Goal: Task Accomplishment & Management: Use online tool/utility

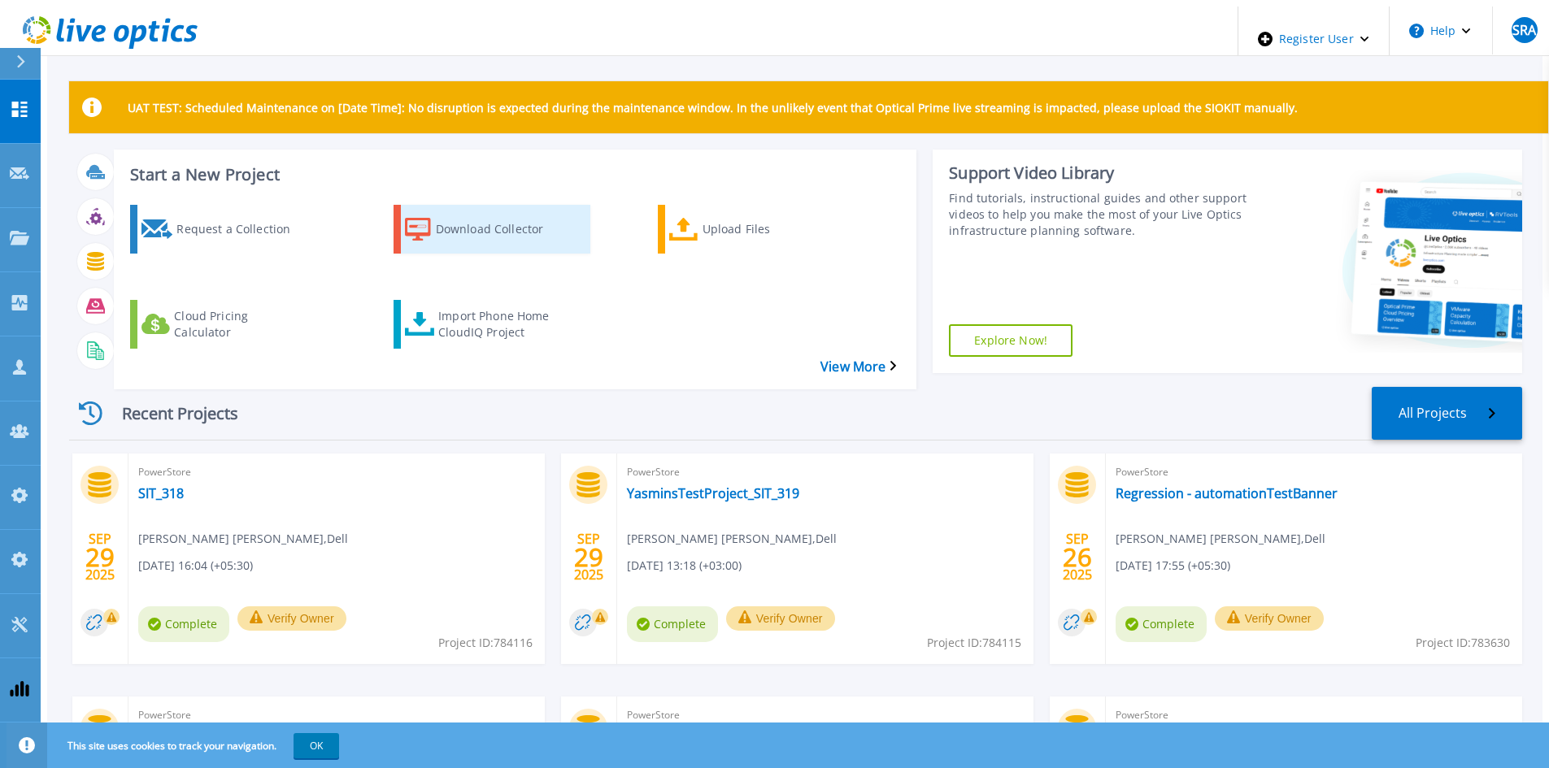
click at [501, 212] on div "Download Collector" at bounding box center [501, 229] width 130 height 41
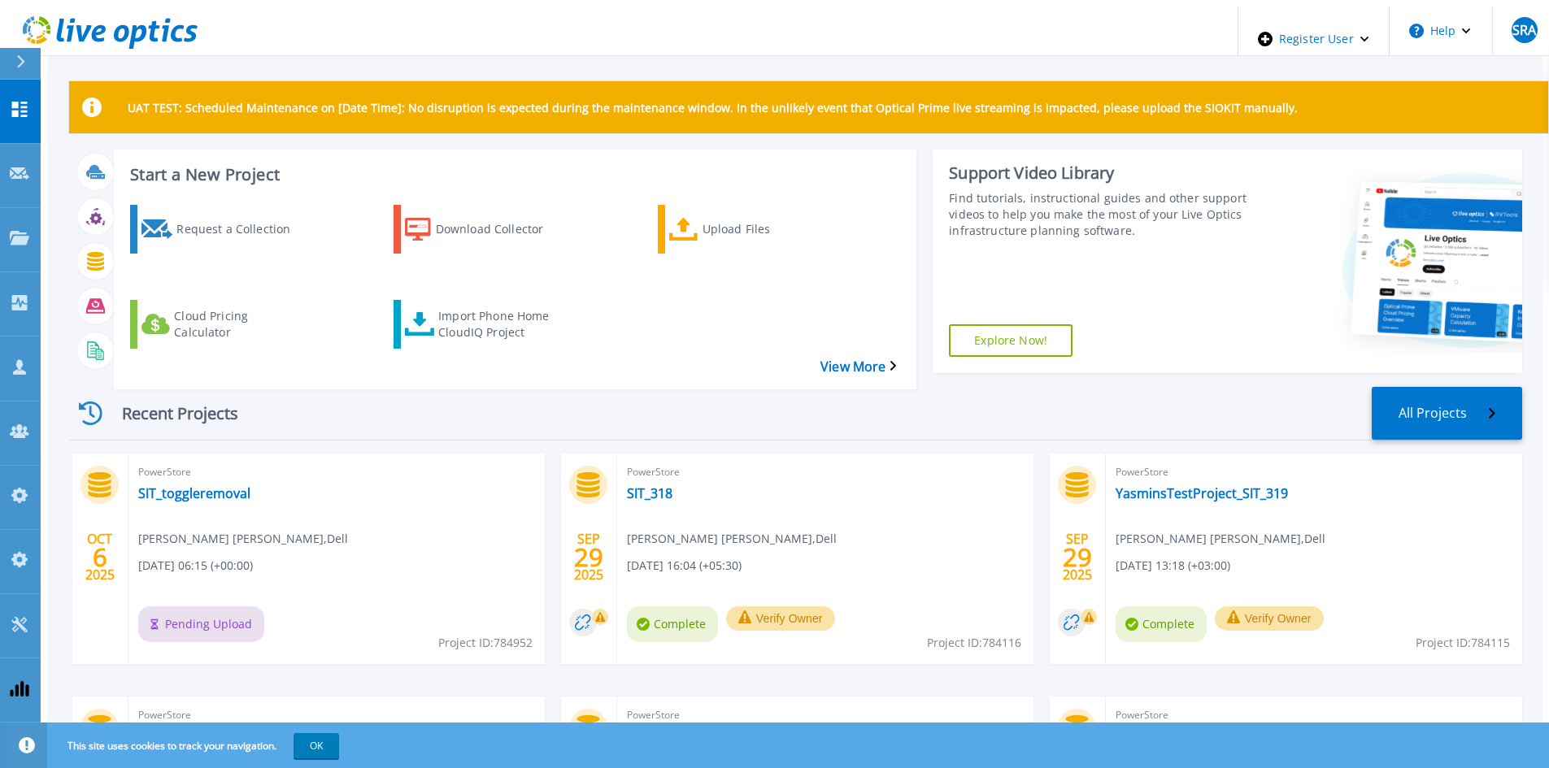
scroll to position [81, 0]
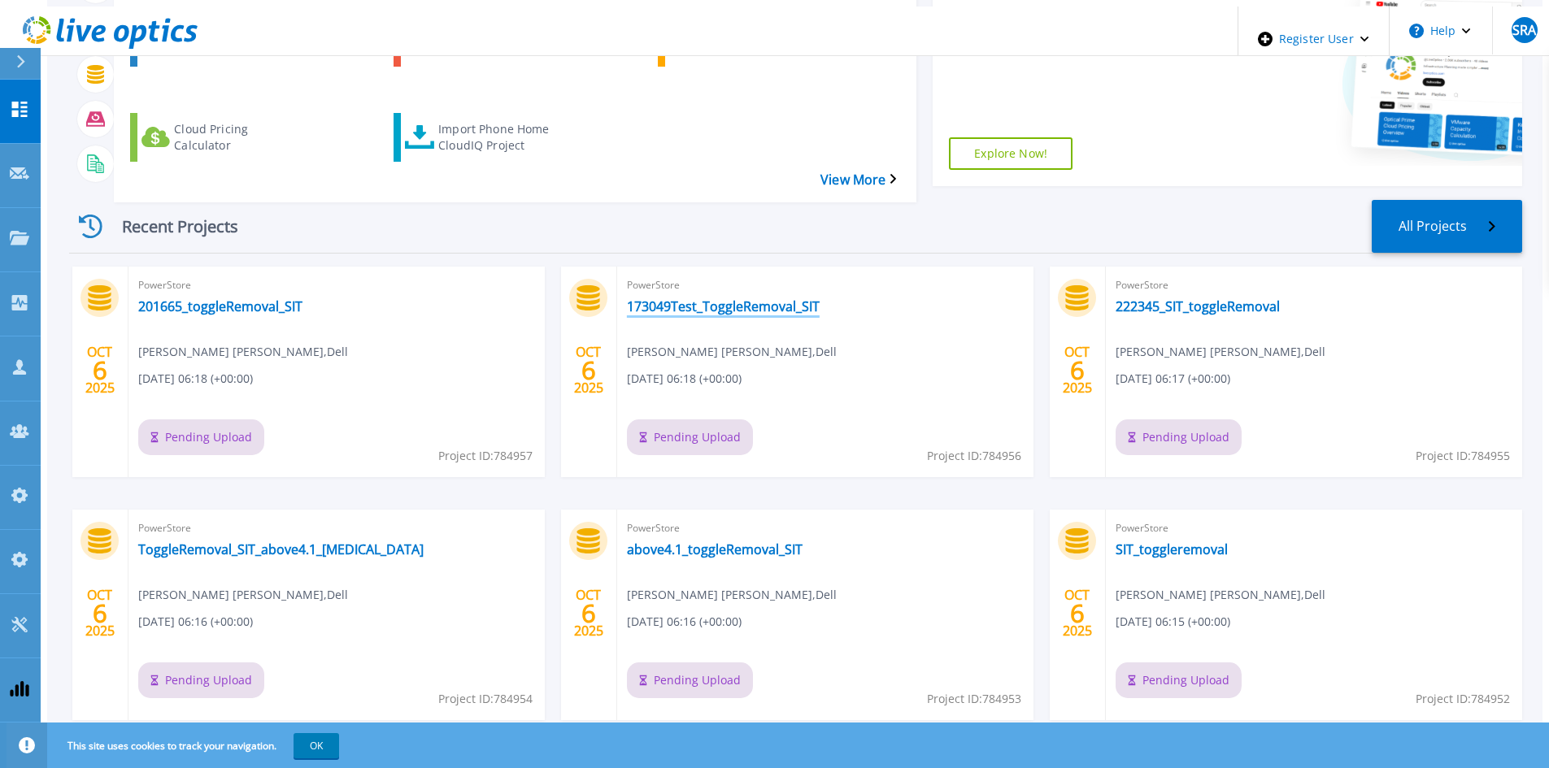
scroll to position [201, 0]
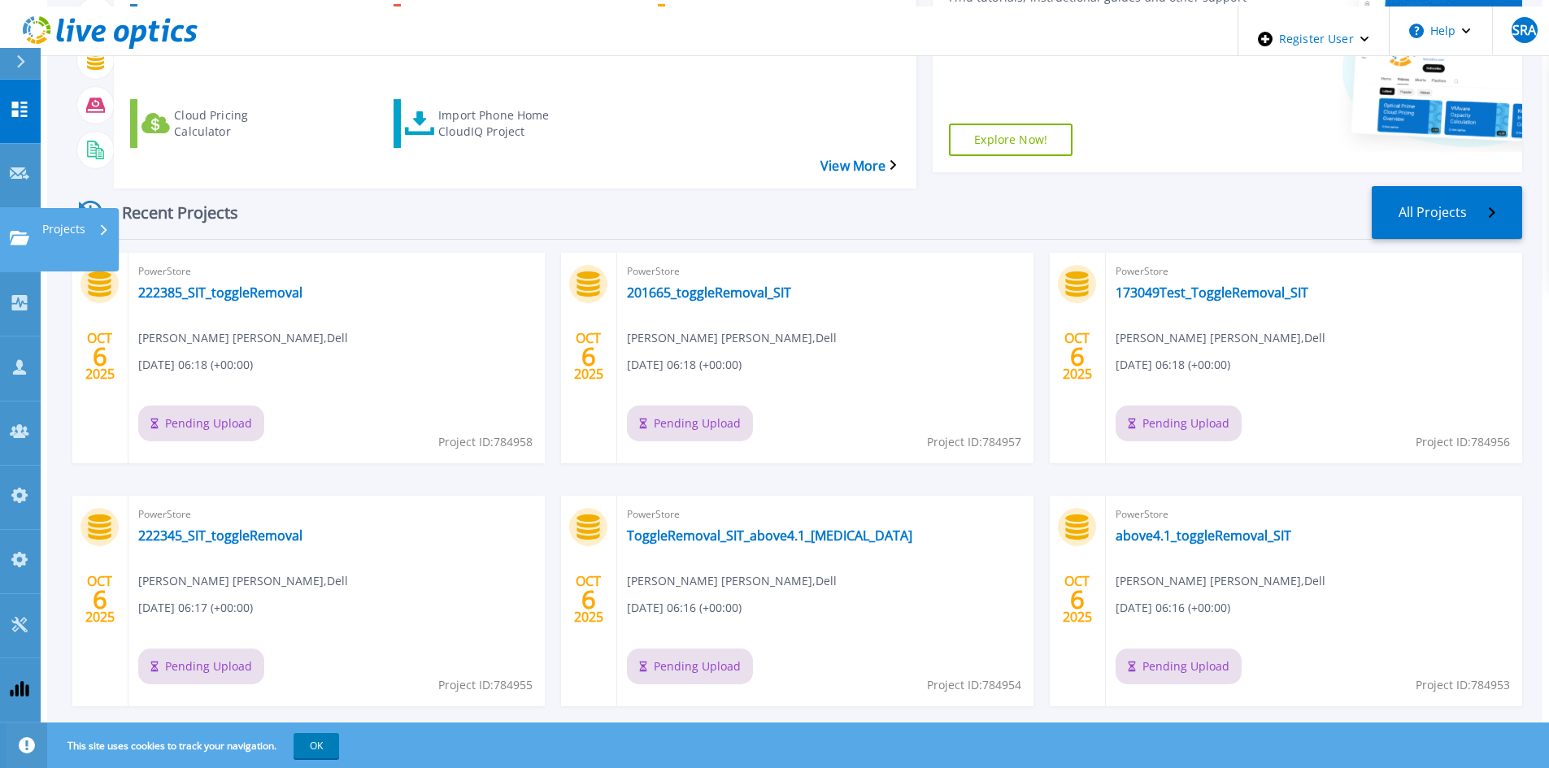
click at [28, 231] on icon at bounding box center [20, 238] width 20 height 14
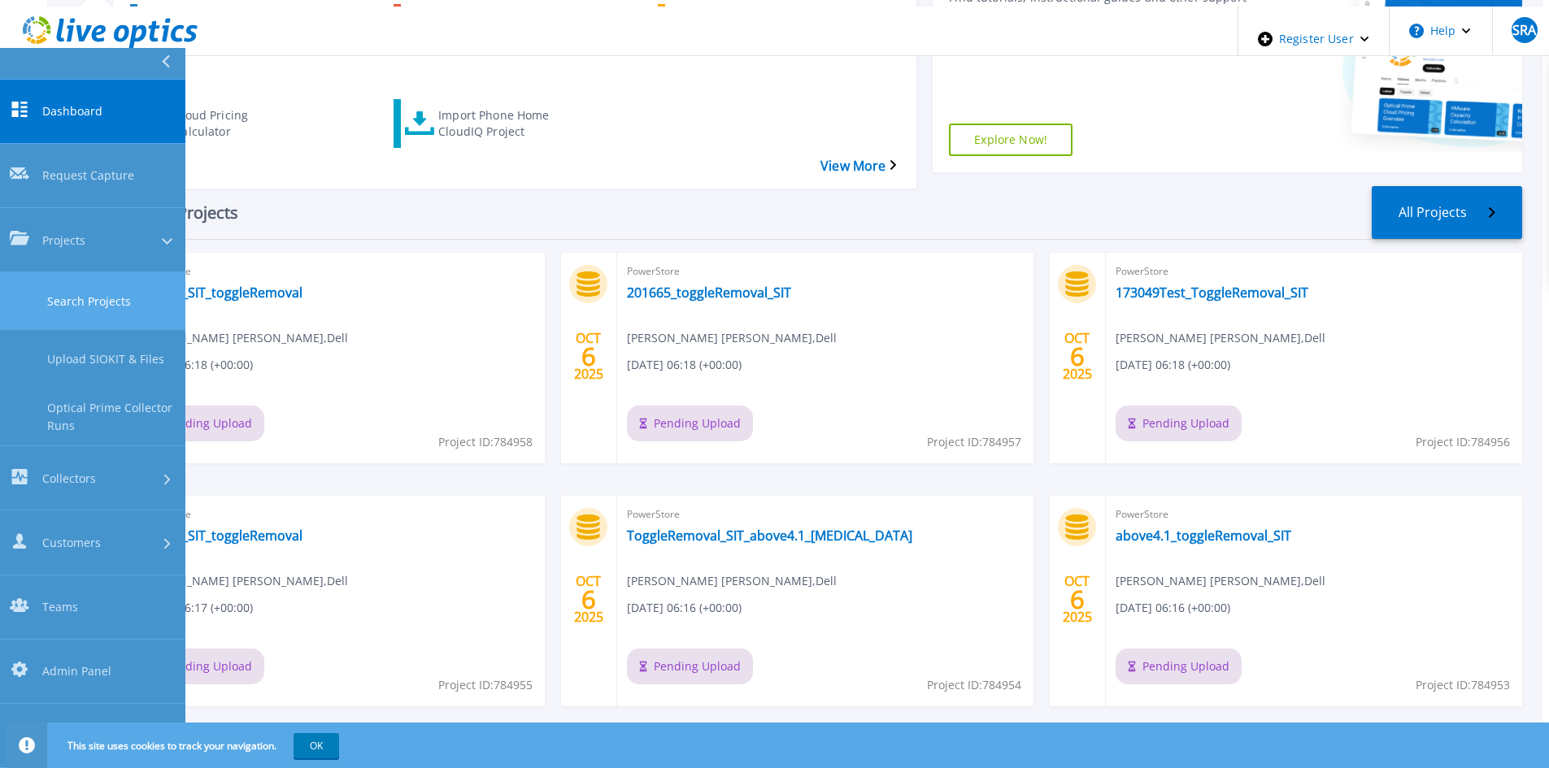
click at [80, 272] on link "Search Projects" at bounding box center [92, 301] width 185 height 58
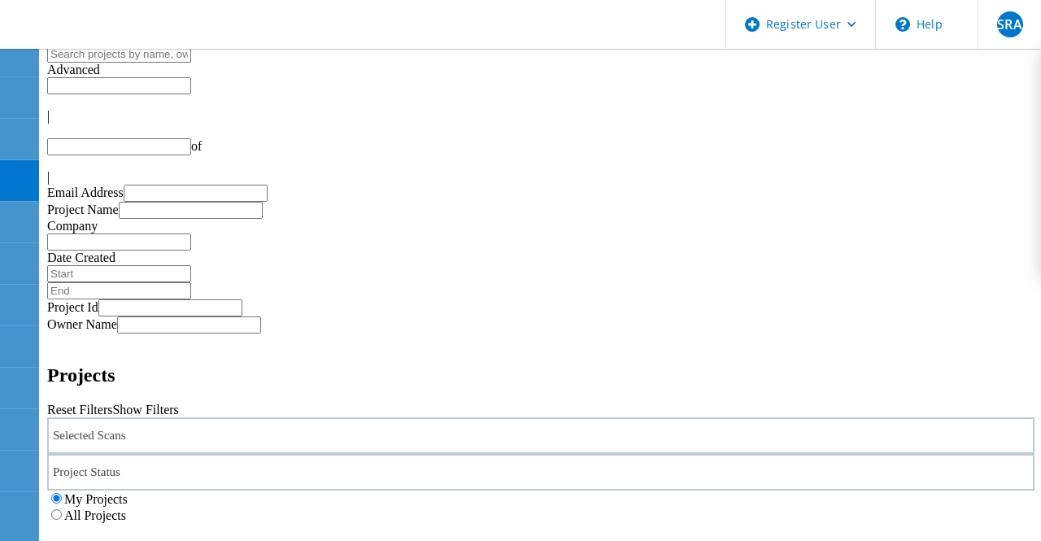
type input "1"
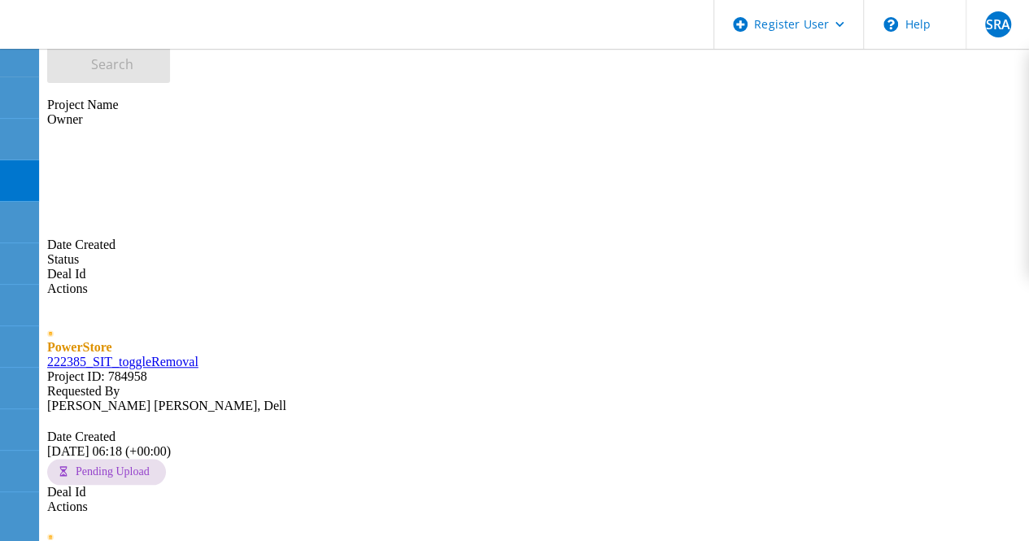
scroll to position [569, 0]
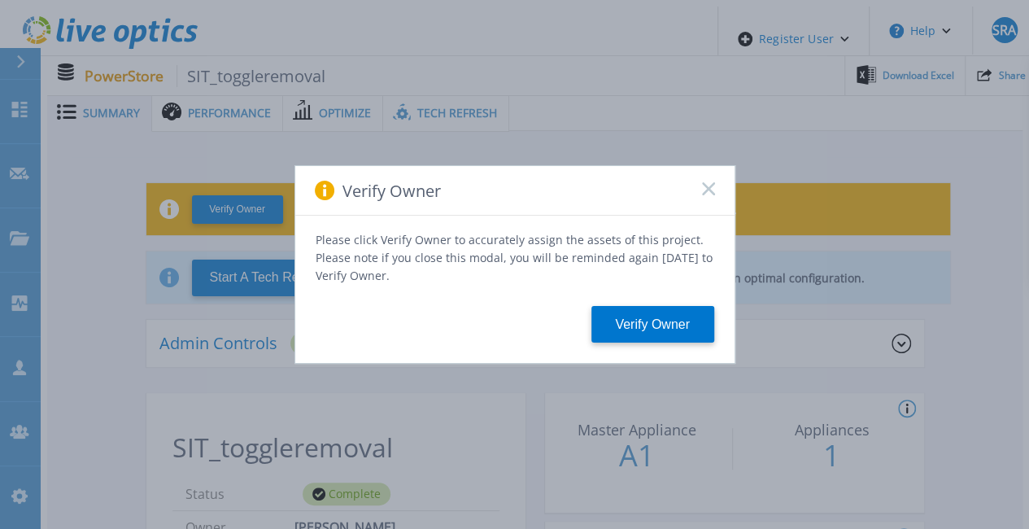
click at [706, 195] on rect at bounding box center [708, 188] width 14 height 14
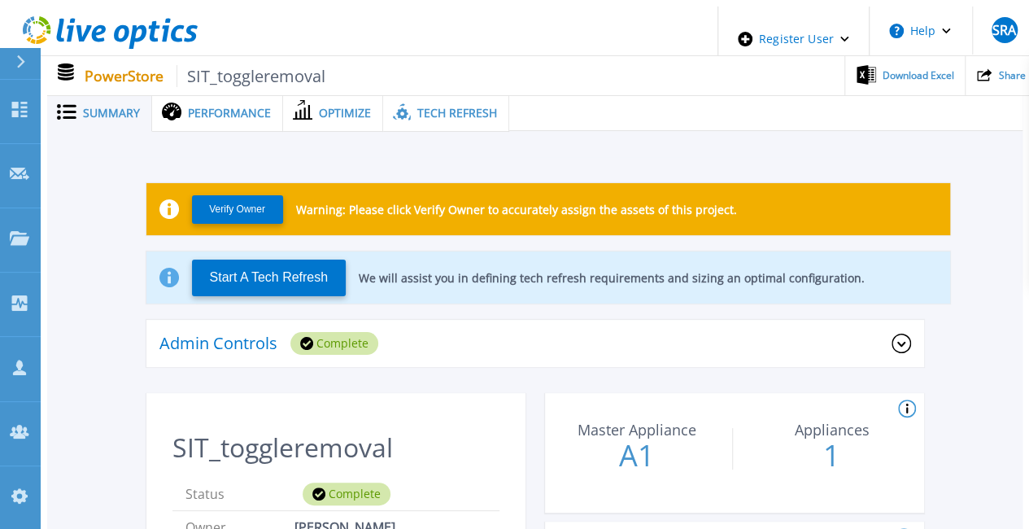
click at [458, 111] on span "Tech Refresh" at bounding box center [457, 112] width 80 height 11
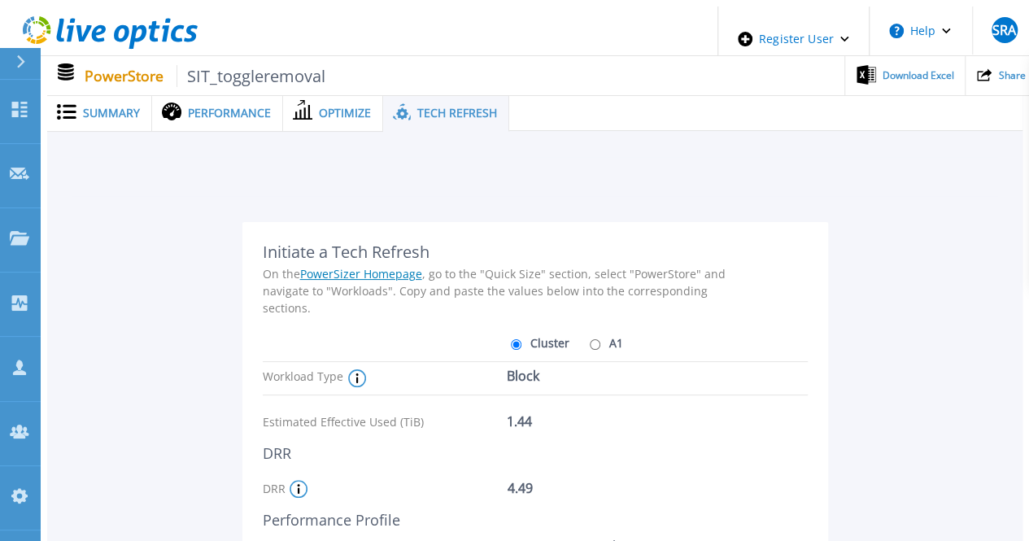
click at [112, 107] on span "Summary" at bounding box center [111, 112] width 57 height 11
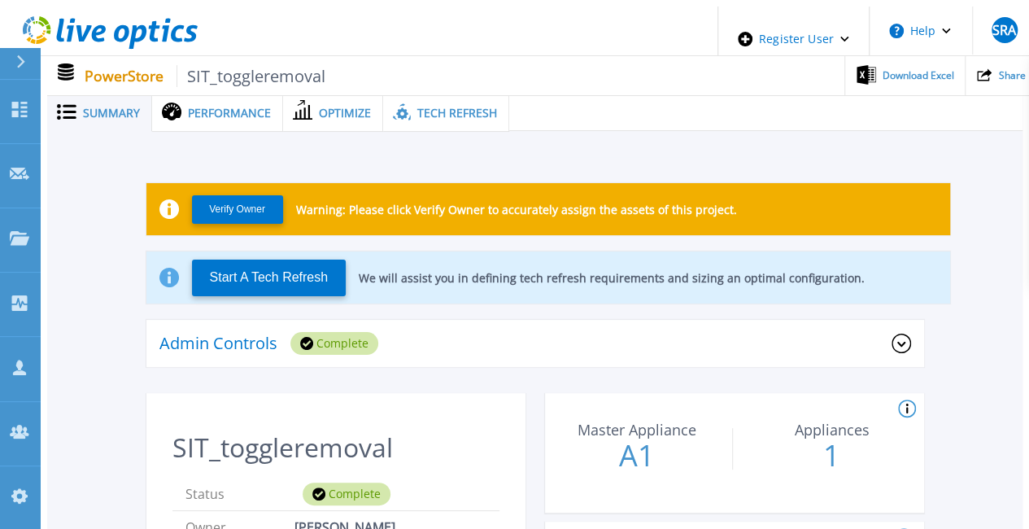
drag, startPoint x: 540, startPoint y: 324, endPoint x: 492, endPoint y: 338, distance: 50.2
click at [536, 324] on div "Admin Controls Complete" at bounding box center [534, 344] width 777 height 49
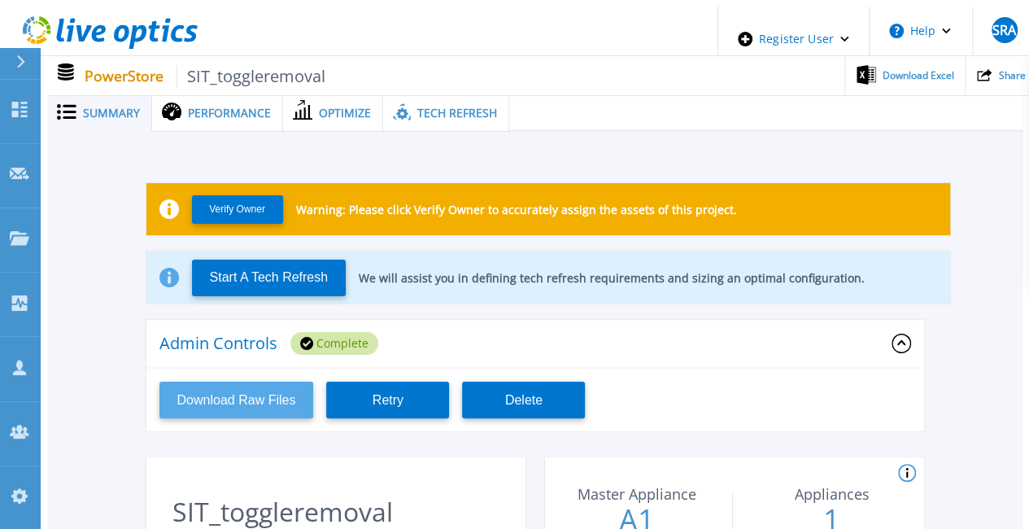
click at [261, 387] on button "Download Raw Files" at bounding box center [236, 399] width 154 height 37
click at [457, 84] on ul "Download Excel Share" at bounding box center [680, 75] width 710 height 39
click at [459, 114] on div "Tech Refresh" at bounding box center [446, 112] width 126 height 37
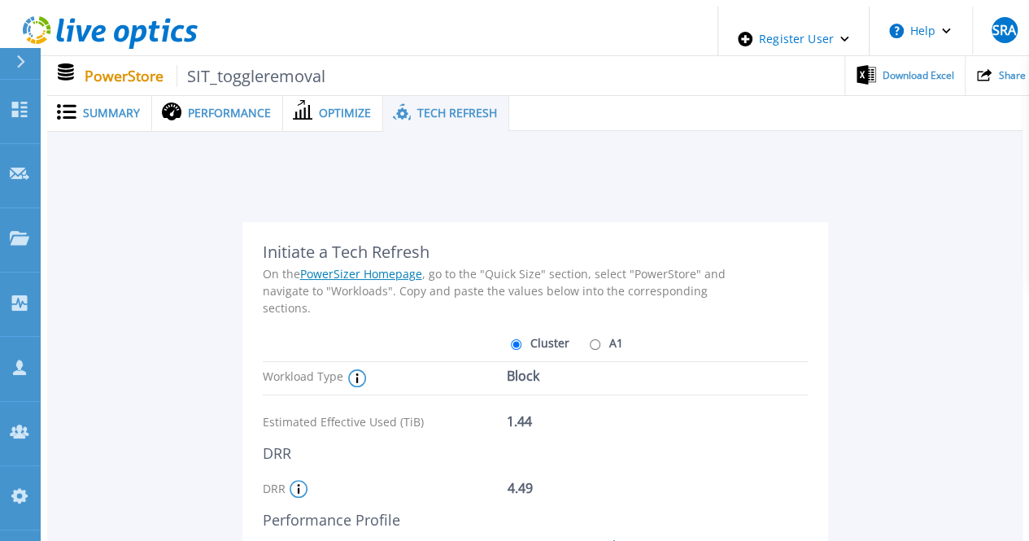
click at [596, 334] on label "A1" at bounding box center [603, 342] width 37 height 28
click at [596, 339] on input "A1" at bounding box center [595, 344] width 11 height 11
radio input "true"
radio input "false"
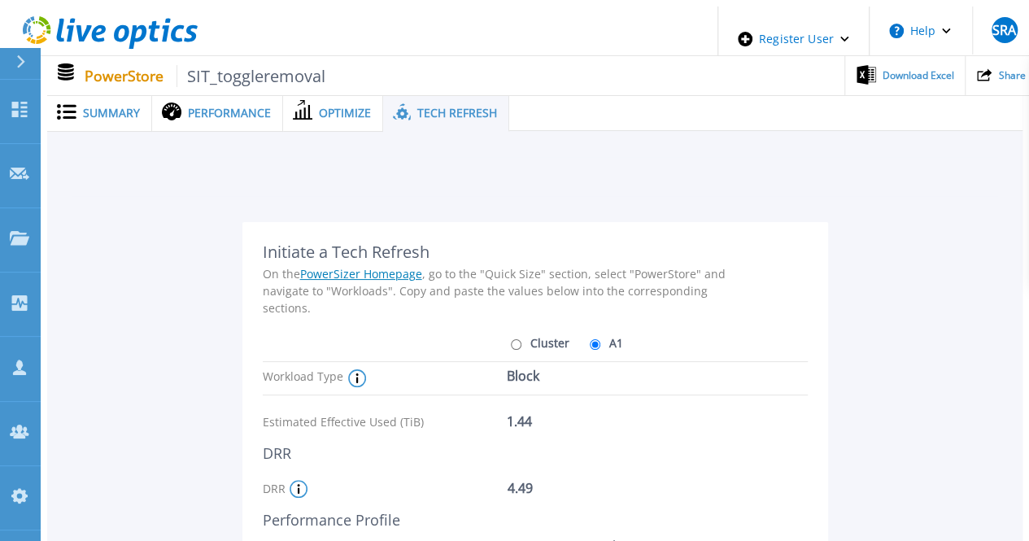
drag, startPoint x: 569, startPoint y: 150, endPoint x: 265, endPoint y: 105, distance: 307.5
click at [85, 94] on div "Summary" at bounding box center [99, 112] width 105 height 37
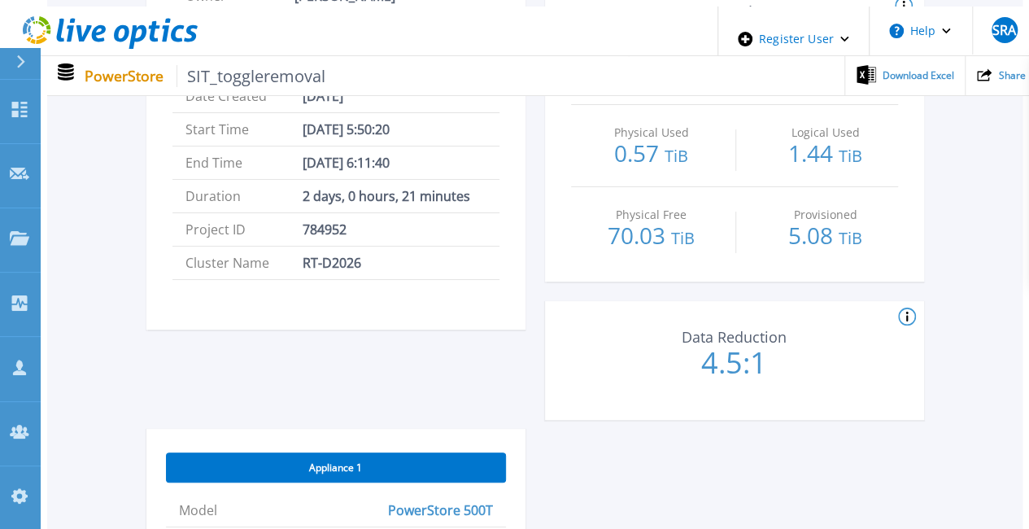
scroll to position [650, 0]
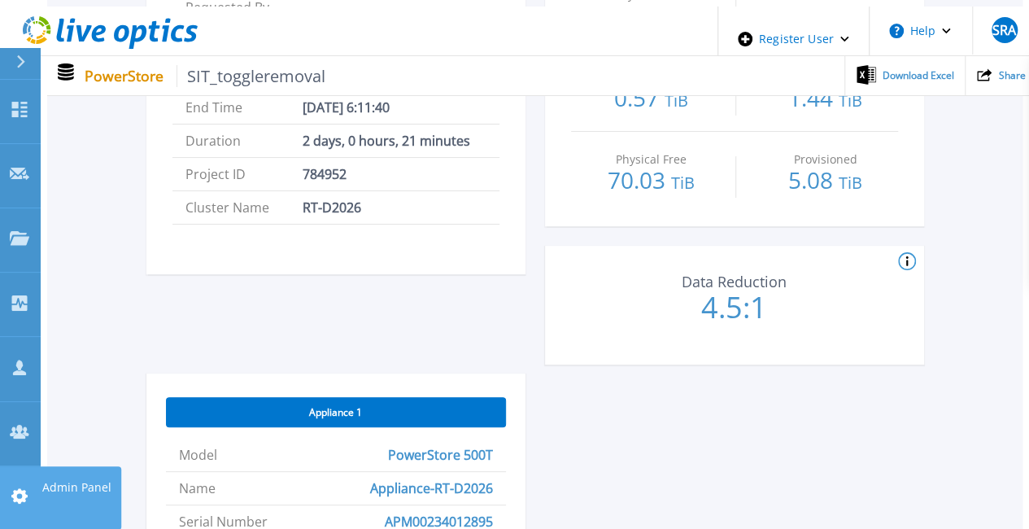
click at [18, 466] on link "Admin Panel Admin Panel" at bounding box center [20, 498] width 41 height 64
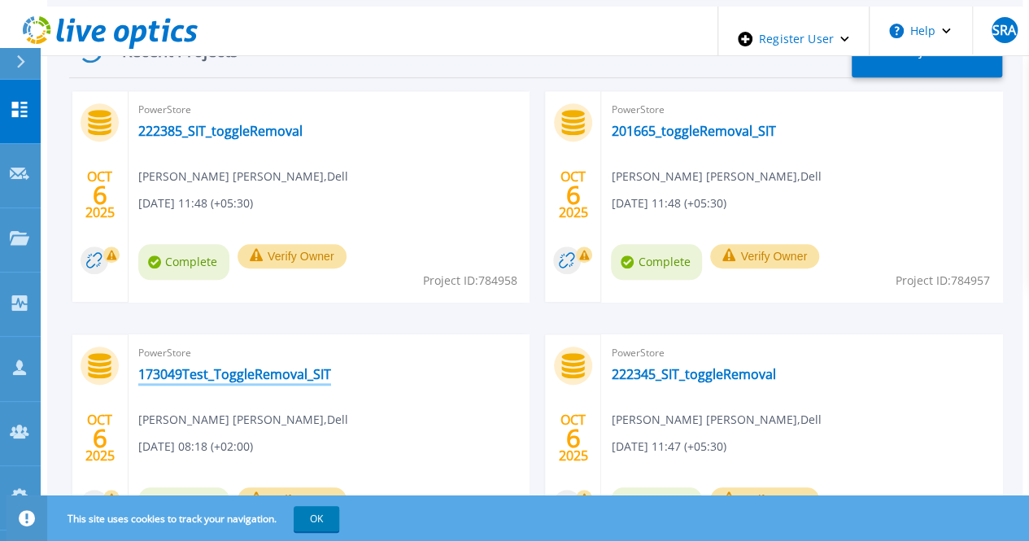
scroll to position [633, 0]
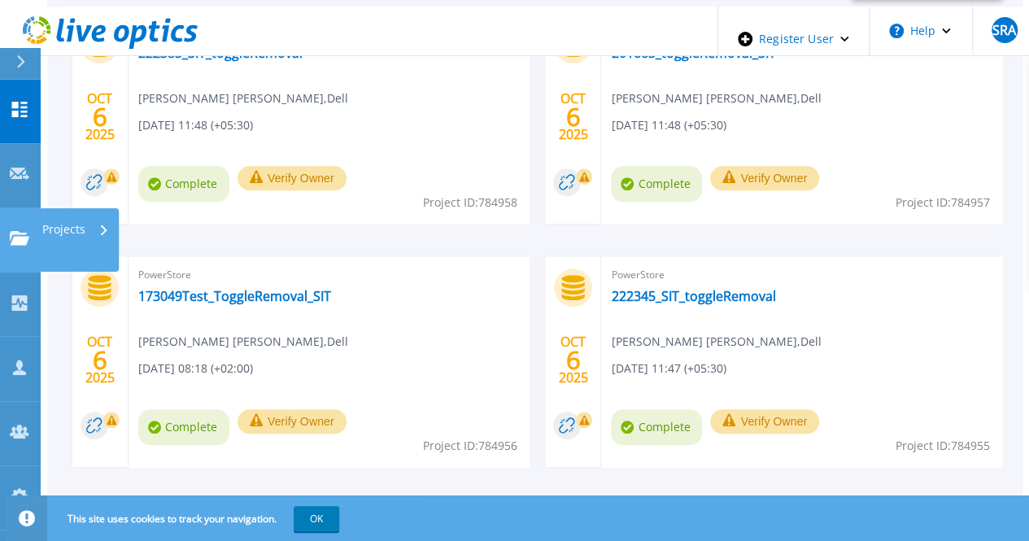
click at [34, 208] on link "Projects Projects" at bounding box center [20, 240] width 41 height 64
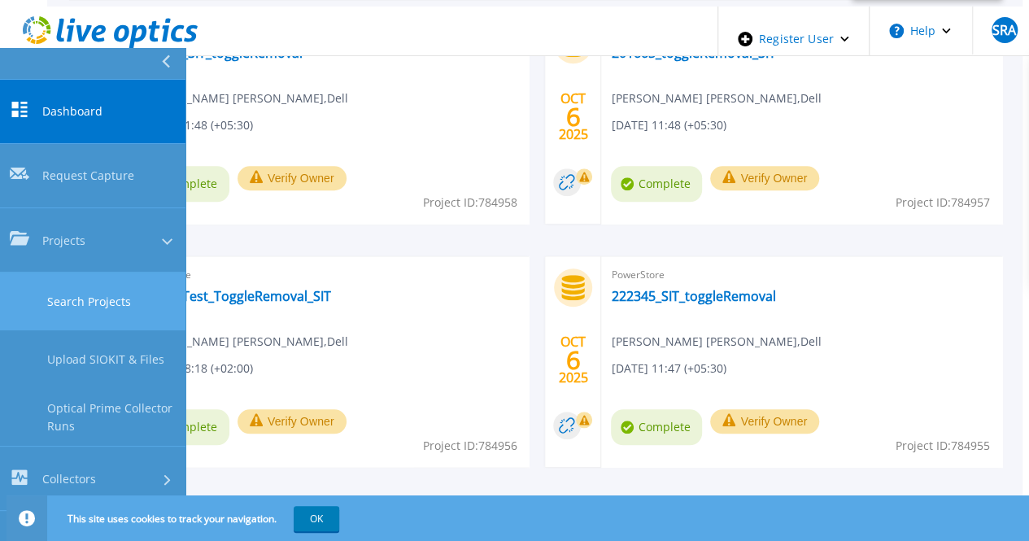
click at [62, 272] on link "Search Projects" at bounding box center [92, 301] width 185 height 58
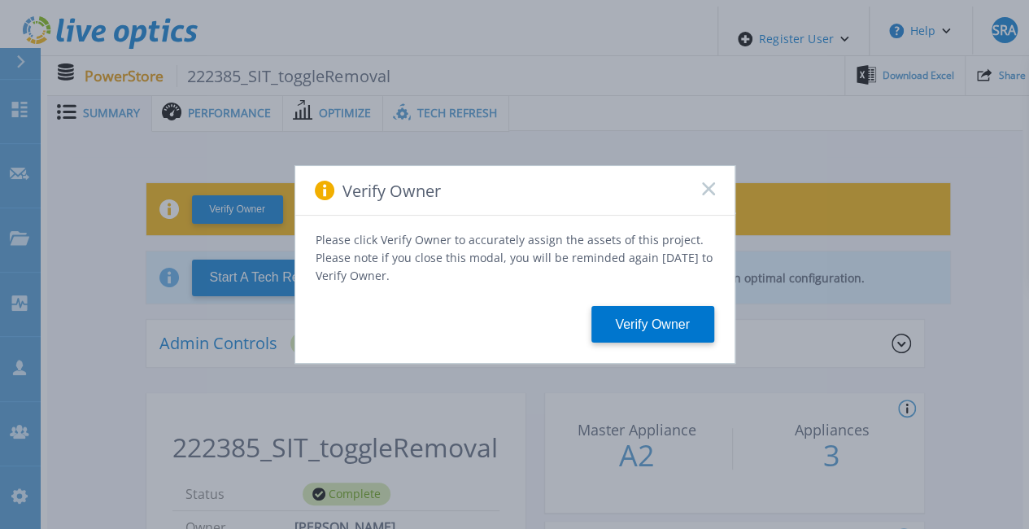
click at [712, 195] on icon at bounding box center [708, 188] width 13 height 13
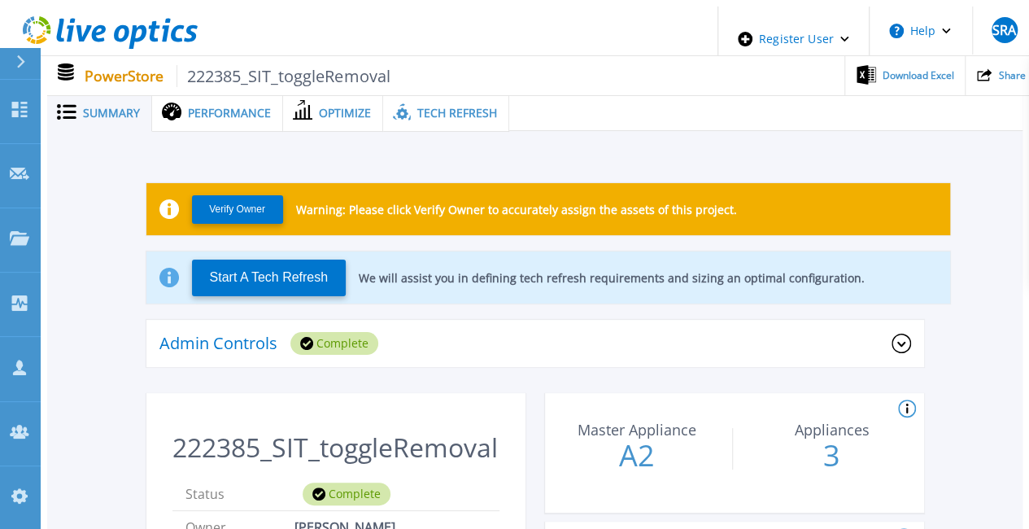
click at [598, 320] on div "Admin Controls Complete" at bounding box center [534, 344] width 777 height 49
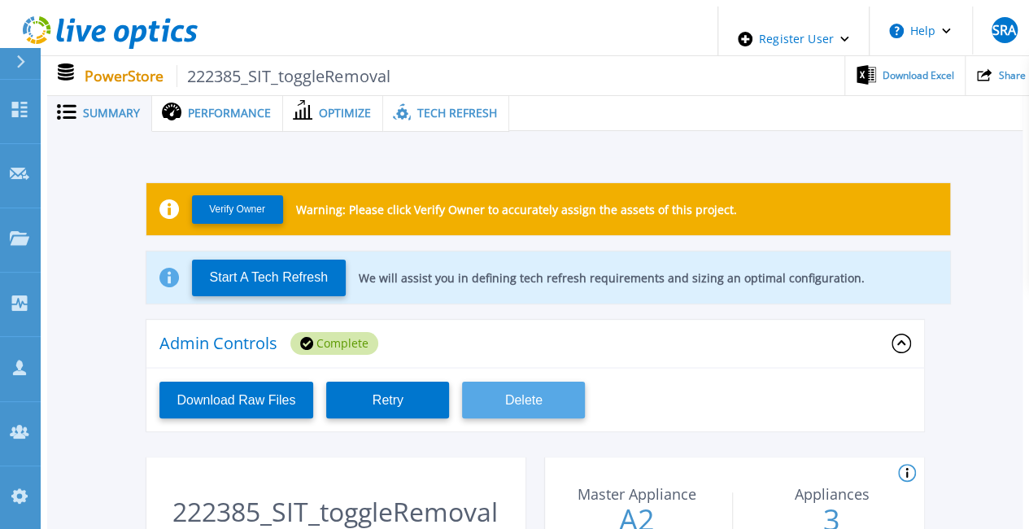
click at [506, 393] on button "Delete" at bounding box center [523, 399] width 123 height 37
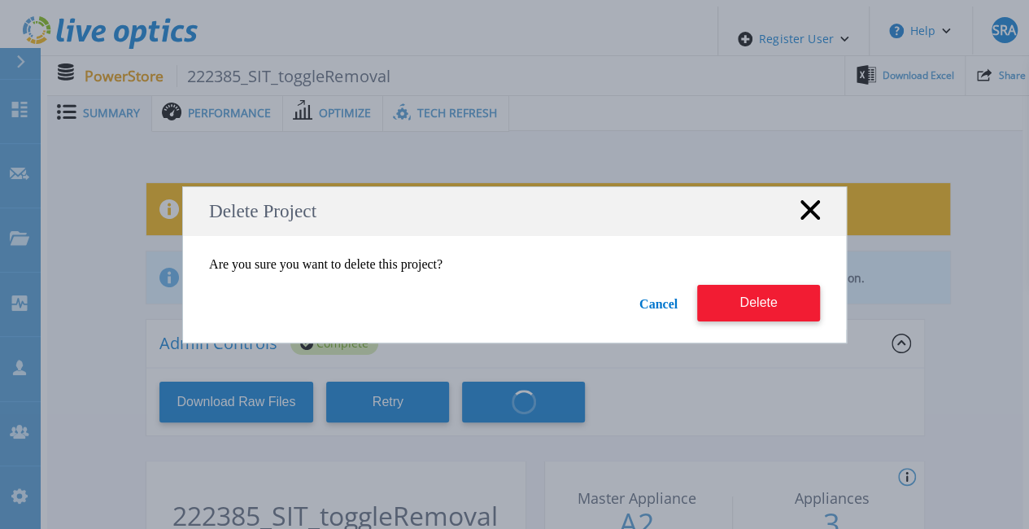
drag, startPoint x: 726, startPoint y: 290, endPoint x: 300, endPoint y: 2, distance: 514.2
click at [725, 290] on button "Delete" at bounding box center [758, 303] width 123 height 37
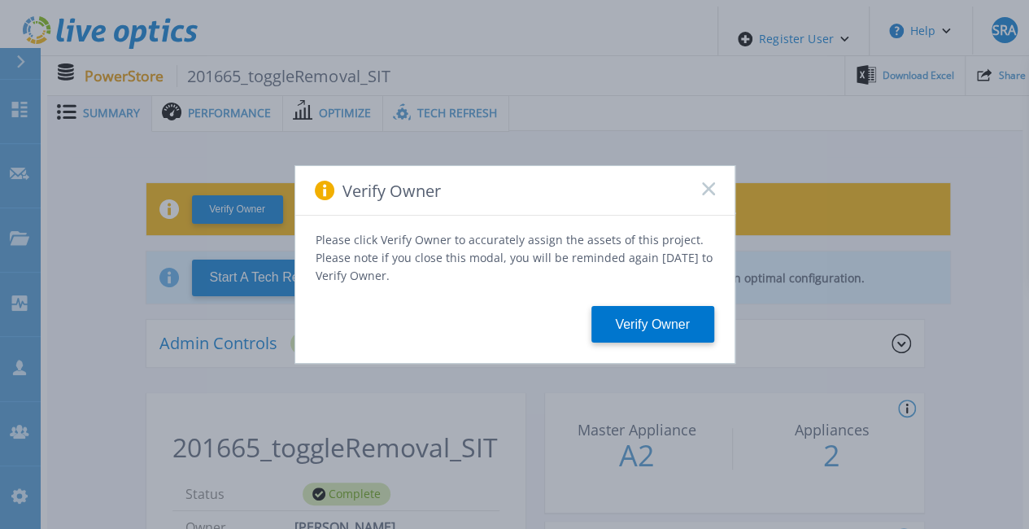
click at [710, 201] on div "Verify Owner" at bounding box center [514, 191] width 439 height 50
click at [705, 175] on div "Verify Owner" at bounding box center [514, 191] width 439 height 50
click at [706, 194] on rect at bounding box center [708, 188] width 14 height 14
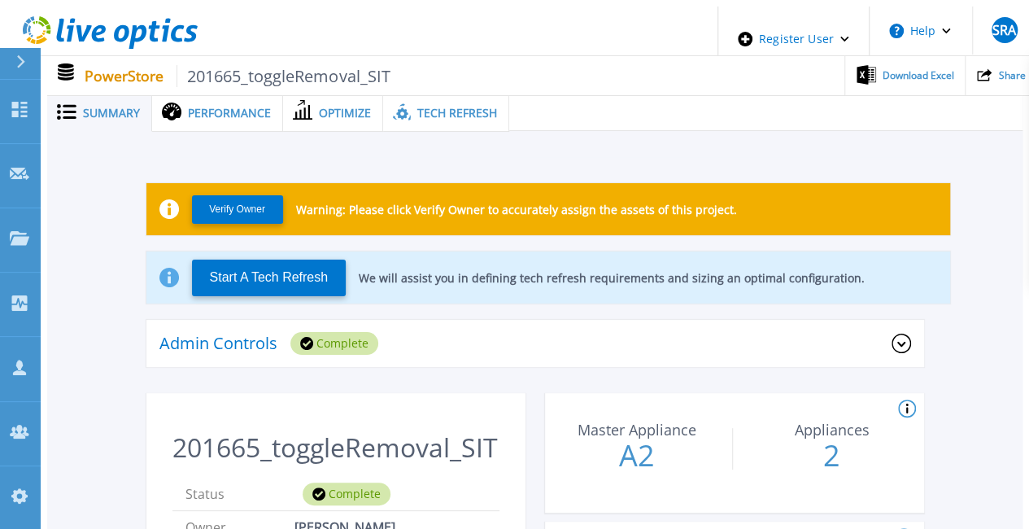
click at [755, 332] on div "Admin Controls Complete" at bounding box center [525, 343] width 732 height 23
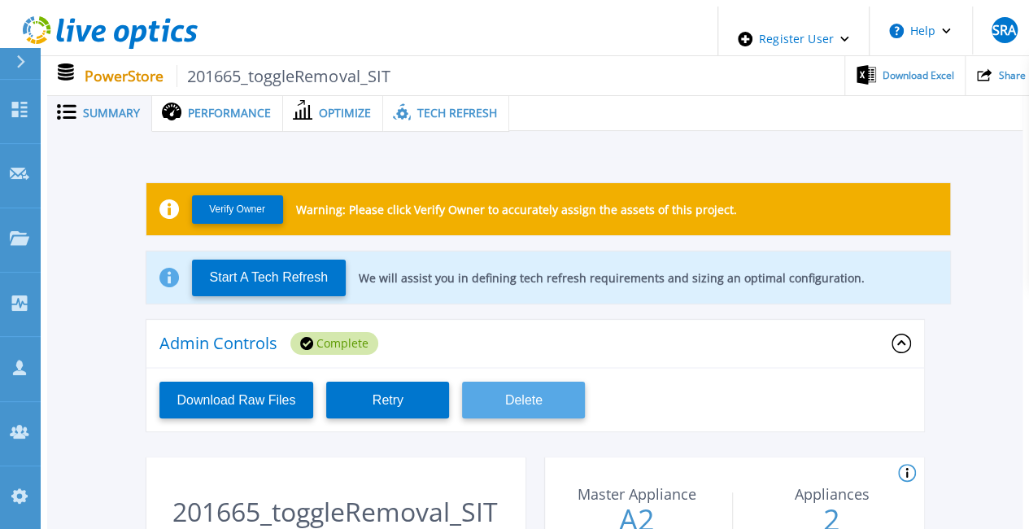
click at [583, 398] on button "Delete" at bounding box center [523, 399] width 123 height 37
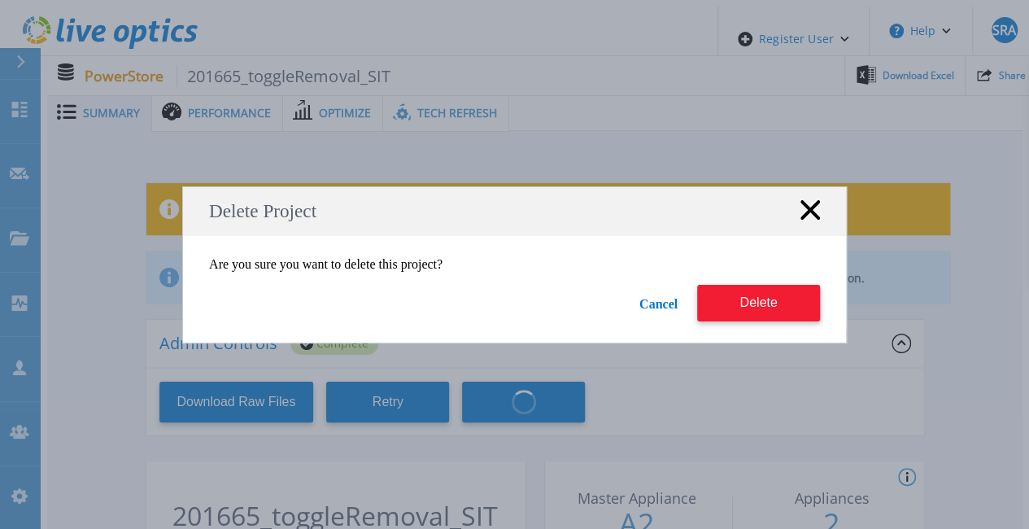
click at [783, 300] on button "Delete" at bounding box center [758, 303] width 123 height 37
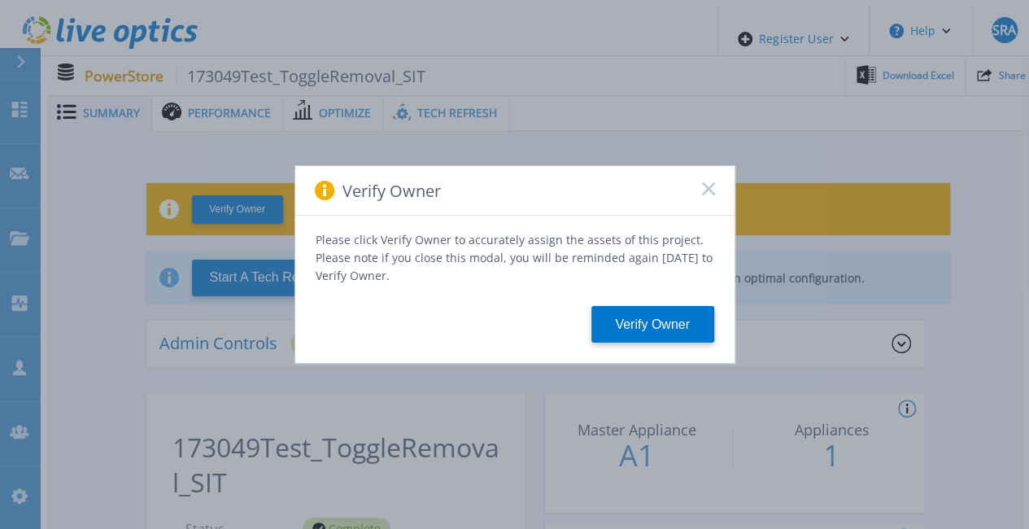
click at [707, 192] on icon at bounding box center [708, 188] width 13 height 13
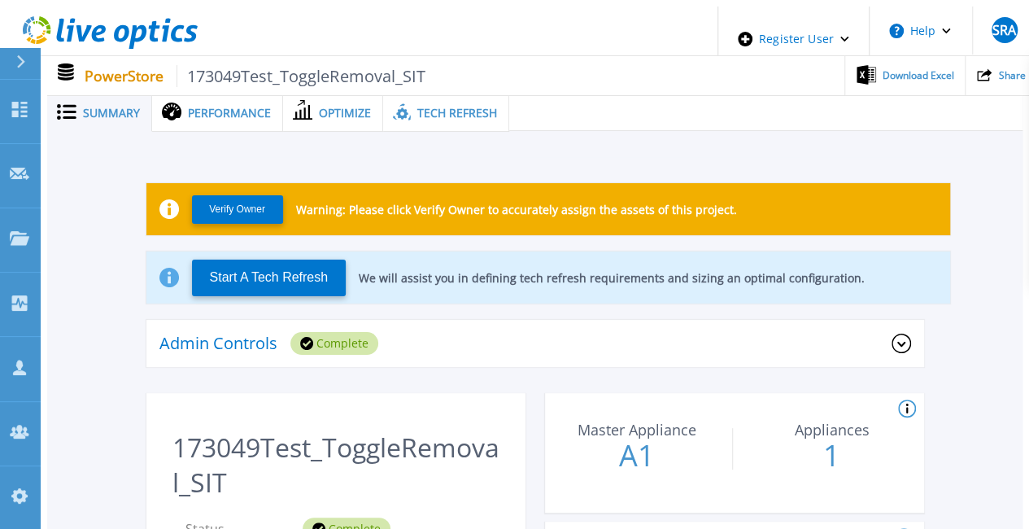
click at [688, 332] on div "Admin Controls Complete" at bounding box center [525, 343] width 732 height 23
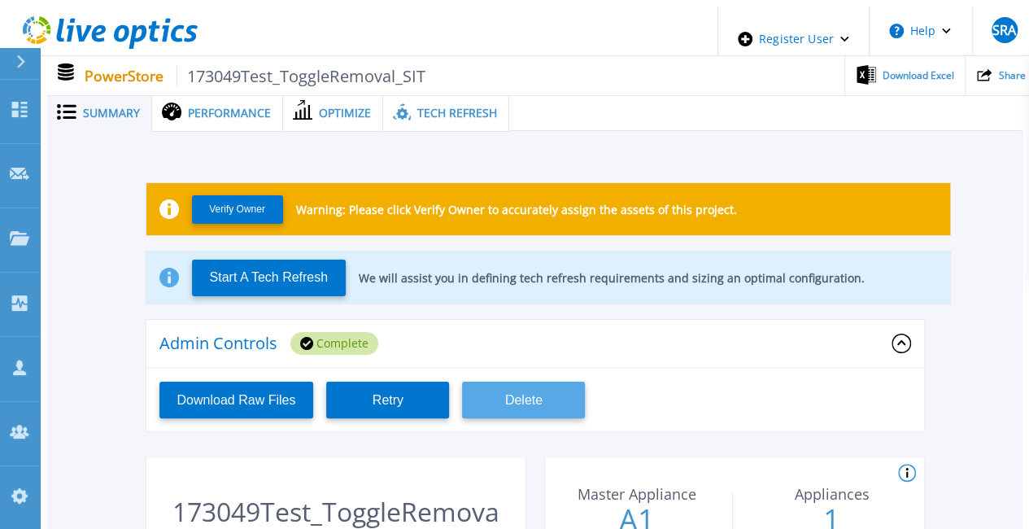
click at [529, 394] on button "Delete" at bounding box center [523, 399] width 123 height 37
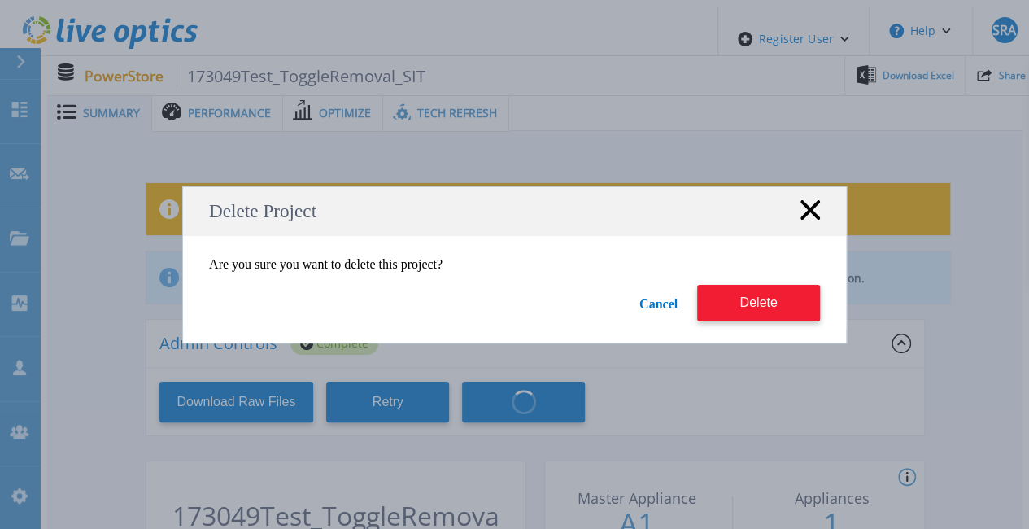
click at [744, 301] on button "Delete" at bounding box center [758, 303] width 123 height 37
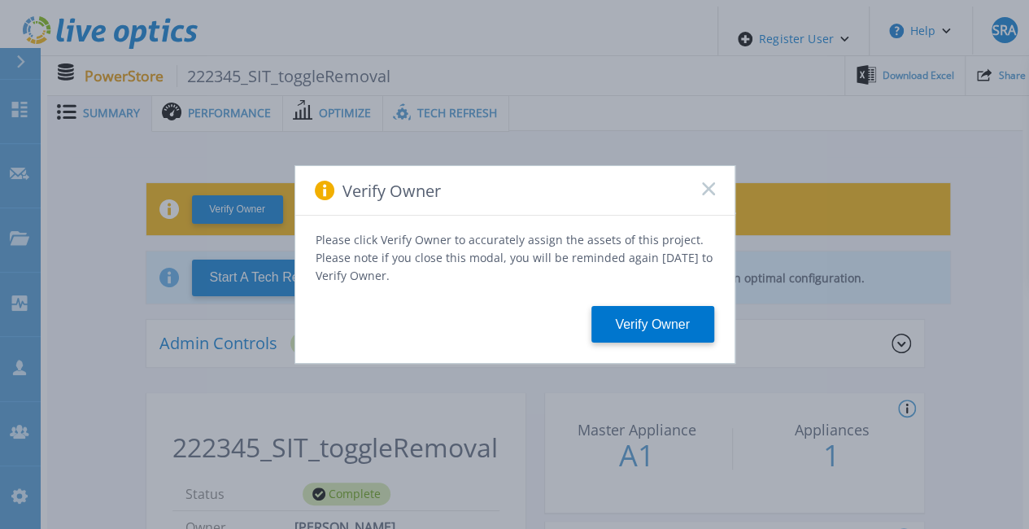
click at [706, 189] on icon at bounding box center [708, 188] width 13 height 13
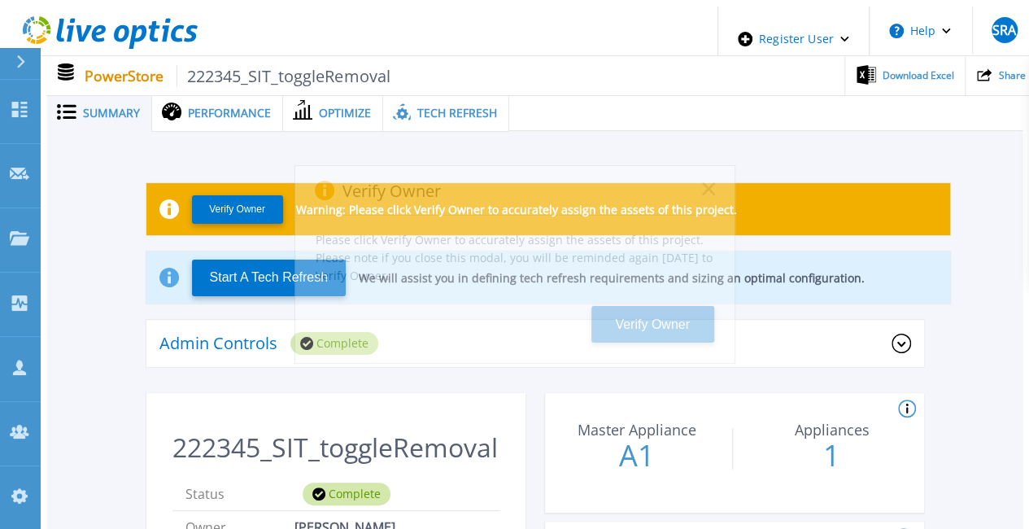
click at [724, 346] on div "Please click Verify Owner to accurately assign the assets of this project. Plea…" at bounding box center [514, 288] width 439 height 147
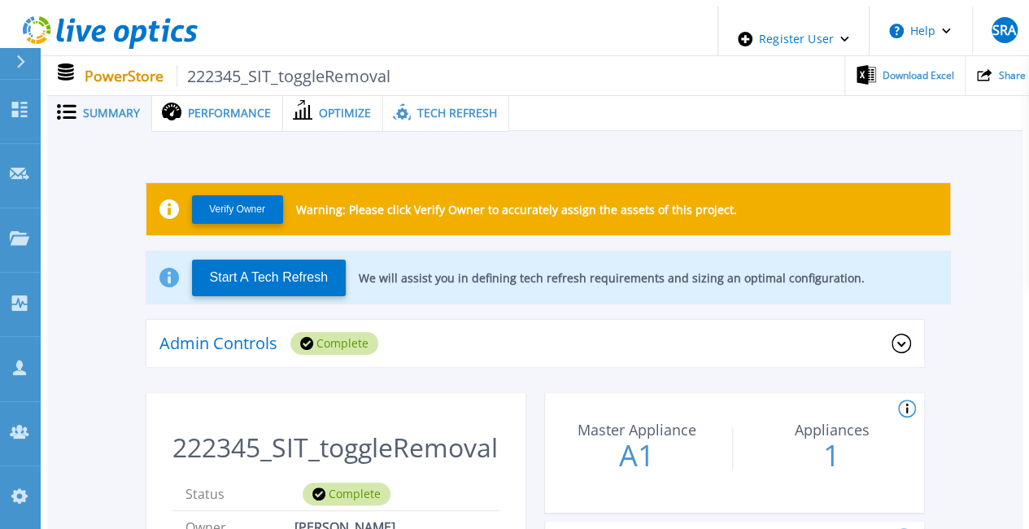
click at [712, 341] on div "Admin Controls Complete" at bounding box center [525, 343] width 732 height 23
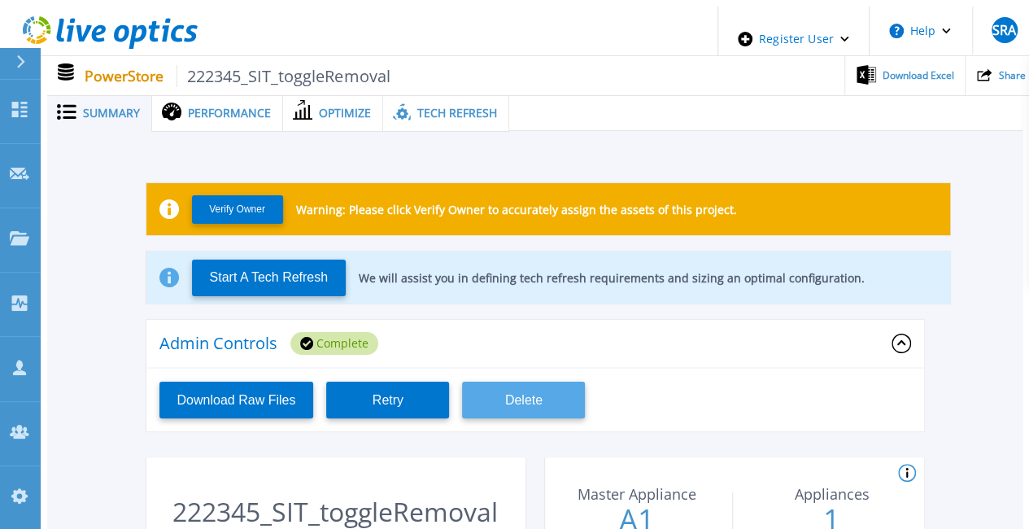
click at [535, 398] on button "Delete" at bounding box center [523, 399] width 123 height 37
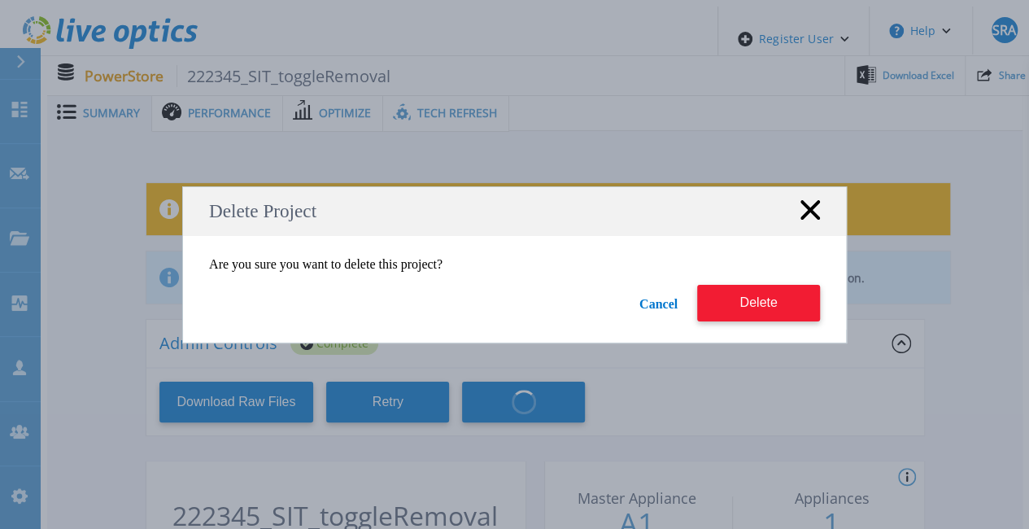
click at [760, 302] on button "Delete" at bounding box center [758, 303] width 123 height 37
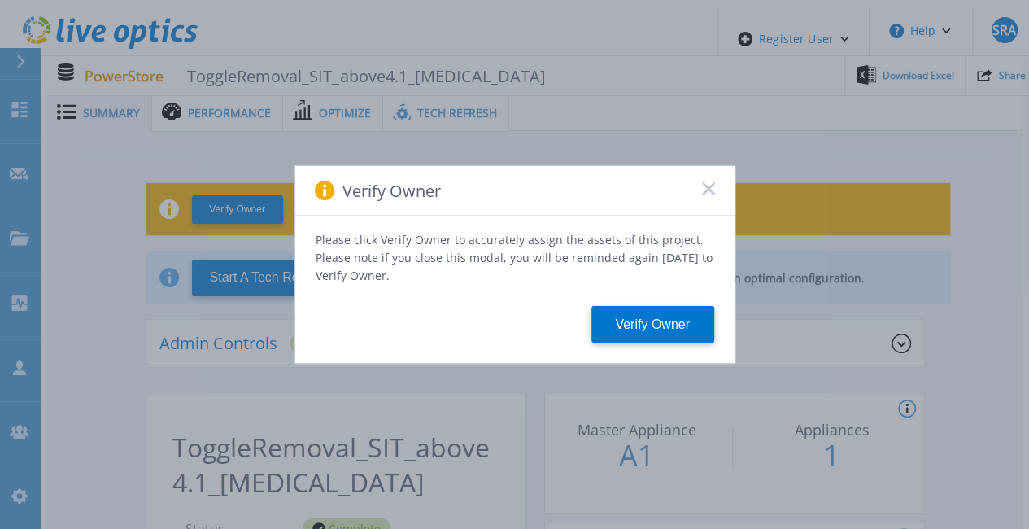
click at [707, 195] on icon at bounding box center [708, 188] width 13 height 13
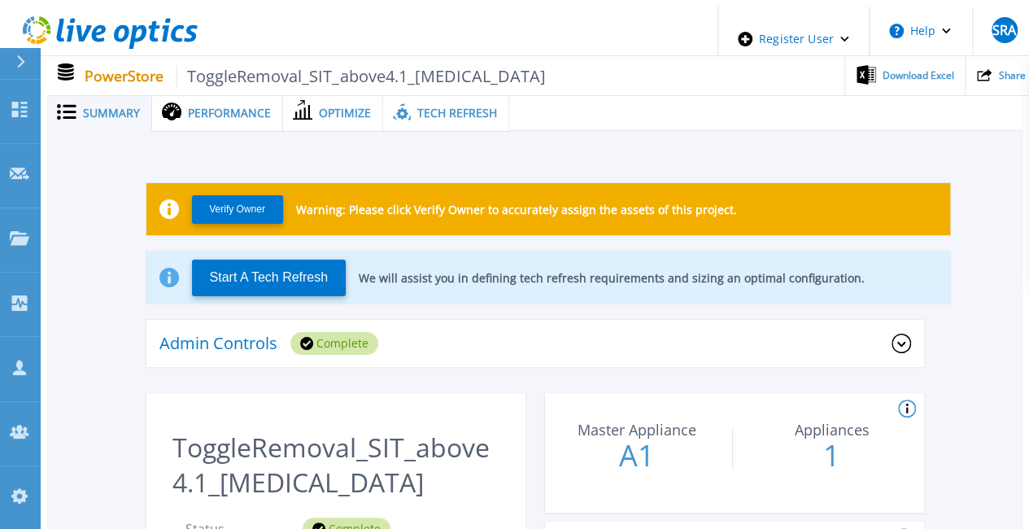
click at [769, 336] on div "Admin Controls Complete" at bounding box center [525, 343] width 732 height 23
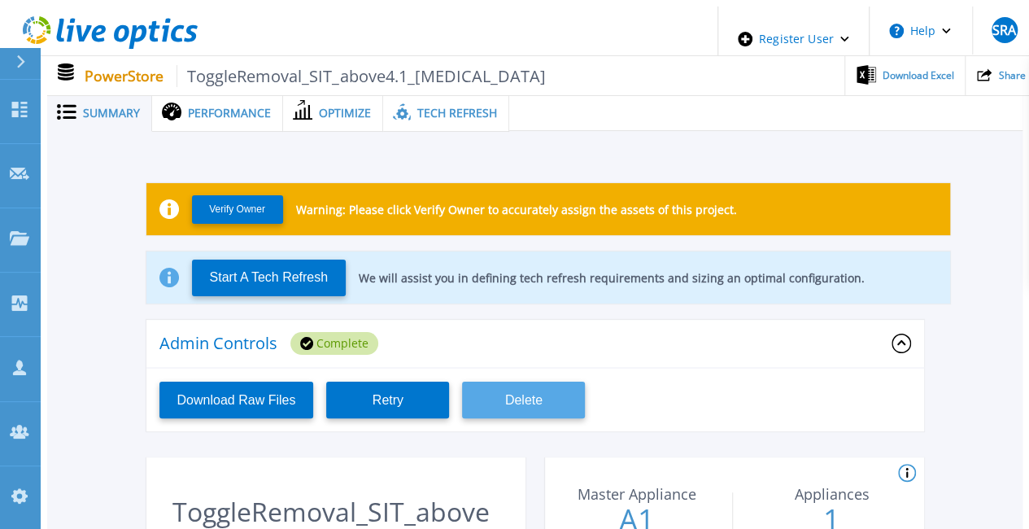
click at [571, 381] on button "Delete" at bounding box center [523, 399] width 123 height 37
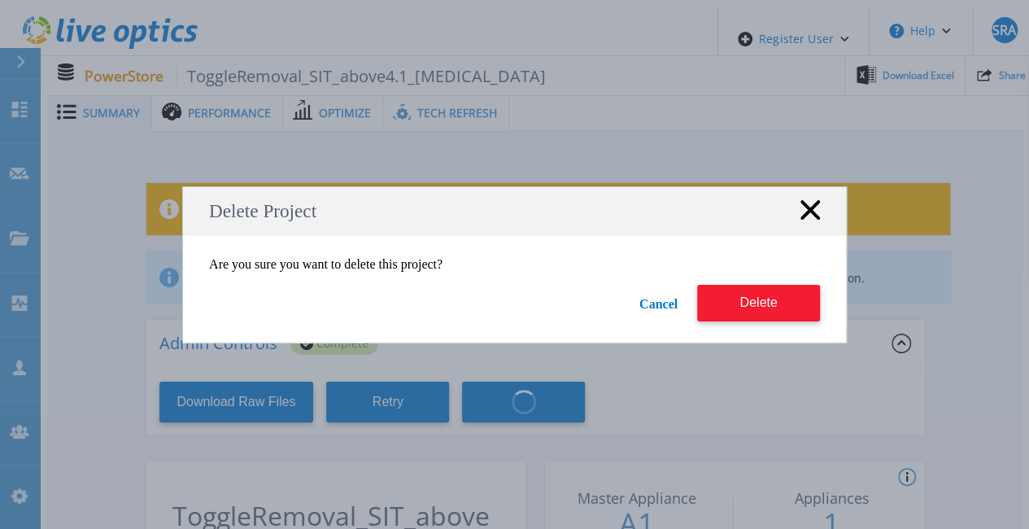
click at [769, 315] on button "Delete" at bounding box center [758, 303] width 123 height 37
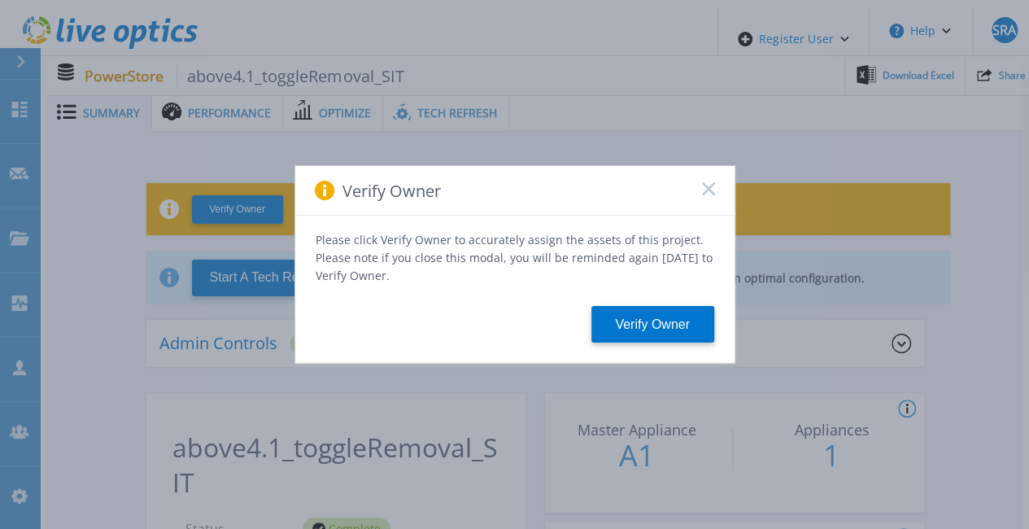
click at [709, 188] on icon at bounding box center [708, 188] width 13 height 13
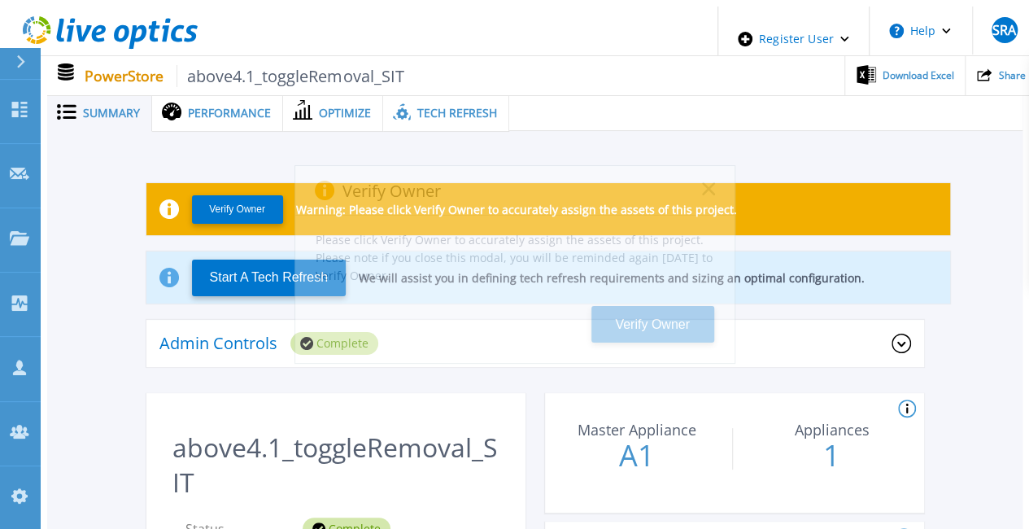
click at [803, 334] on div "Verify Owner Please click Verify Owner to accurately assign the assets of this …" at bounding box center [514, 264] width 1029 height 529
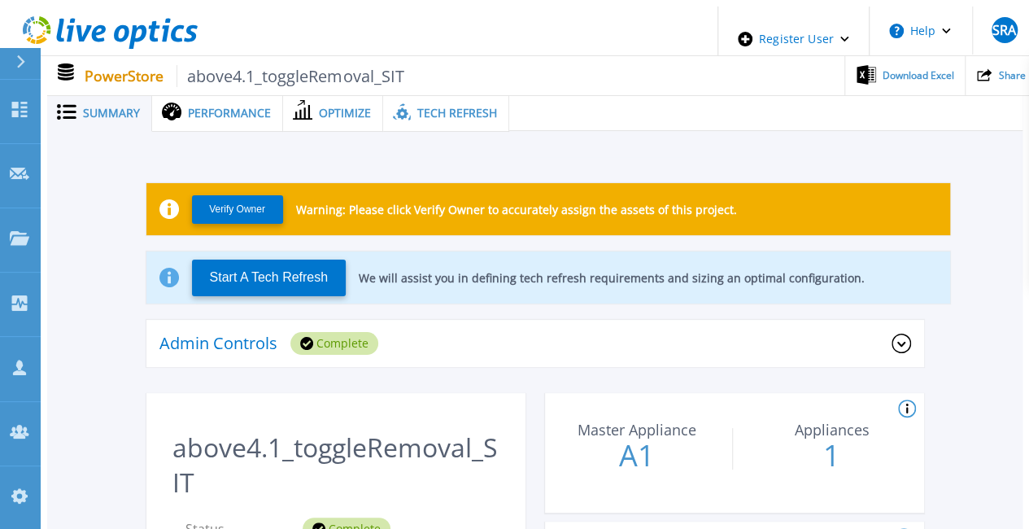
click at [688, 334] on div "Admin Controls Complete" at bounding box center [525, 343] width 732 height 23
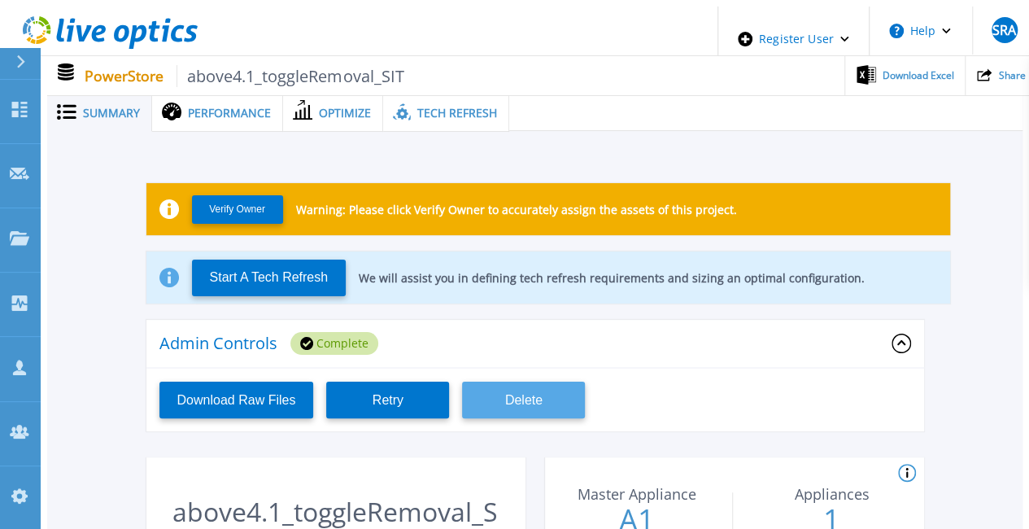
click at [552, 394] on button "Delete" at bounding box center [523, 399] width 123 height 37
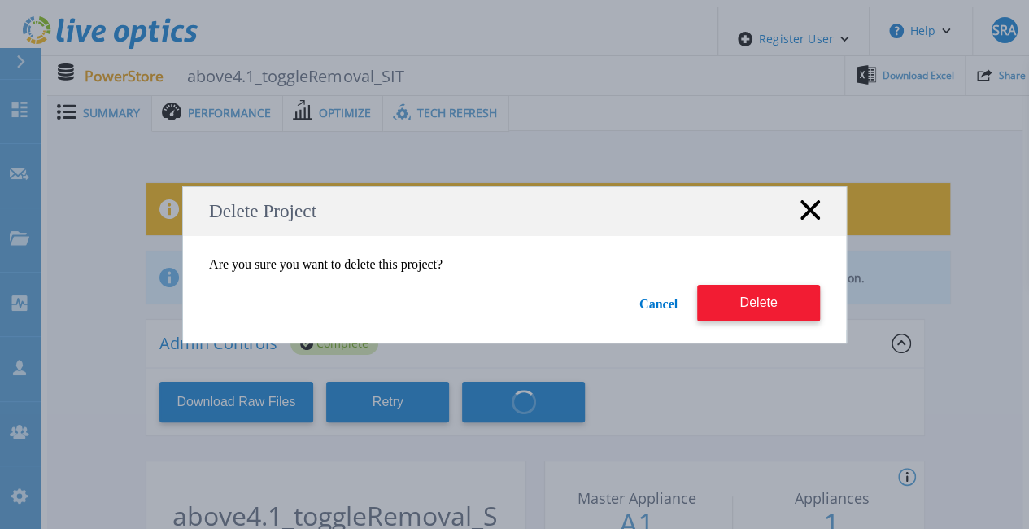
click at [769, 298] on button "Delete" at bounding box center [758, 303] width 123 height 37
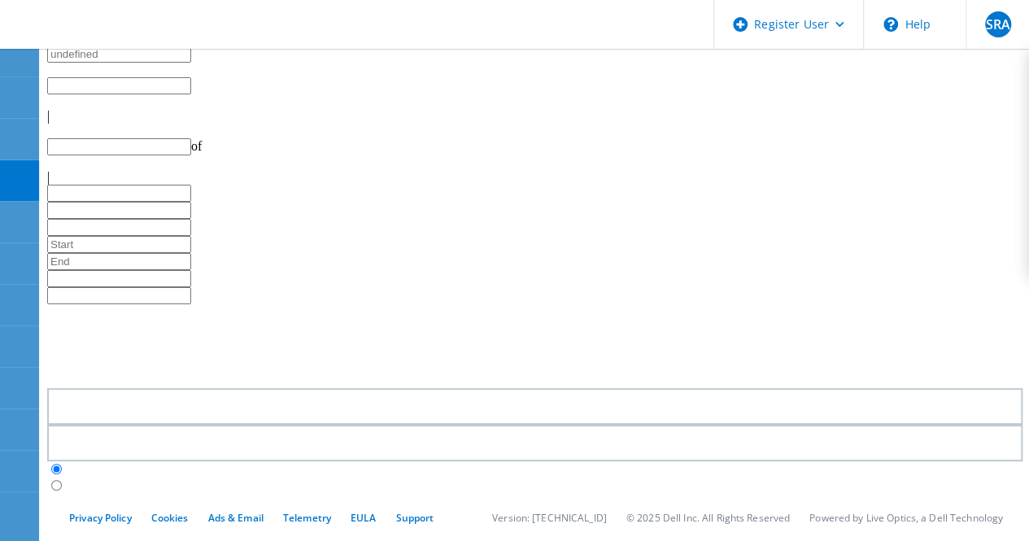
type input "1"
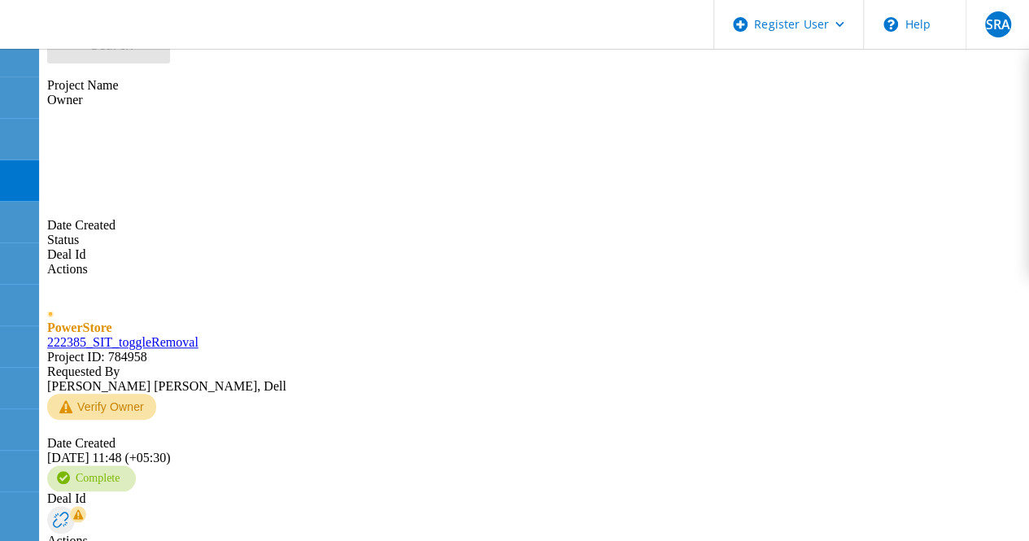
scroll to position [569, 0]
drag, startPoint x: 192, startPoint y: 409, endPoint x: 169, endPoint y: 400, distance: 24.5
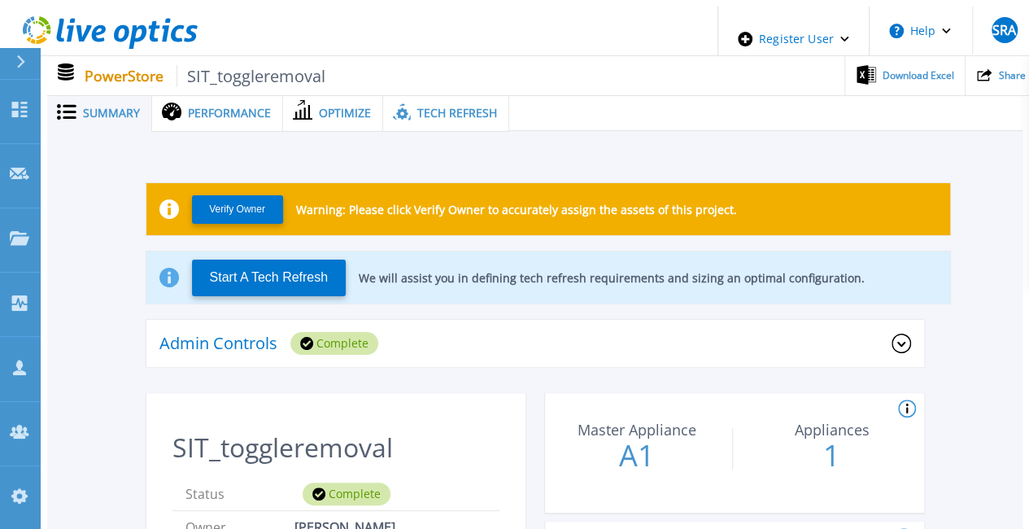
click at [802, 357] on div "Admin Controls Complete" at bounding box center [534, 344] width 777 height 49
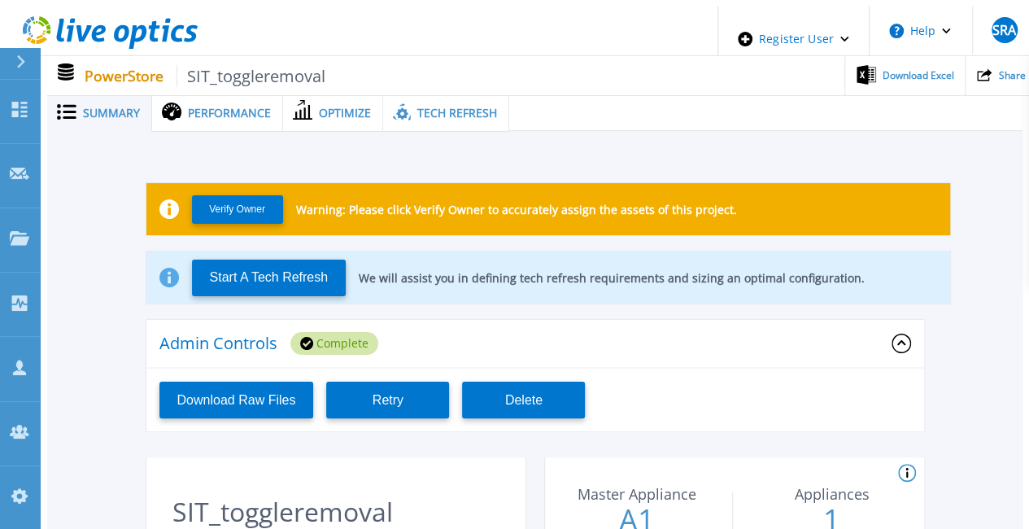
click at [803, 350] on div "Admin Controls Complete" at bounding box center [534, 344] width 777 height 49
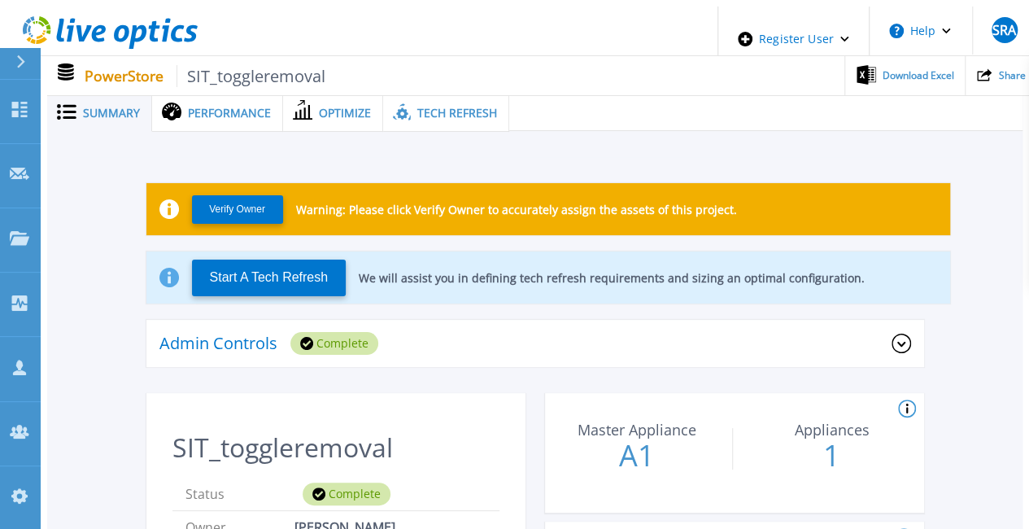
click at [758, 337] on div "Admin Controls Complete" at bounding box center [525, 343] width 732 height 23
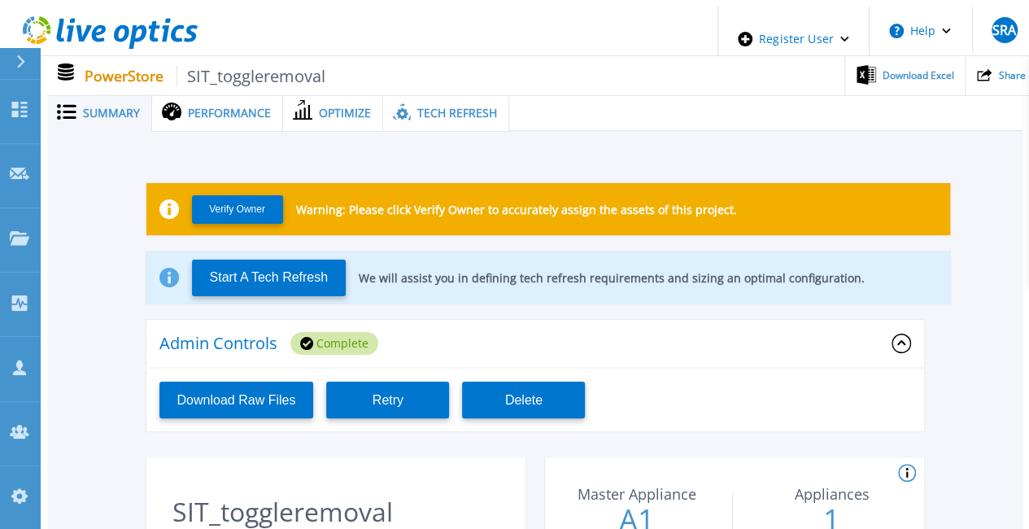
click at [539, 412] on div "Download Raw Files Retry Delete" at bounding box center [534, 399] width 777 height 63
click at [553, 388] on button "Delete" at bounding box center [523, 399] width 123 height 37
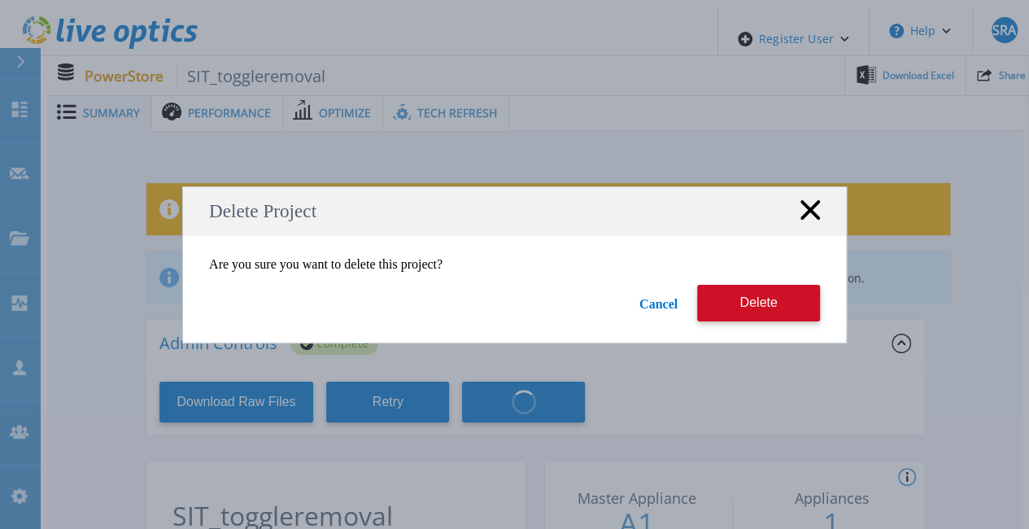
click at [755, 281] on div "Are you sure you want to delete this project? Cancel Delete" at bounding box center [514, 283] width 663 height 94
click at [759, 292] on button "Delete" at bounding box center [758, 303] width 123 height 37
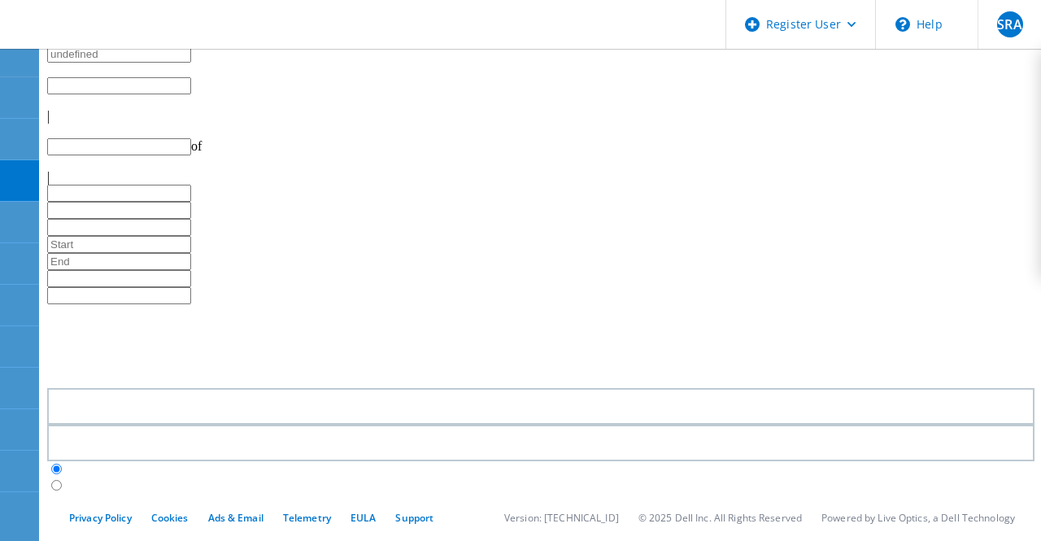
type input "1"
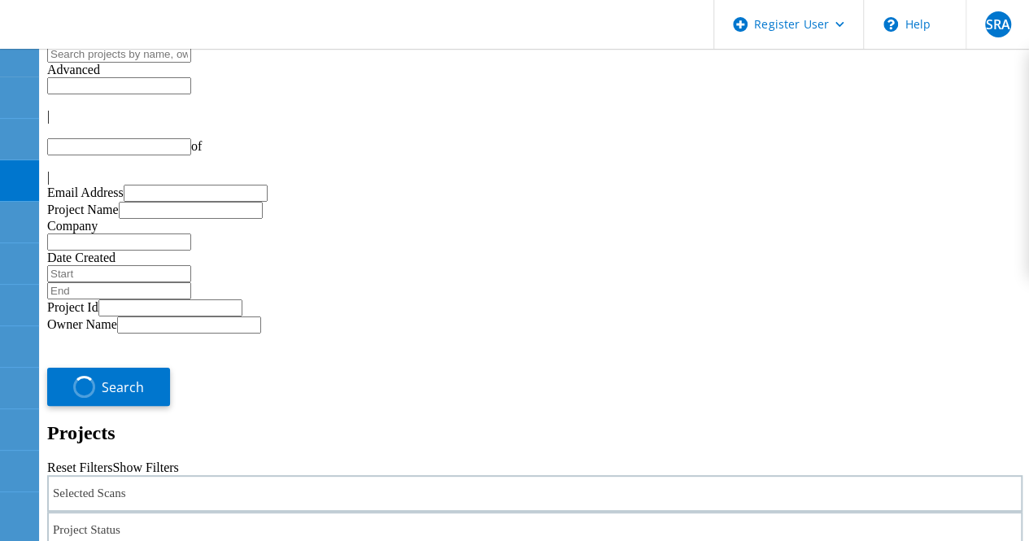
type input "1"
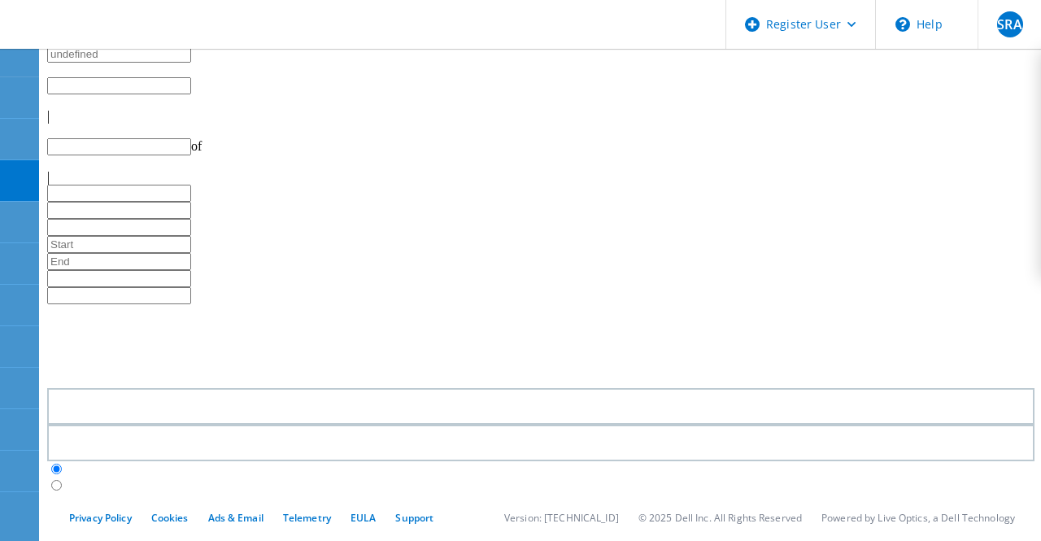
type input "1"
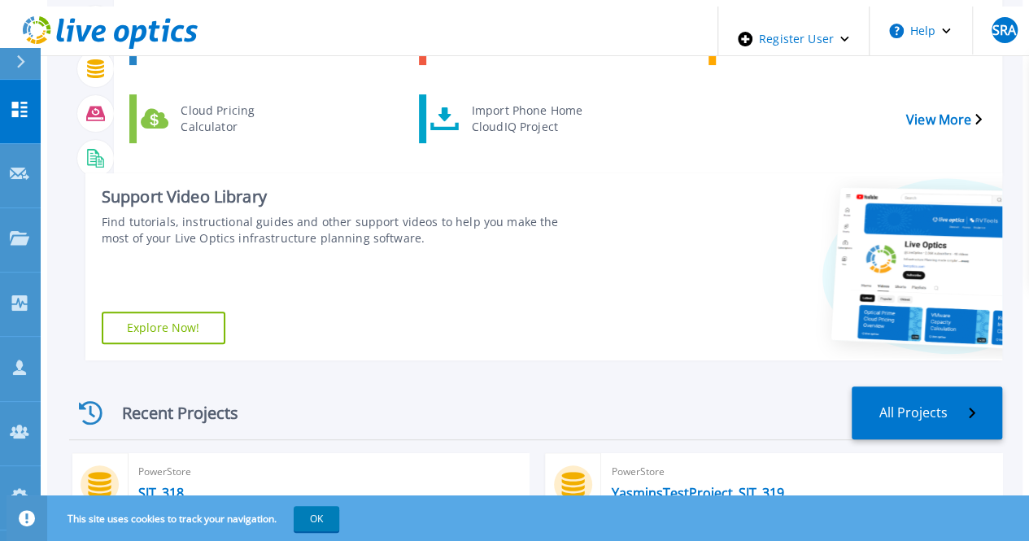
scroll to position [325, 0]
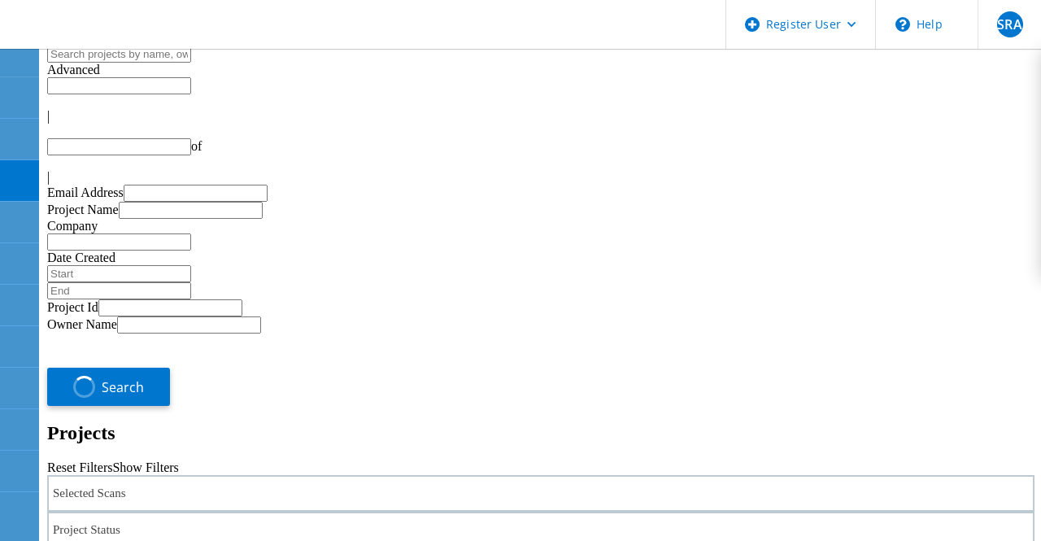
type input "1"
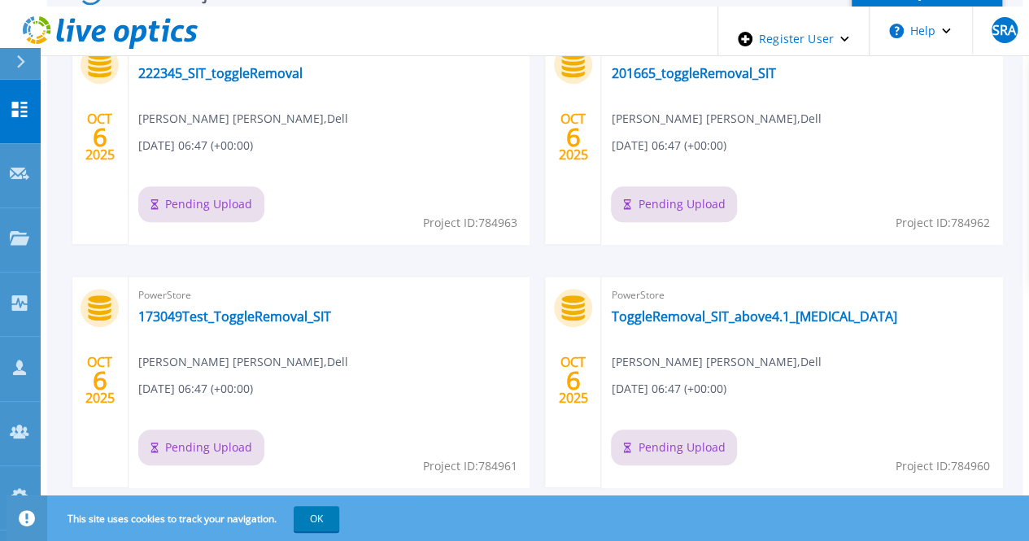
scroll to position [633, 0]
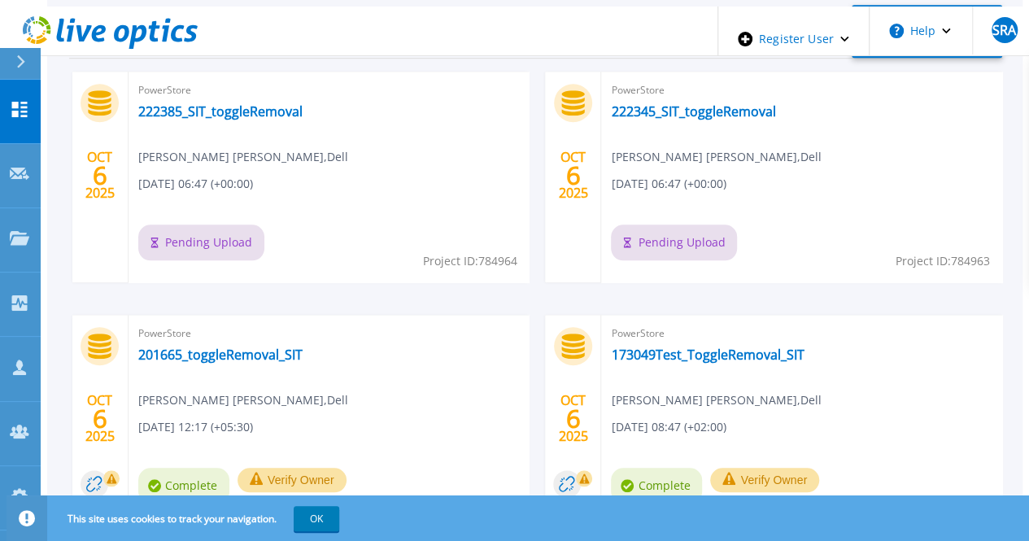
scroll to position [633, 0]
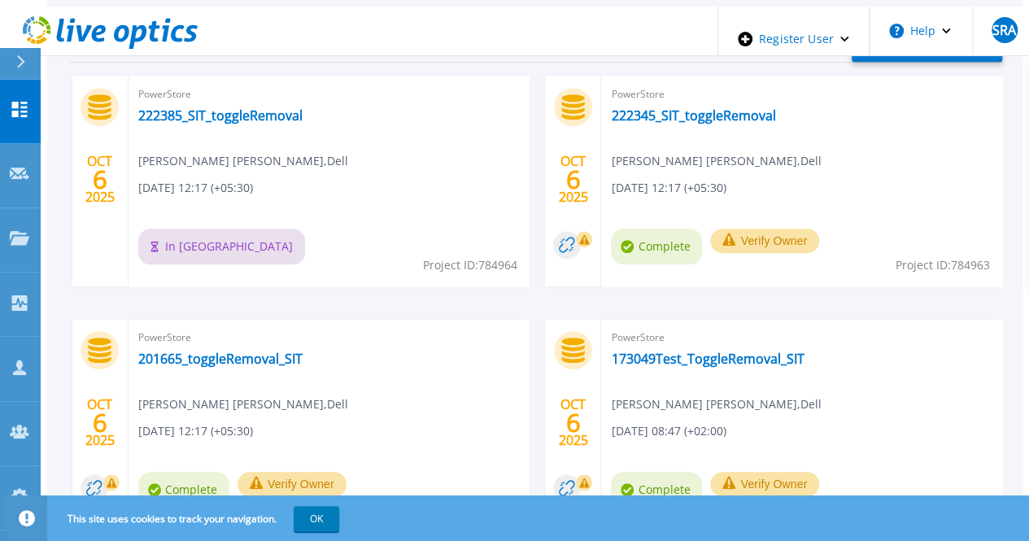
scroll to position [551, 0]
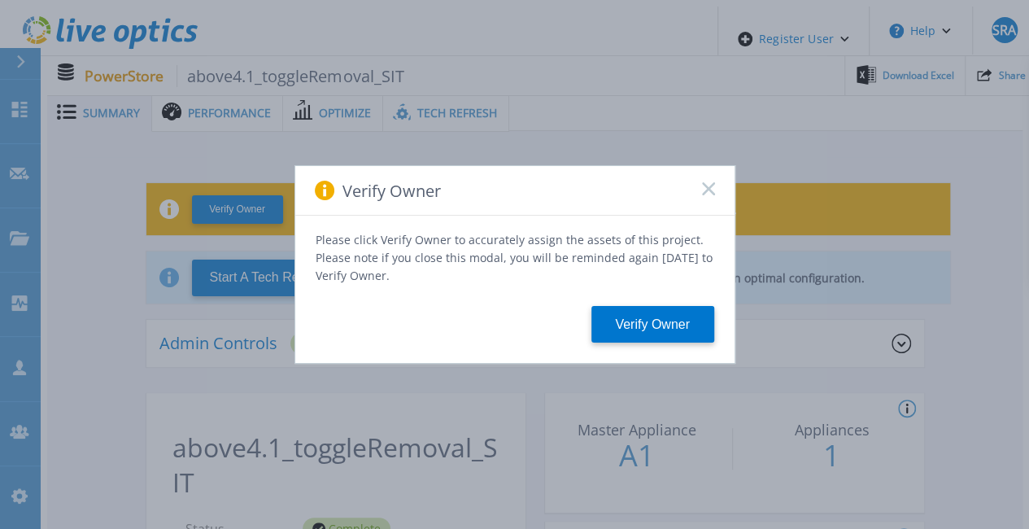
click at [714, 189] on div "Verify Owner" at bounding box center [514, 191] width 439 height 50
click at [713, 189] on rect at bounding box center [708, 188] width 14 height 14
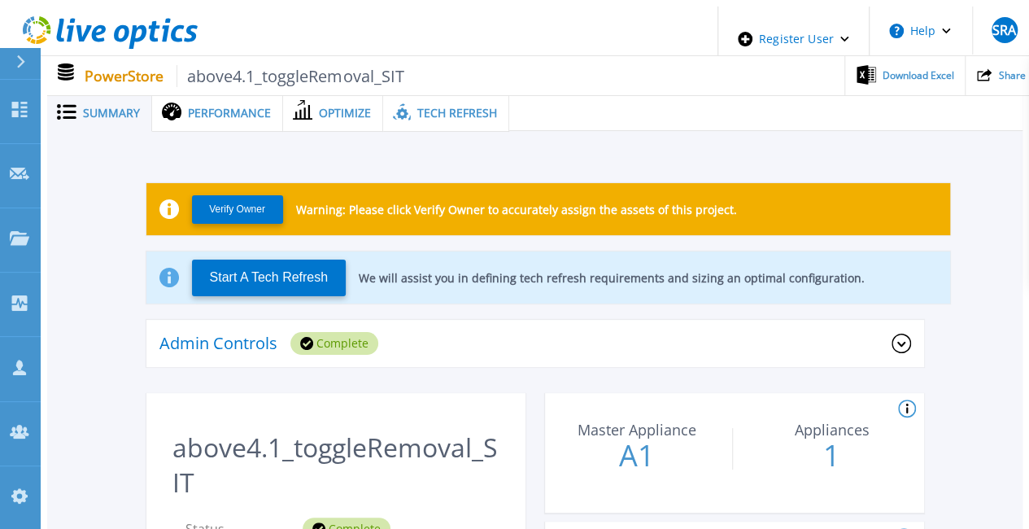
drag, startPoint x: 472, startPoint y: 89, endPoint x: 470, endPoint y: 98, distance: 9.9
click at [472, 94] on div "Tech Refresh" at bounding box center [446, 112] width 126 height 37
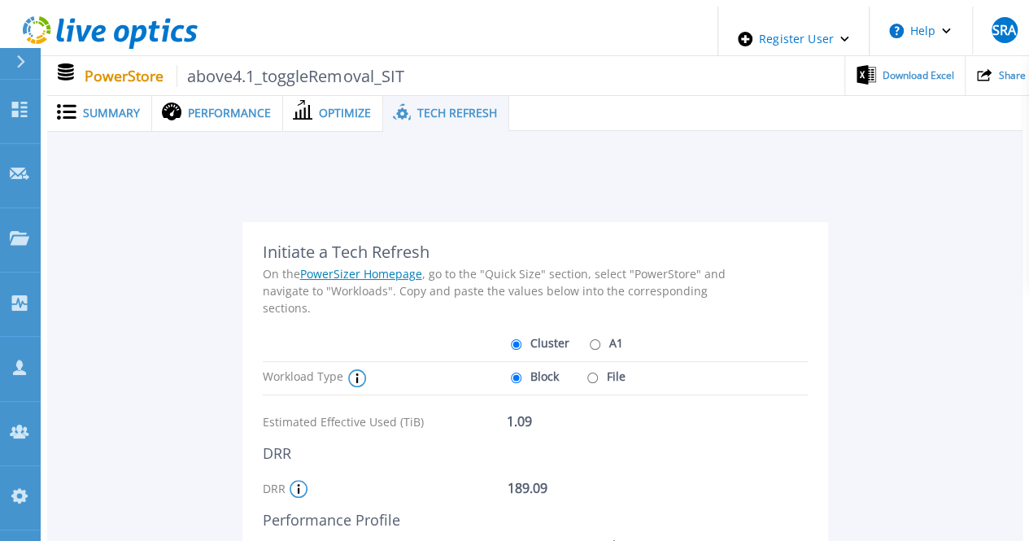
click at [470, 107] on span "Tech Refresh" at bounding box center [457, 112] width 80 height 11
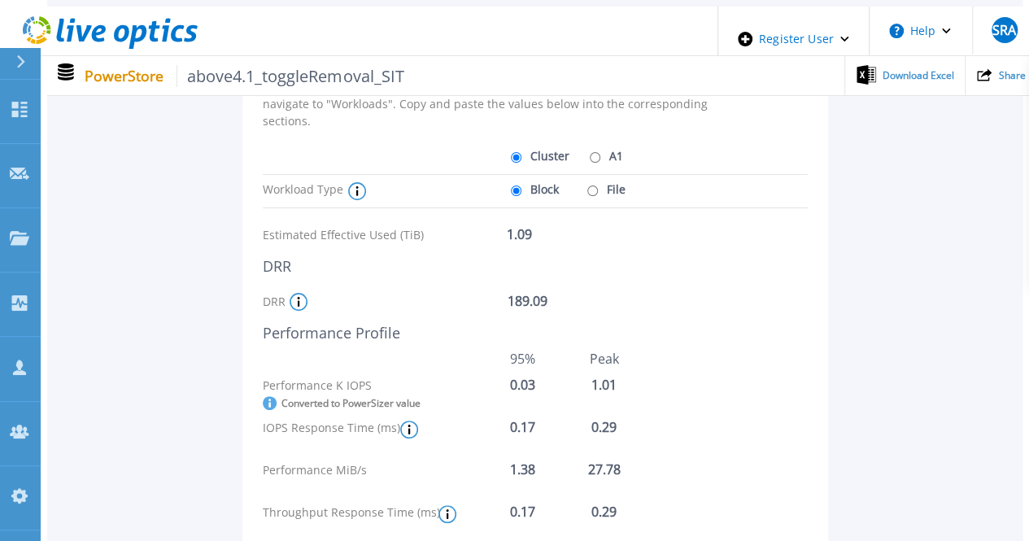
scroll to position [163, 0]
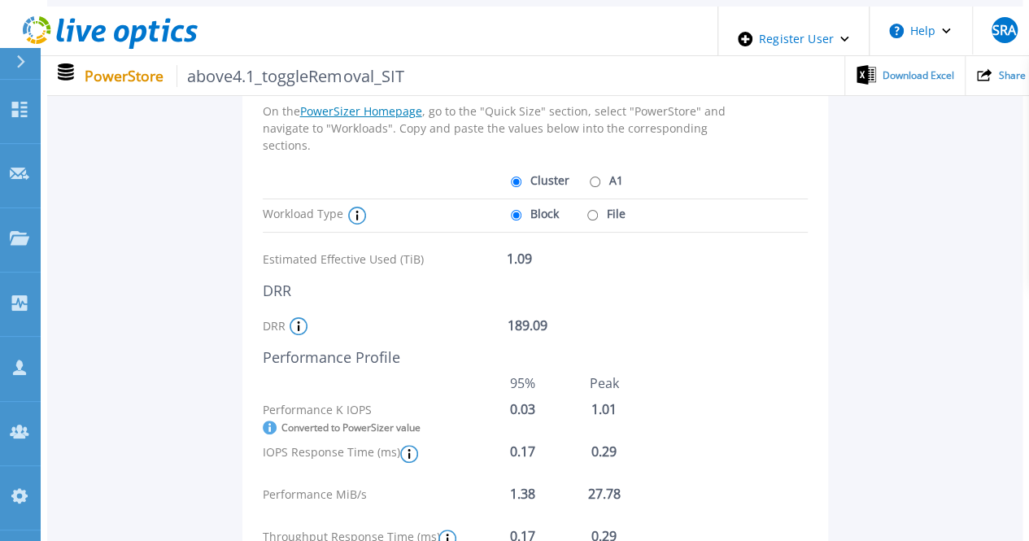
click at [603, 206] on label "File" at bounding box center [604, 213] width 42 height 28
click at [598, 210] on input "File" at bounding box center [592, 215] width 11 height 11
radio input "true"
radio input "false"
drag, startPoint x: 598, startPoint y: 172, endPoint x: 621, endPoint y: 170, distance: 22.9
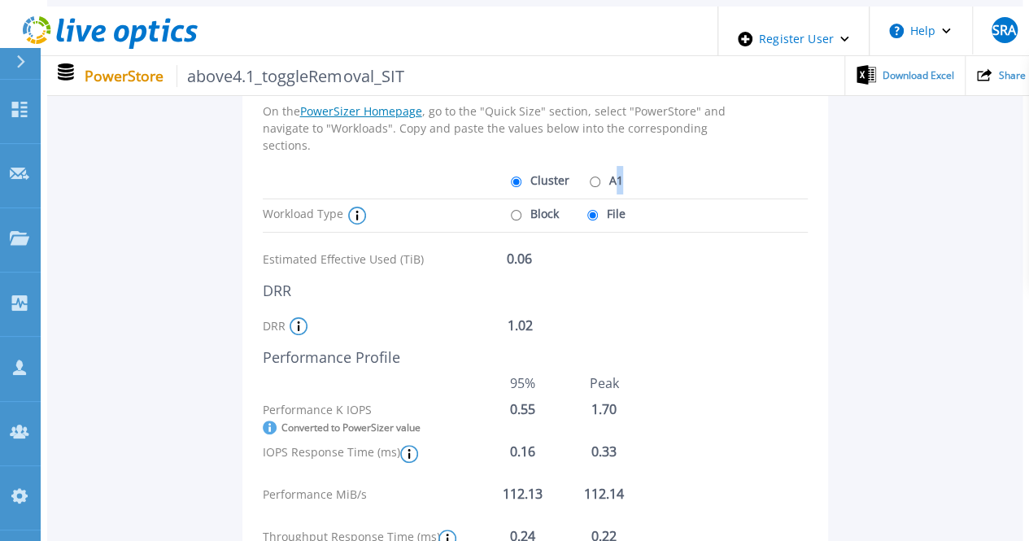
click at [617, 170] on div "Cluster A1" at bounding box center [572, 180] width 130 height 28
click at [601, 172] on label "A1" at bounding box center [603, 180] width 37 height 28
click at [600, 176] on input "A1" at bounding box center [595, 181] width 11 height 11
radio input "true"
radio input "false"
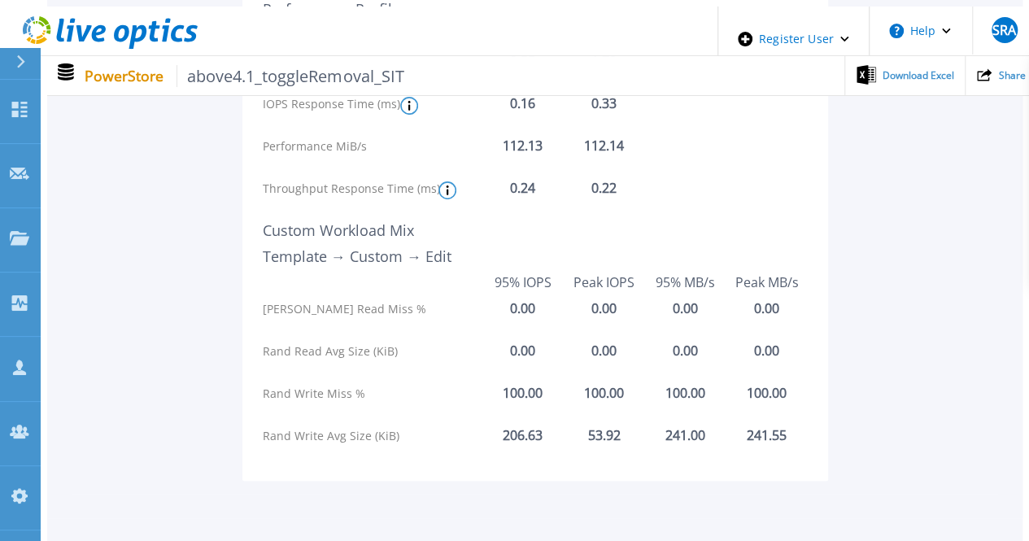
scroll to position [569, 0]
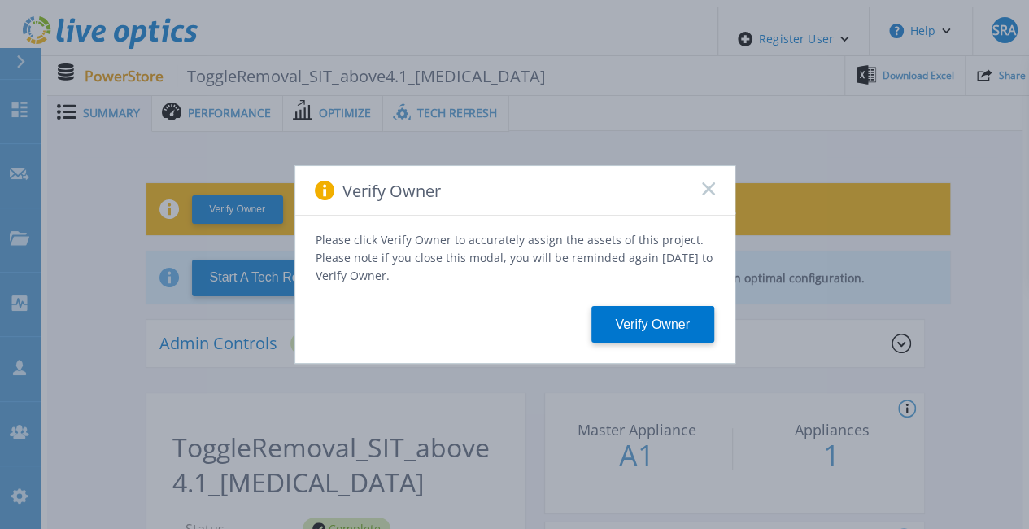
click at [713, 194] on div "Verify Owner" at bounding box center [514, 191] width 439 height 50
click at [697, 188] on div "Verify Owner" at bounding box center [514, 191] width 439 height 50
click at [706, 189] on icon at bounding box center [708, 188] width 13 height 13
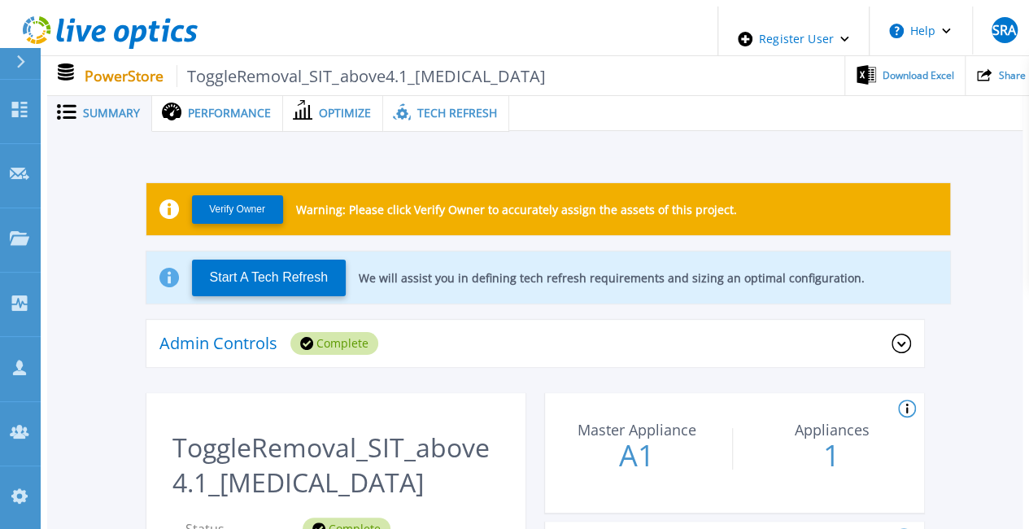
click at [239, 107] on span "Performance" at bounding box center [229, 112] width 83 height 11
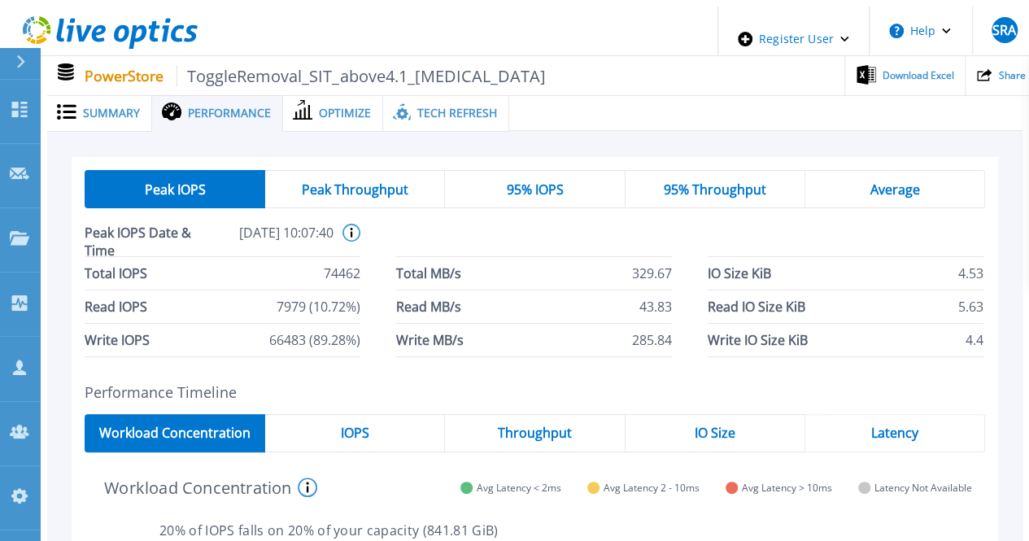
click at [337, 94] on div "Optimize" at bounding box center [333, 112] width 100 height 37
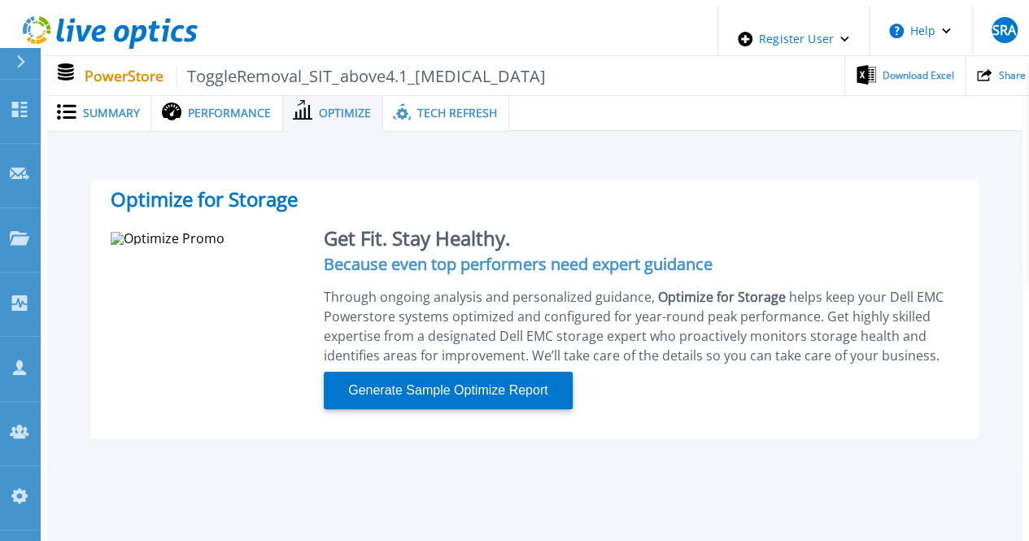
click at [403, 102] on span at bounding box center [400, 112] width 34 height 20
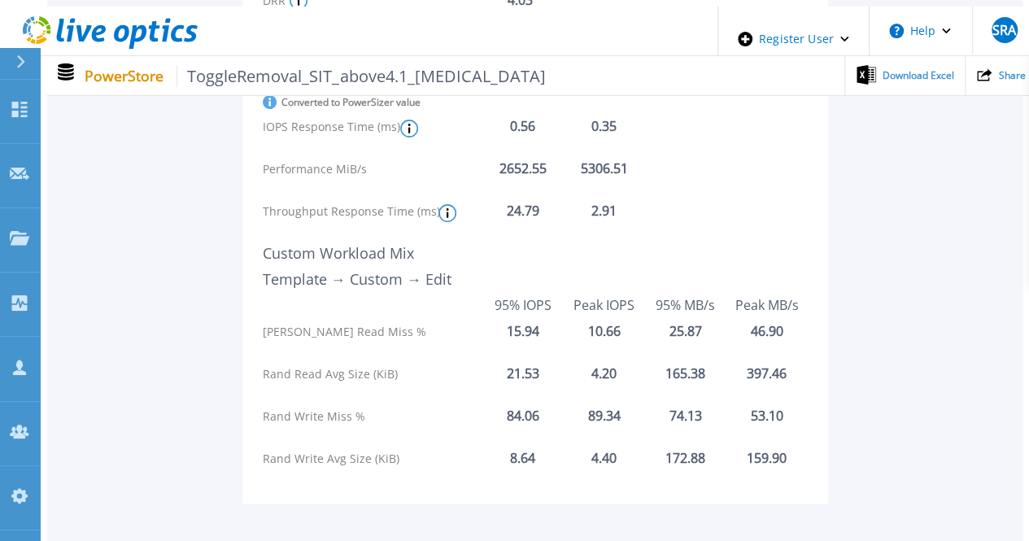
scroll to position [163, 0]
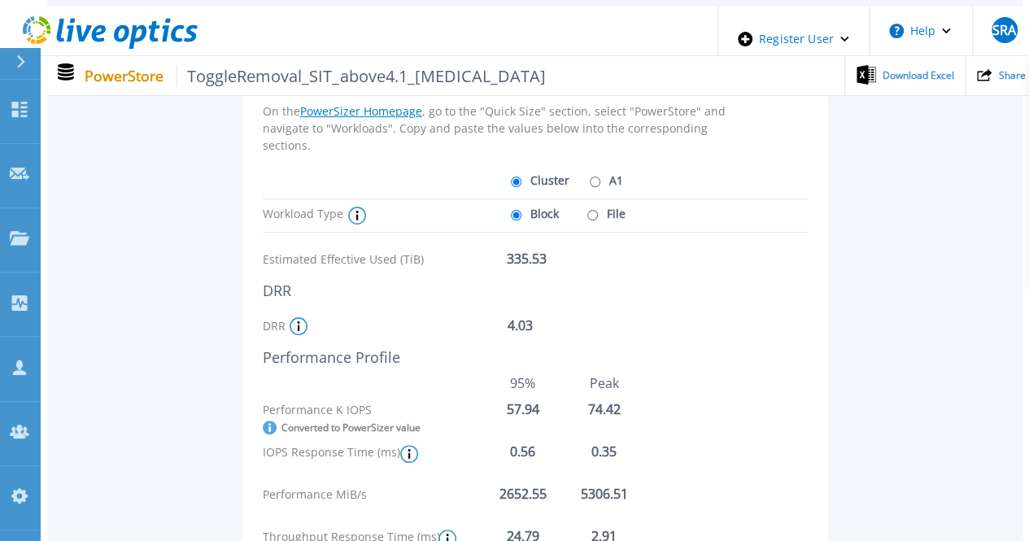
click at [600, 206] on label "File" at bounding box center [604, 213] width 42 height 28
click at [598, 210] on input "File" at bounding box center [592, 215] width 11 height 11
radio input "true"
radio input "false"
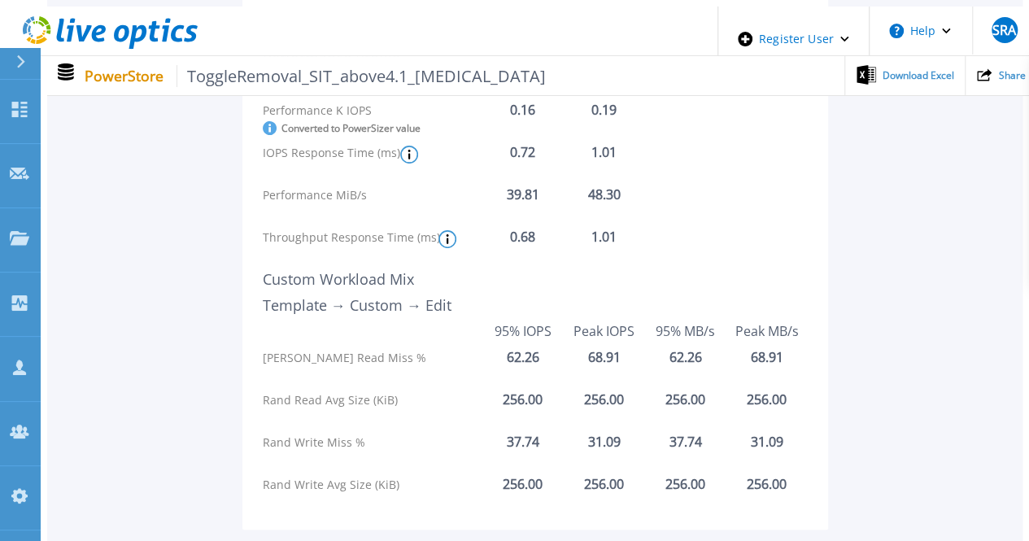
scroll to position [488, 0]
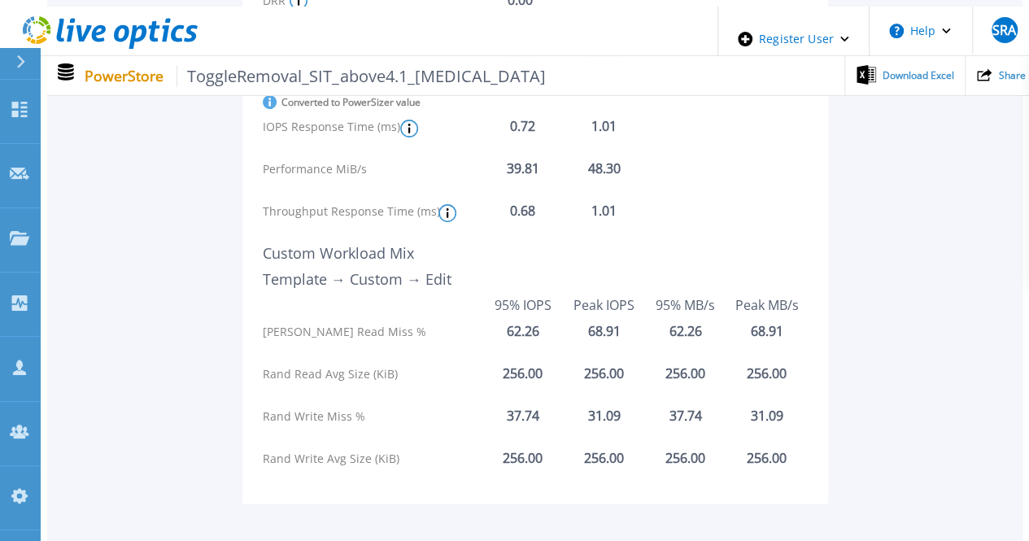
click at [983, 388] on div "Initiate a Tech Refresh On the PowerSizer Homepage , go to the "Quick Size" sec…" at bounding box center [535, 112] width 926 height 808
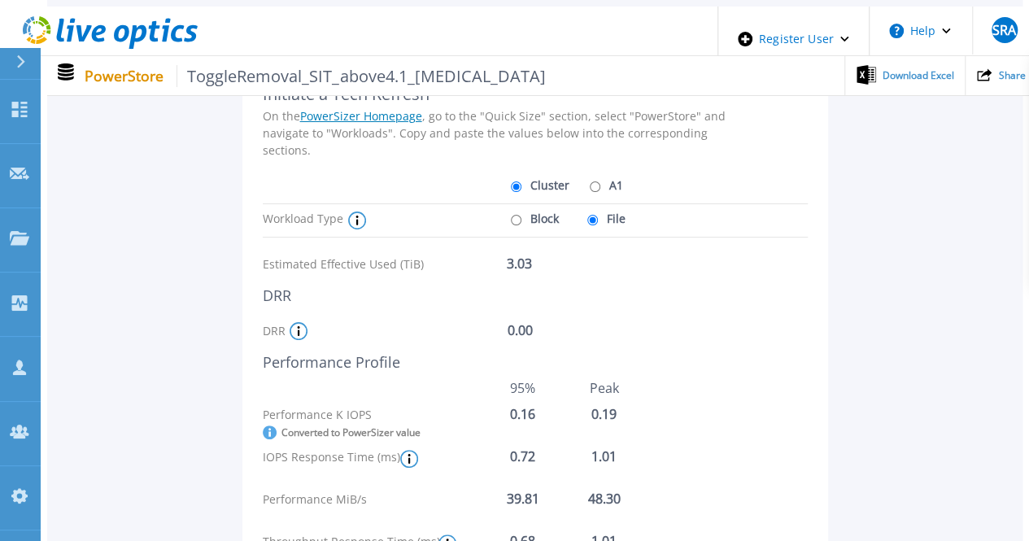
scroll to position [81, 0]
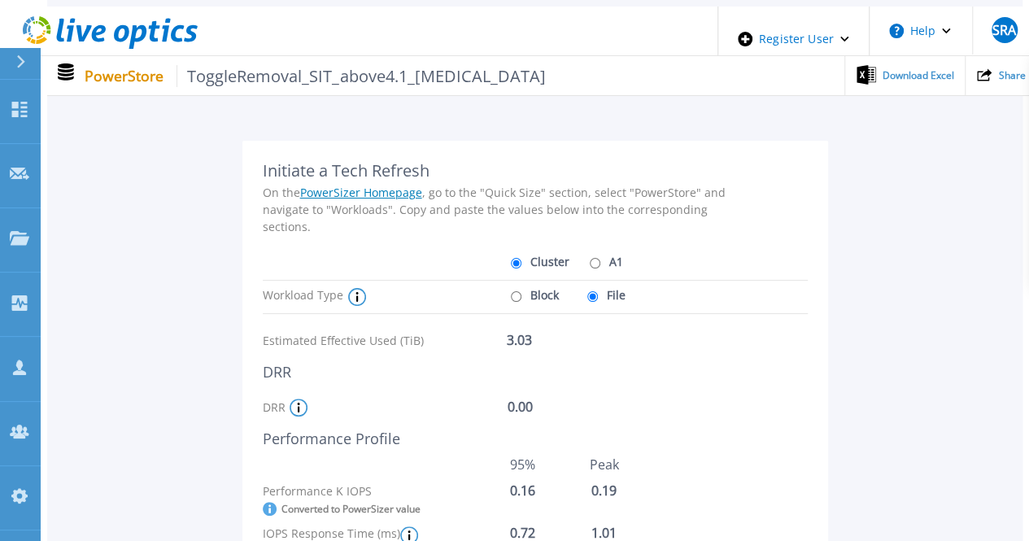
drag, startPoint x: 598, startPoint y: 254, endPoint x: 560, endPoint y: 252, distance: 37.4
click at [597, 254] on label "A1" at bounding box center [603, 261] width 37 height 28
click at [590, 258] on input "A1" at bounding box center [595, 263] width 11 height 11
radio input "true"
radio input "false"
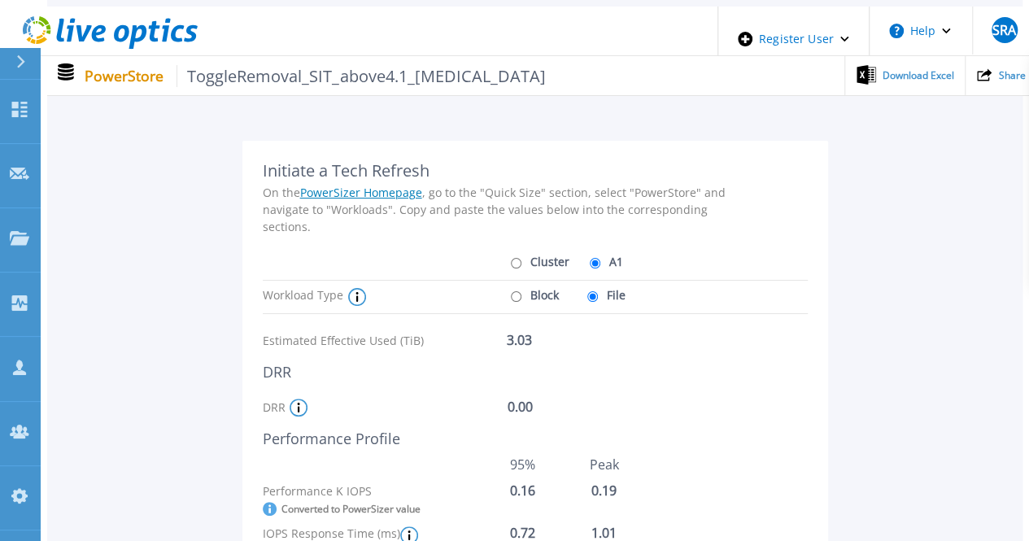
click at [517, 285] on label "Block" at bounding box center [533, 295] width 52 height 28
click at [517, 291] on input "Block" at bounding box center [516, 296] width 11 height 11
radio input "true"
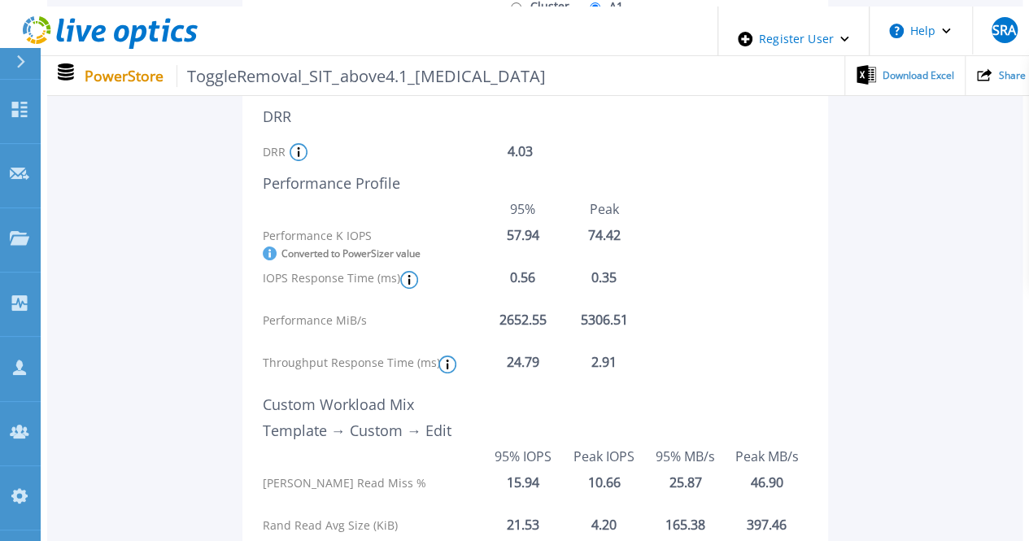
scroll to position [244, 0]
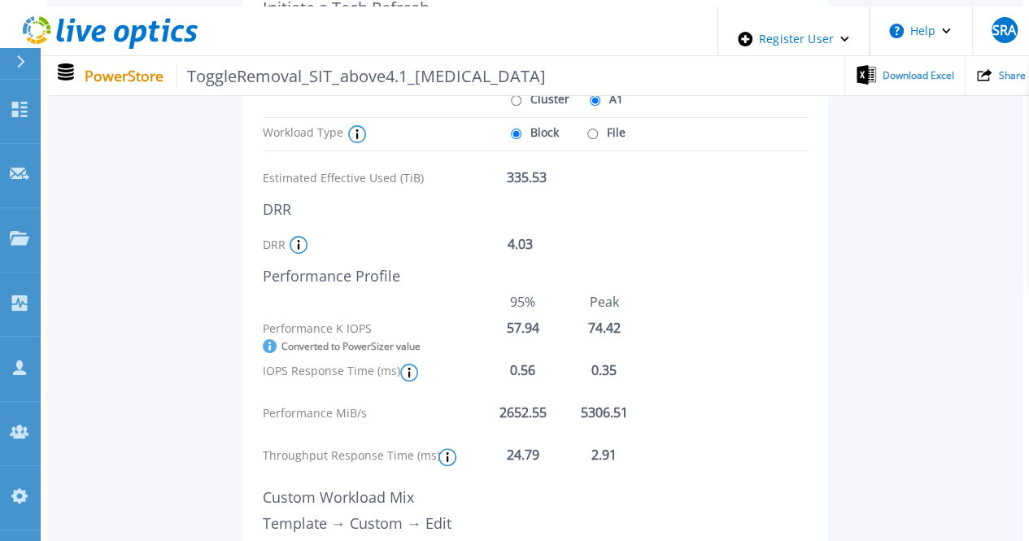
click at [583, 136] on label "File" at bounding box center [604, 132] width 42 height 28
click at [587, 136] on input "File" at bounding box center [592, 133] width 11 height 11
radio input "true"
radio input "false"
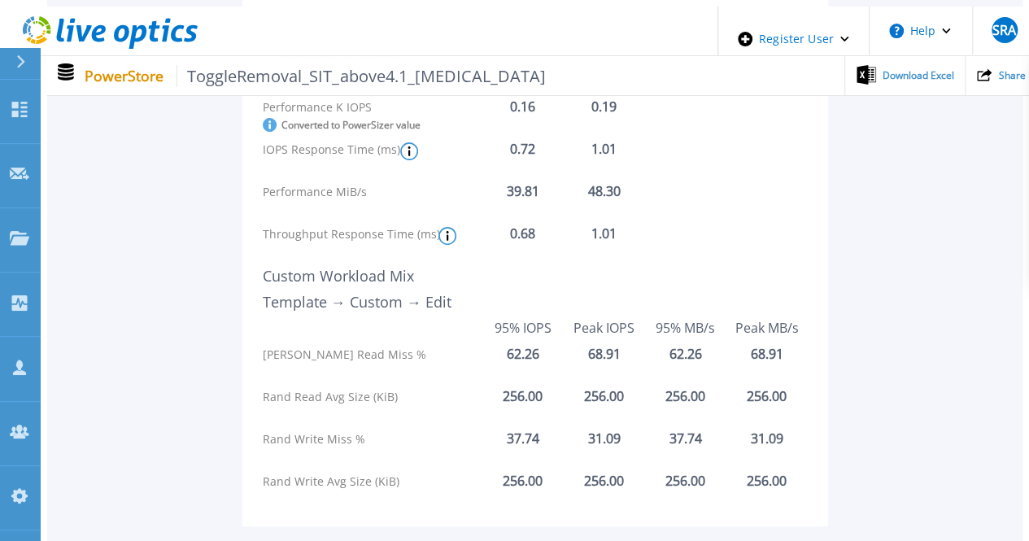
scroll to position [488, 0]
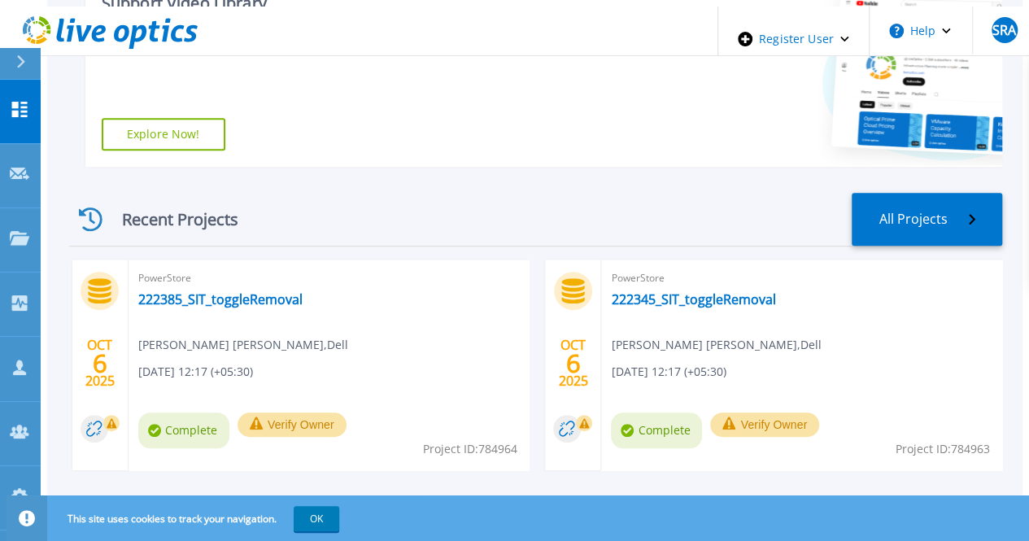
scroll to position [488, 0]
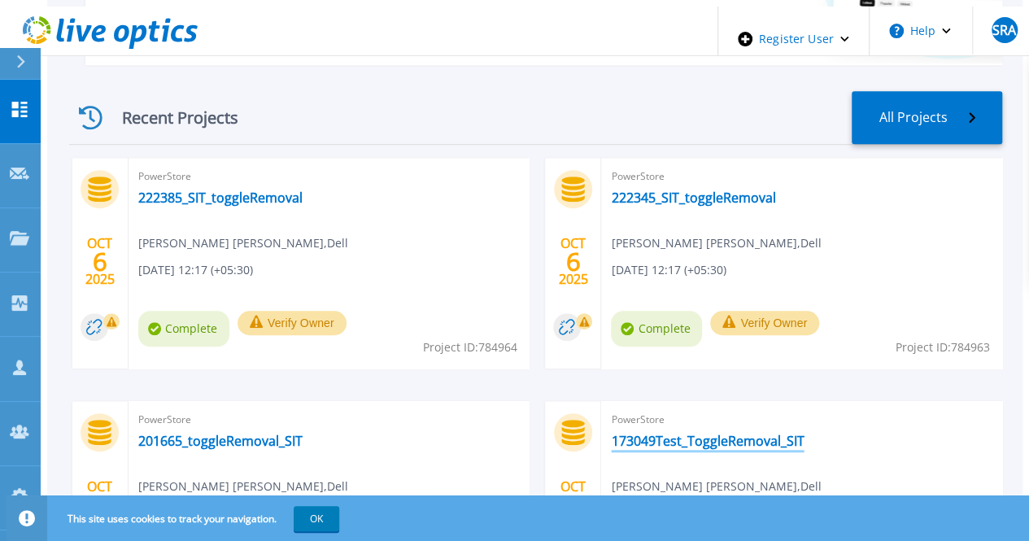
drag, startPoint x: 226, startPoint y: 407, endPoint x: 247, endPoint y: 416, distance: 23.3
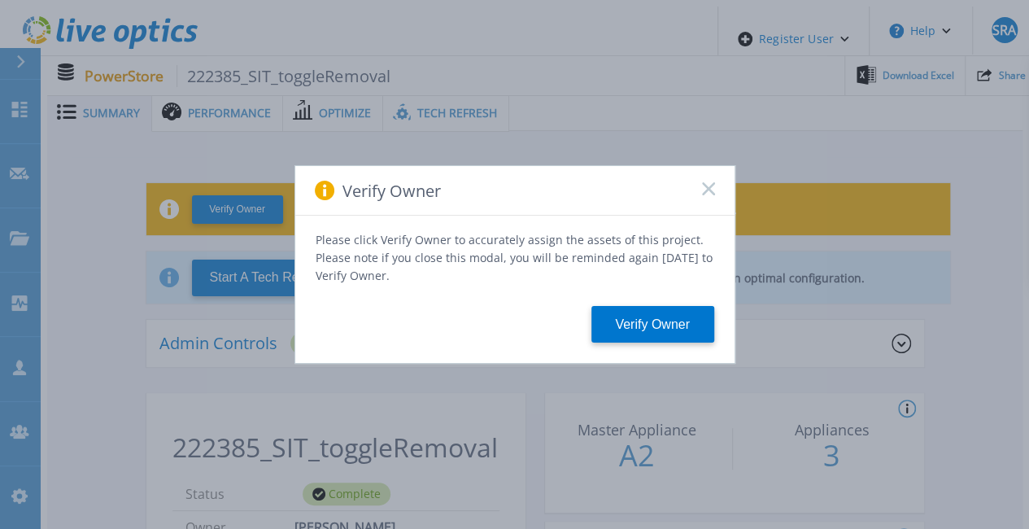
click at [725, 194] on div "Verify Owner" at bounding box center [514, 191] width 439 height 50
click at [710, 192] on rect at bounding box center [708, 188] width 14 height 14
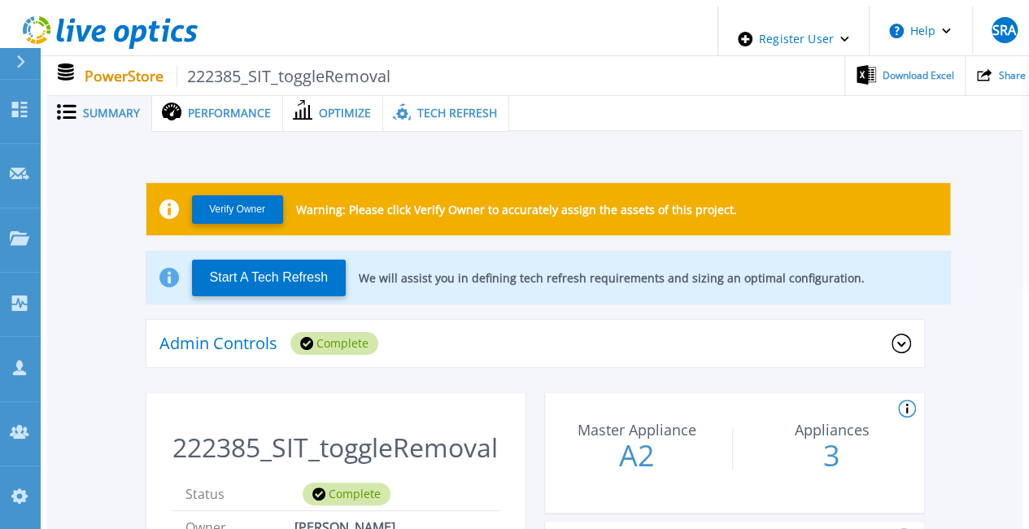
click at [198, 107] on span "Performance" at bounding box center [229, 112] width 83 height 11
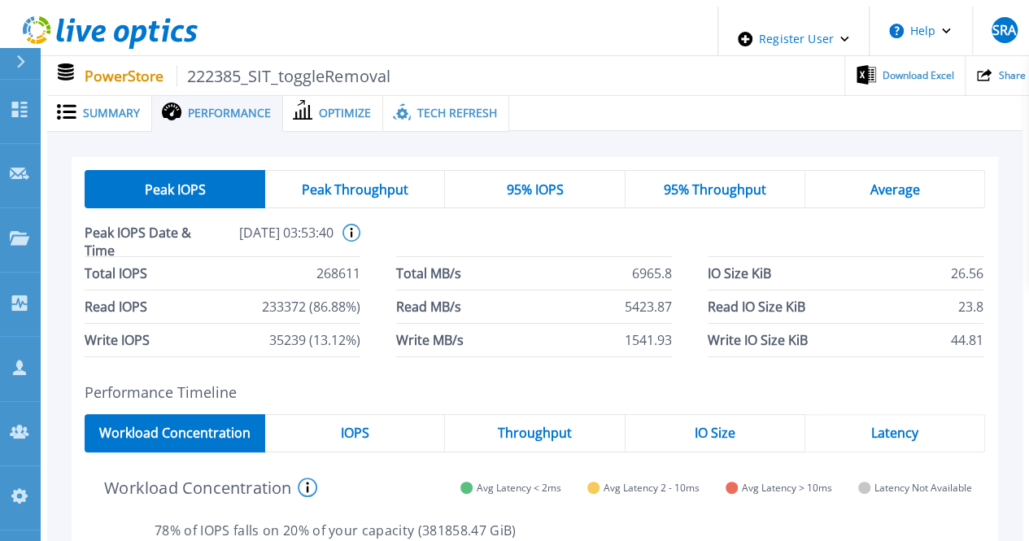
click at [331, 107] on span "Optimize" at bounding box center [345, 112] width 52 height 11
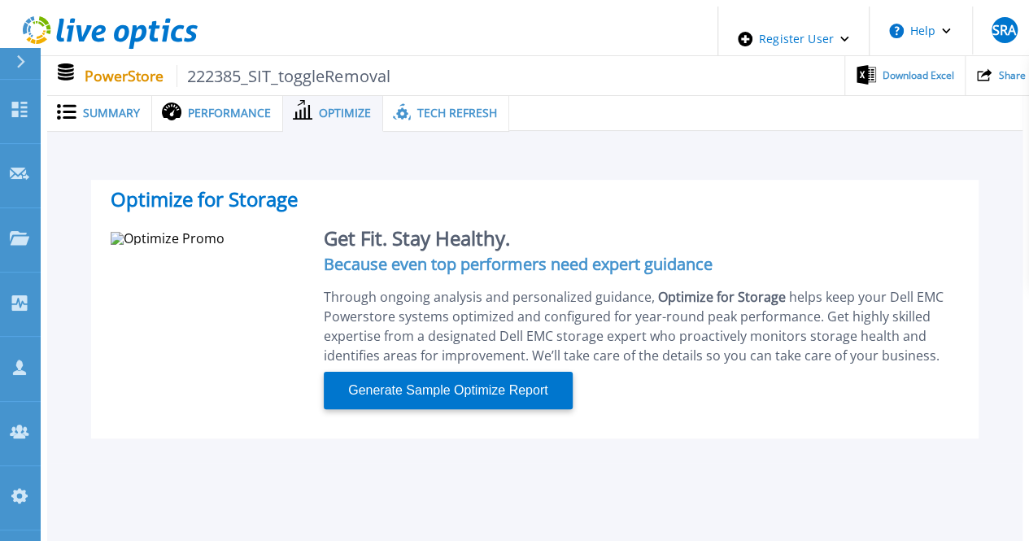
click at [441, 94] on div "Tech Refresh" at bounding box center [446, 112] width 126 height 37
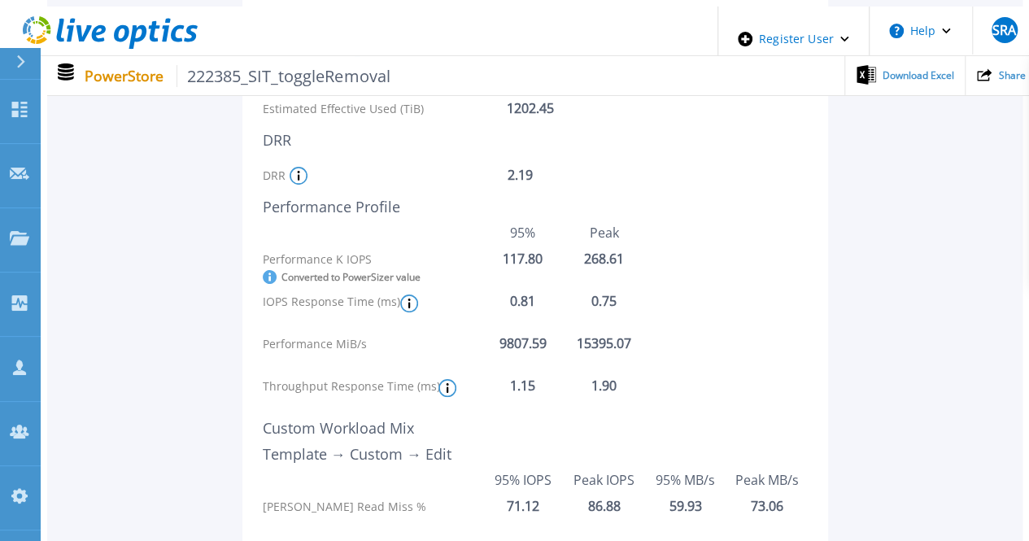
scroll to position [163, 0]
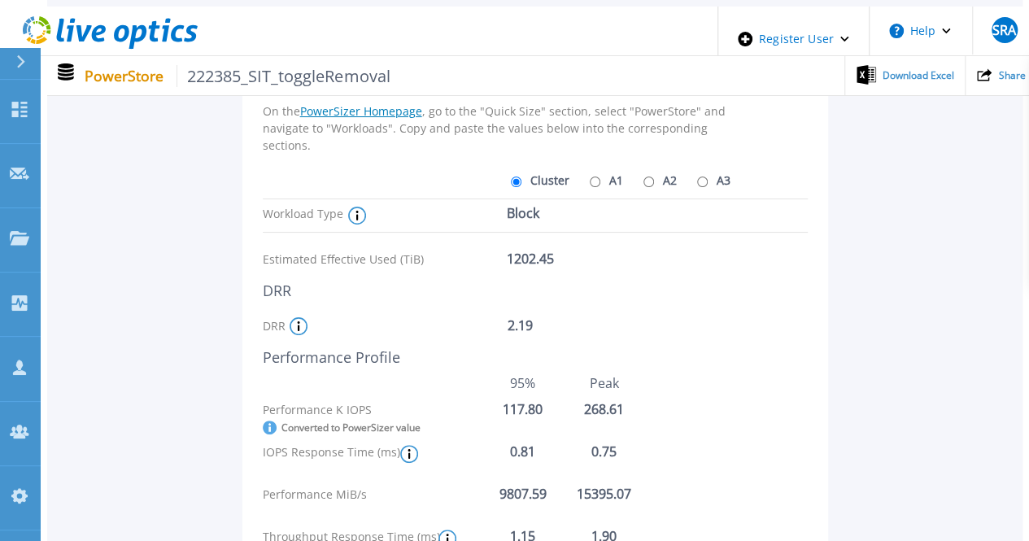
click at [598, 174] on label "A1" at bounding box center [603, 180] width 37 height 28
click at [598, 176] on input "A1" at bounding box center [595, 181] width 11 height 11
radio input "true"
radio input "false"
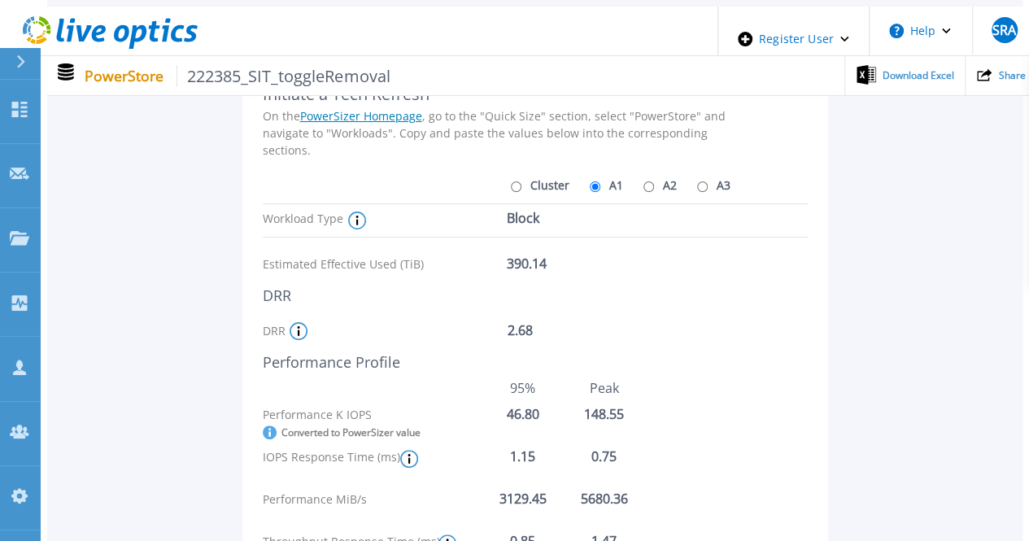
scroll to position [81, 0]
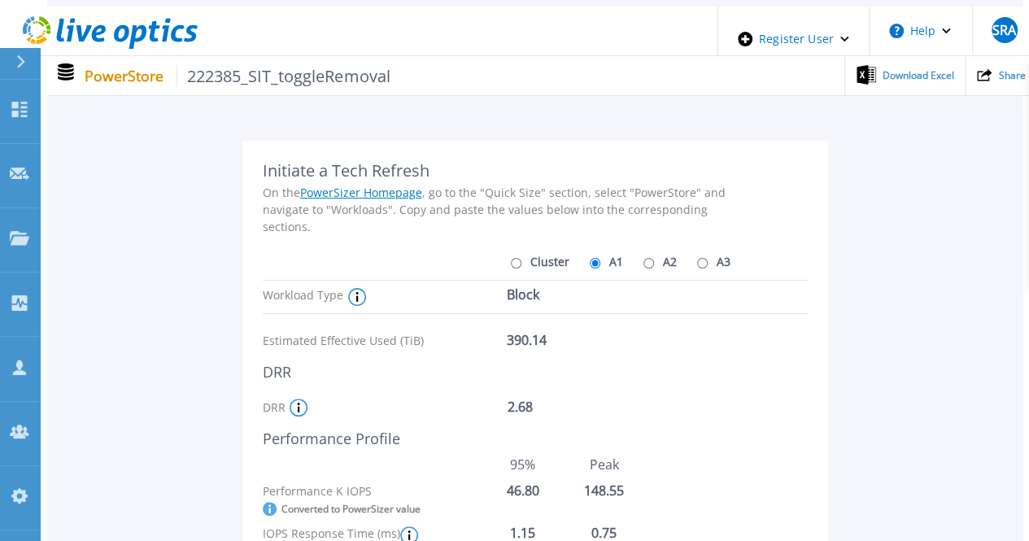
click at [639, 261] on label "A2" at bounding box center [657, 261] width 37 height 28
click at [643, 261] on input "A2" at bounding box center [648, 263] width 11 height 11
radio input "true"
radio input "false"
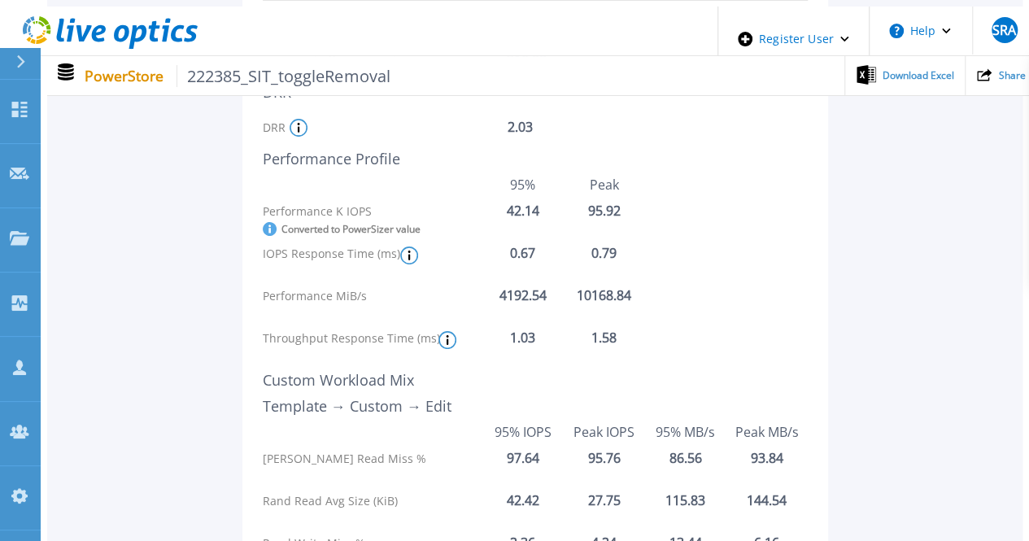
scroll to position [163, 0]
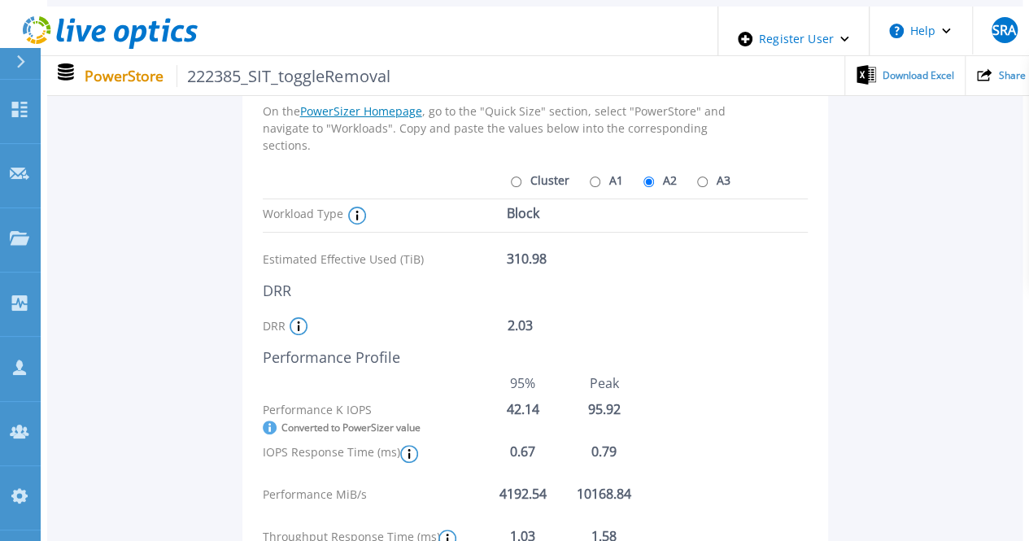
click at [696, 166] on label "A3" at bounding box center [711, 180] width 37 height 28
click at [697, 176] on input "A3" at bounding box center [702, 181] width 11 height 11
radio input "true"
radio input "false"
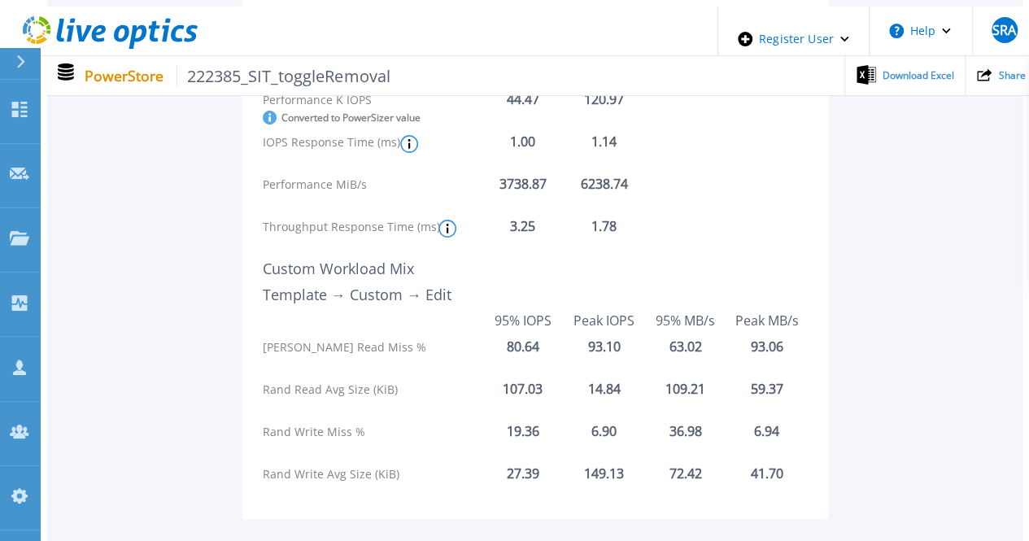
scroll to position [488, 0]
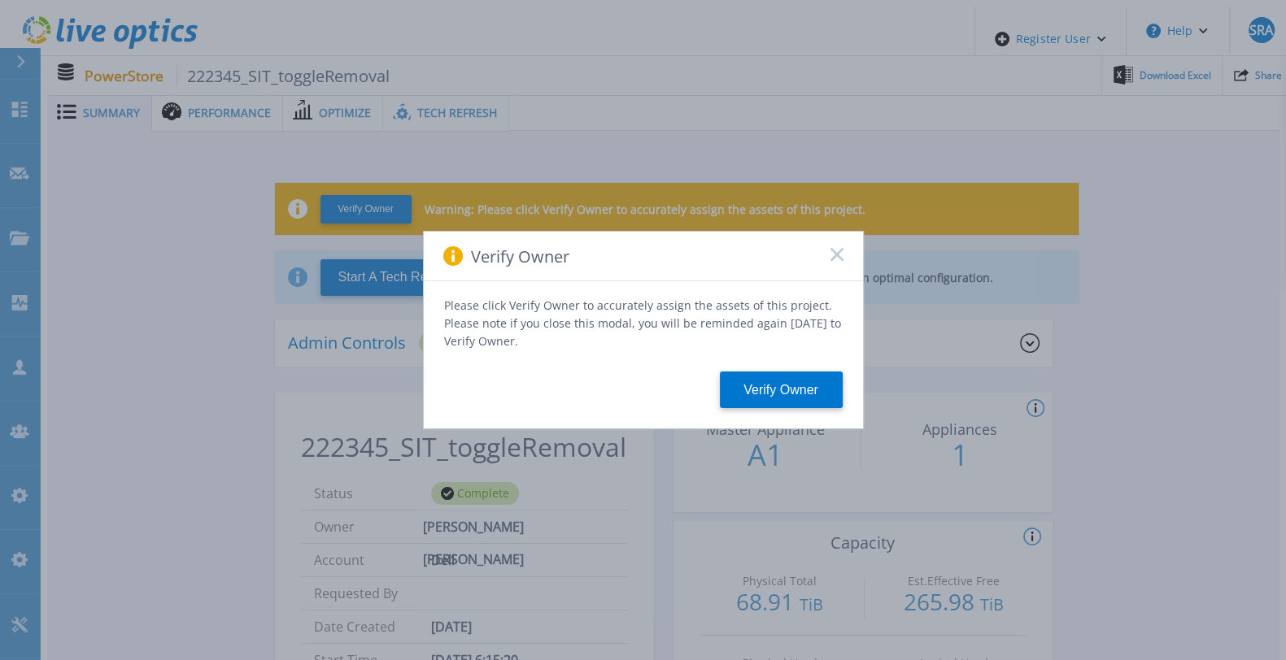
click at [834, 256] on icon at bounding box center [836, 254] width 13 height 13
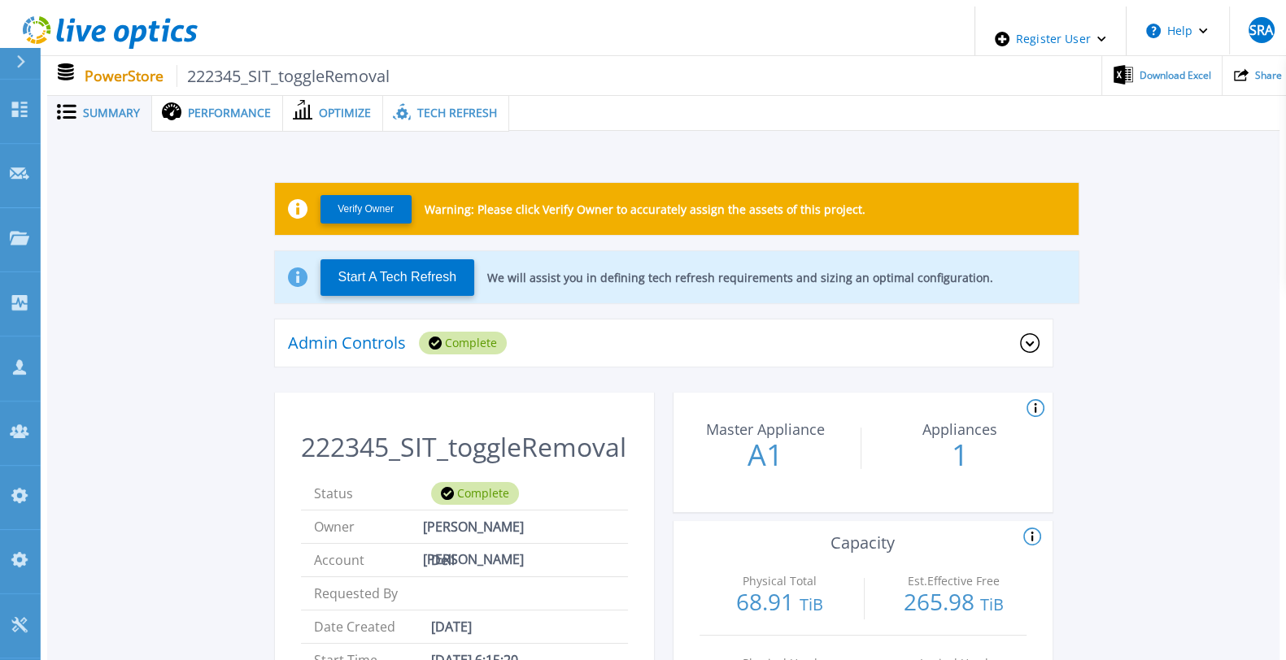
click at [404, 115] on div "Tech Refresh" at bounding box center [446, 112] width 126 height 37
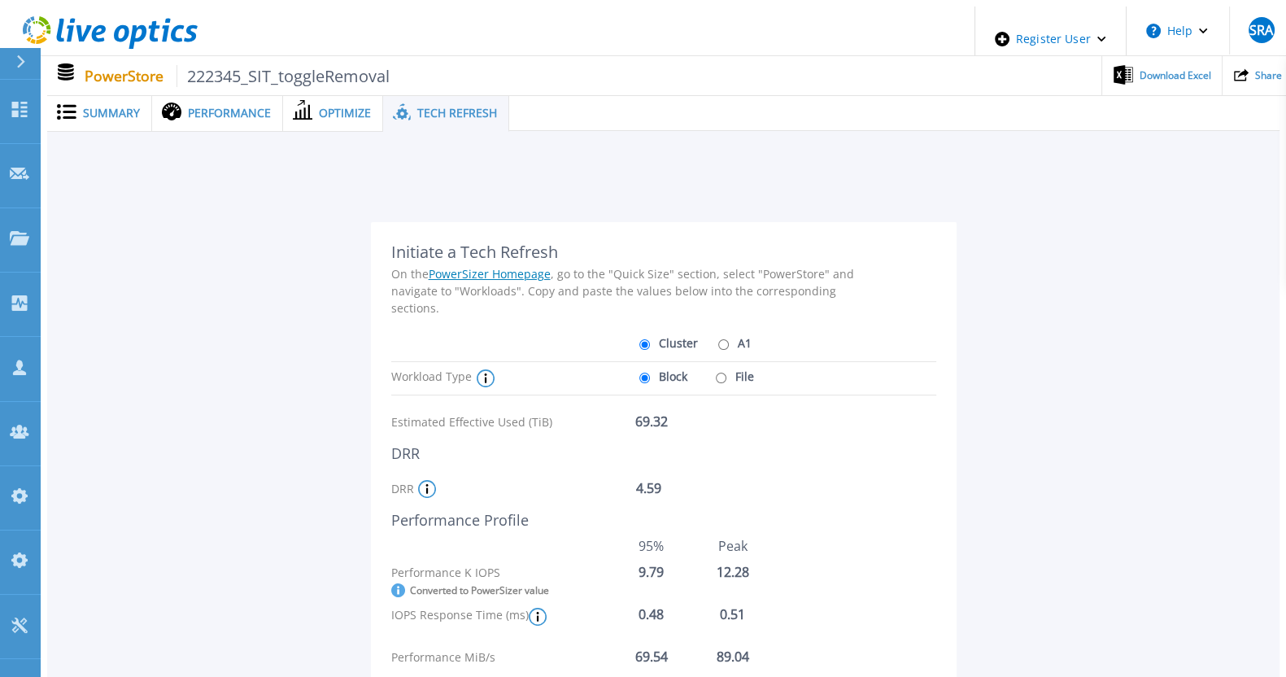
click at [729, 342] on label "A1" at bounding box center [732, 342] width 37 height 28
click at [729, 342] on input "A1" at bounding box center [723, 344] width 11 height 11
radio input "true"
click at [664, 343] on label "Cluster" at bounding box center [666, 342] width 63 height 28
click at [650, 343] on input "Cluster" at bounding box center [644, 344] width 11 height 11
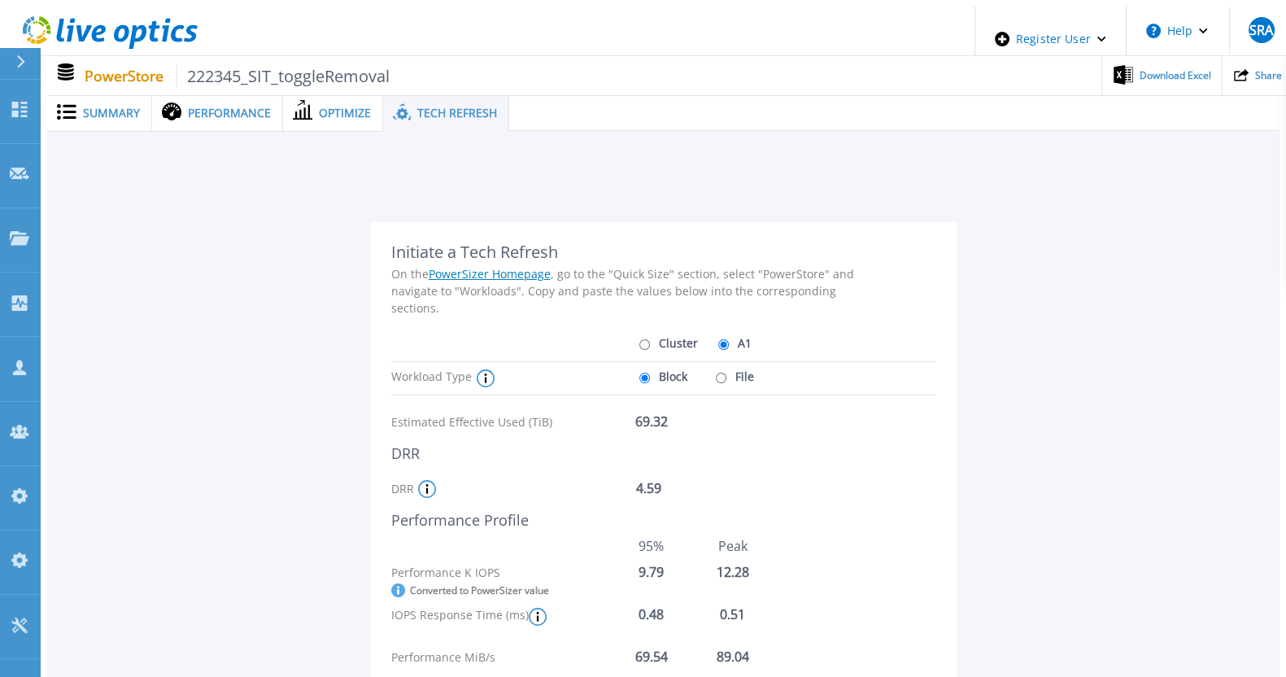
radio input "true"
click at [735, 339] on label "A1" at bounding box center [732, 342] width 37 height 28
click at [729, 339] on input "A1" at bounding box center [723, 344] width 11 height 11
radio input "true"
click at [667, 341] on label "Cluster" at bounding box center [666, 342] width 63 height 28
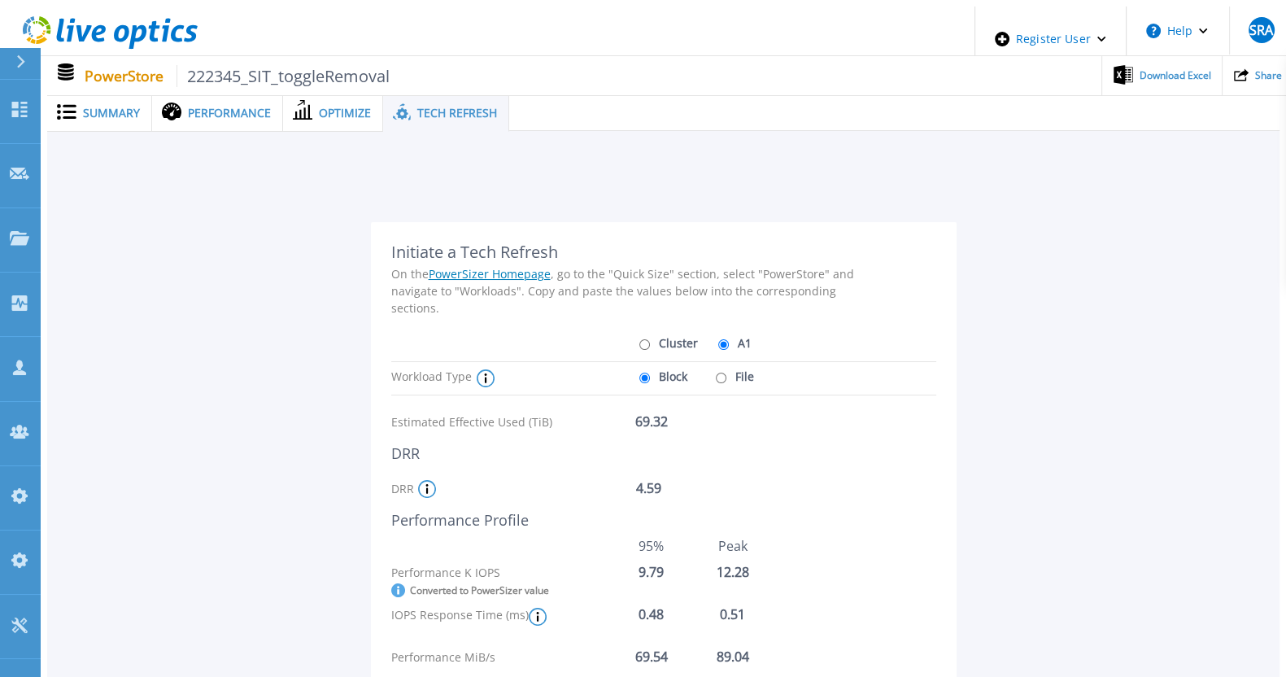
click at [650, 341] on input "Cluster" at bounding box center [644, 344] width 11 height 11
radio input "true"
click at [733, 331] on label "A1" at bounding box center [732, 342] width 37 height 28
click at [729, 339] on input "A1" at bounding box center [723, 344] width 11 height 11
radio input "true"
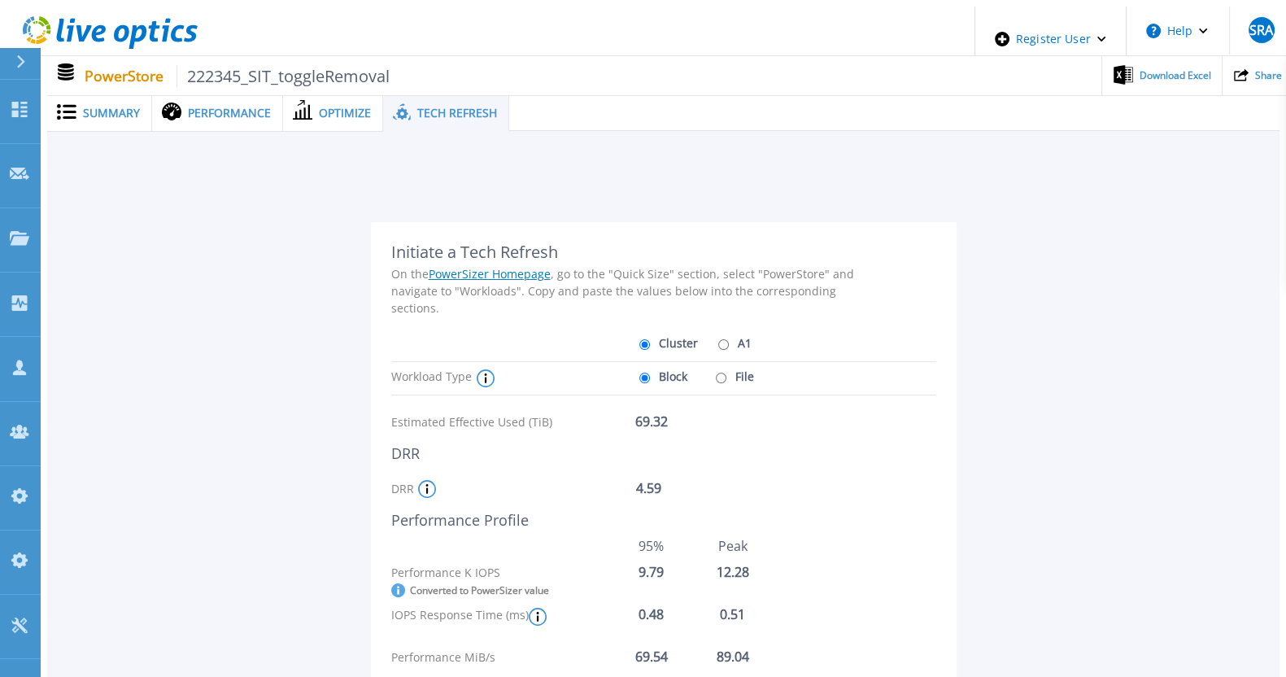
radio input "false"
click at [720, 368] on label "File" at bounding box center [732, 376] width 42 height 28
click at [720, 372] on input "File" at bounding box center [721, 377] width 11 height 11
radio input "true"
radio input "false"
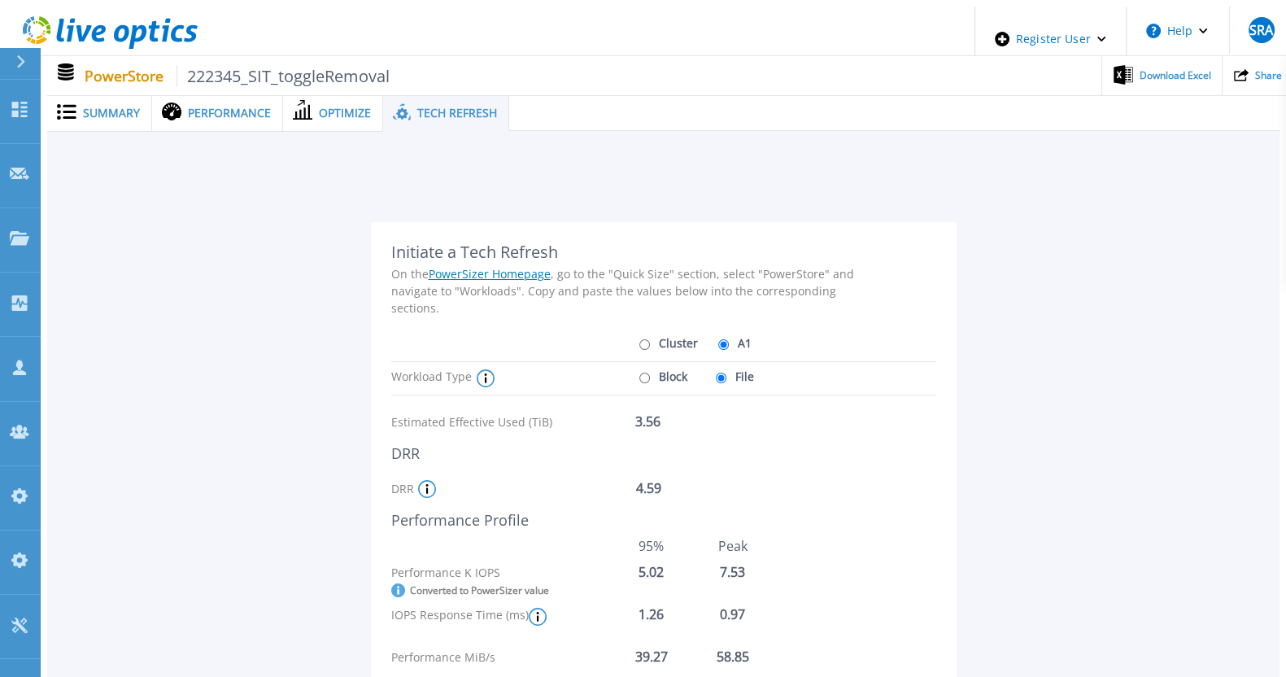
click at [663, 328] on label "Cluster" at bounding box center [666, 342] width 63 height 28
click at [650, 339] on input "Cluster" at bounding box center [644, 344] width 11 height 11
radio input "true"
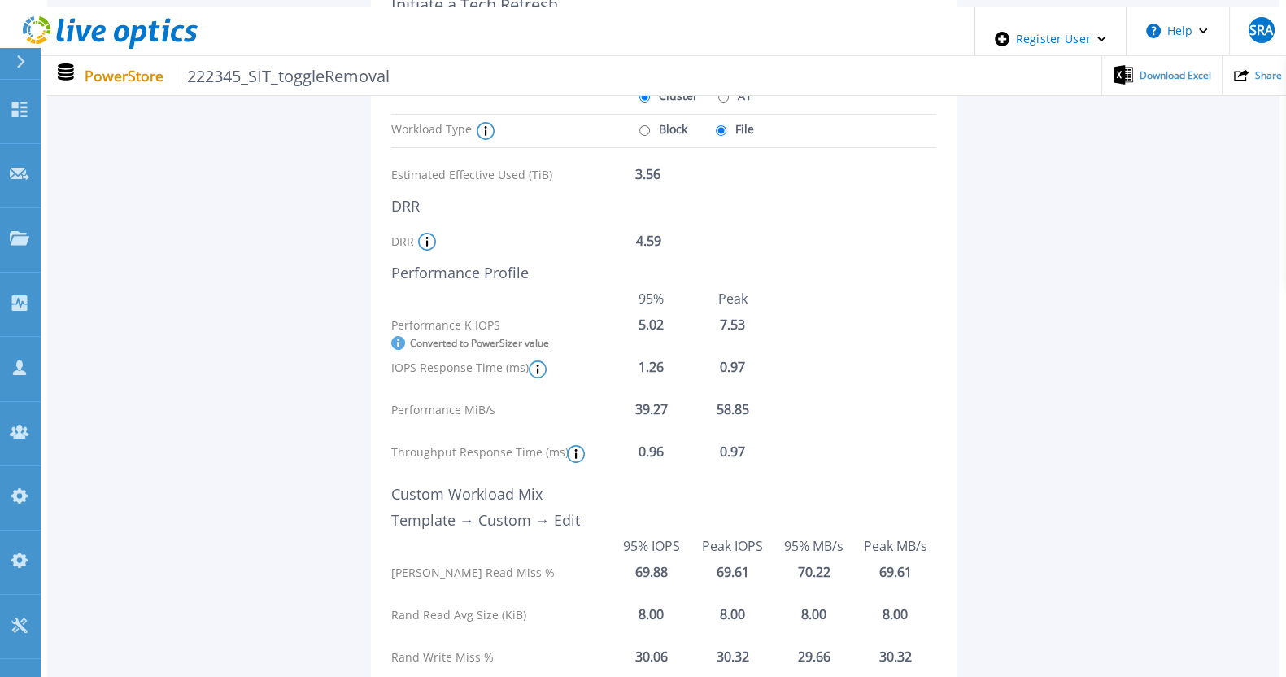
scroll to position [128, 0]
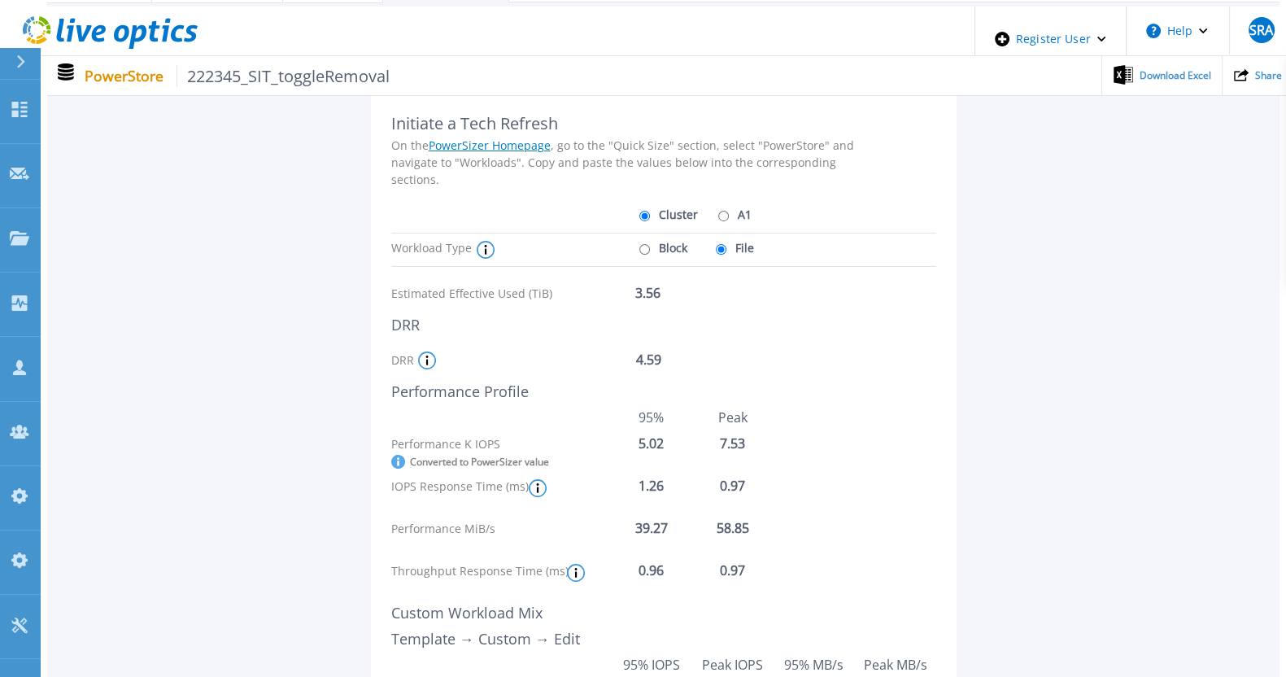
click at [735, 202] on label "A1" at bounding box center [732, 214] width 37 height 28
click at [729, 211] on input "A1" at bounding box center [723, 216] width 11 height 11
radio input "true"
radio input "false"
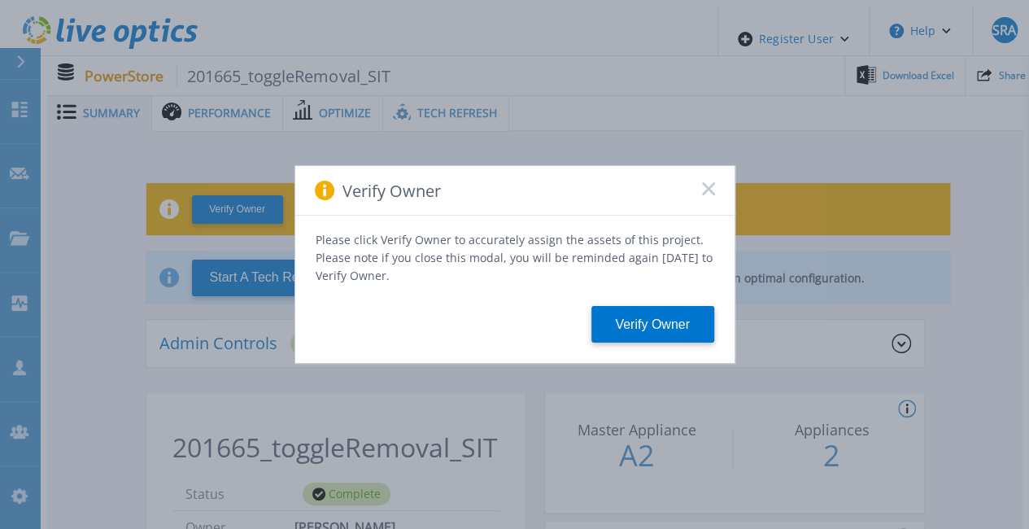
click at [701, 202] on div "Verify Owner" at bounding box center [514, 191] width 439 height 50
click at [704, 194] on icon at bounding box center [708, 188] width 13 height 13
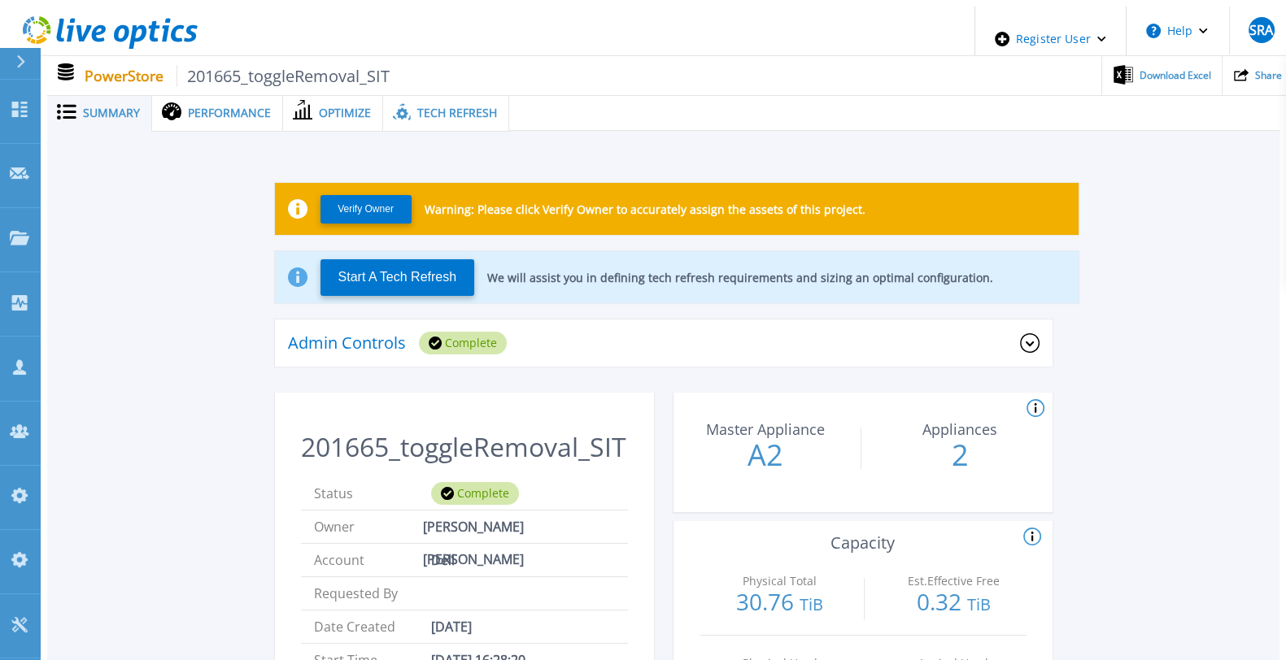
drag, startPoint x: 995, startPoint y: 0, endPoint x: 417, endPoint y: 98, distance: 586.4
click at [417, 95] on div "Tech Refresh" at bounding box center [446, 112] width 126 height 37
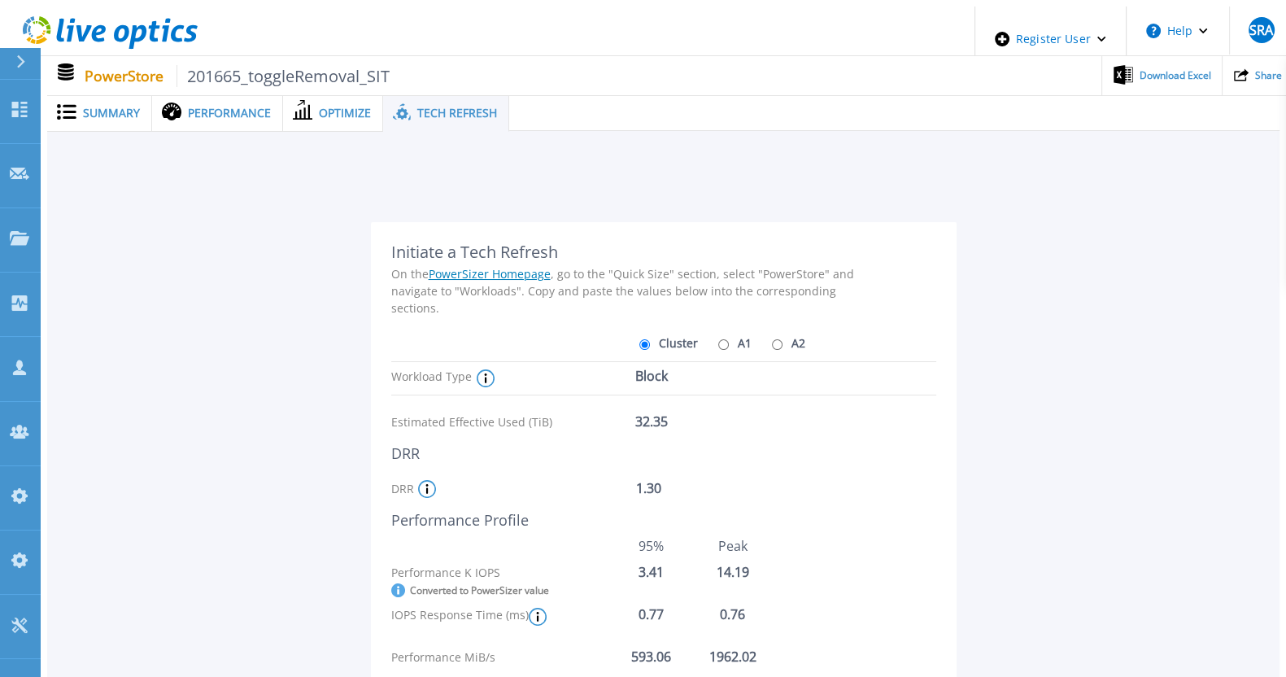
click at [714, 328] on label "A1" at bounding box center [732, 342] width 37 height 28
click at [718, 339] on input "A1" at bounding box center [723, 344] width 11 height 11
radio input "true"
radio input "false"
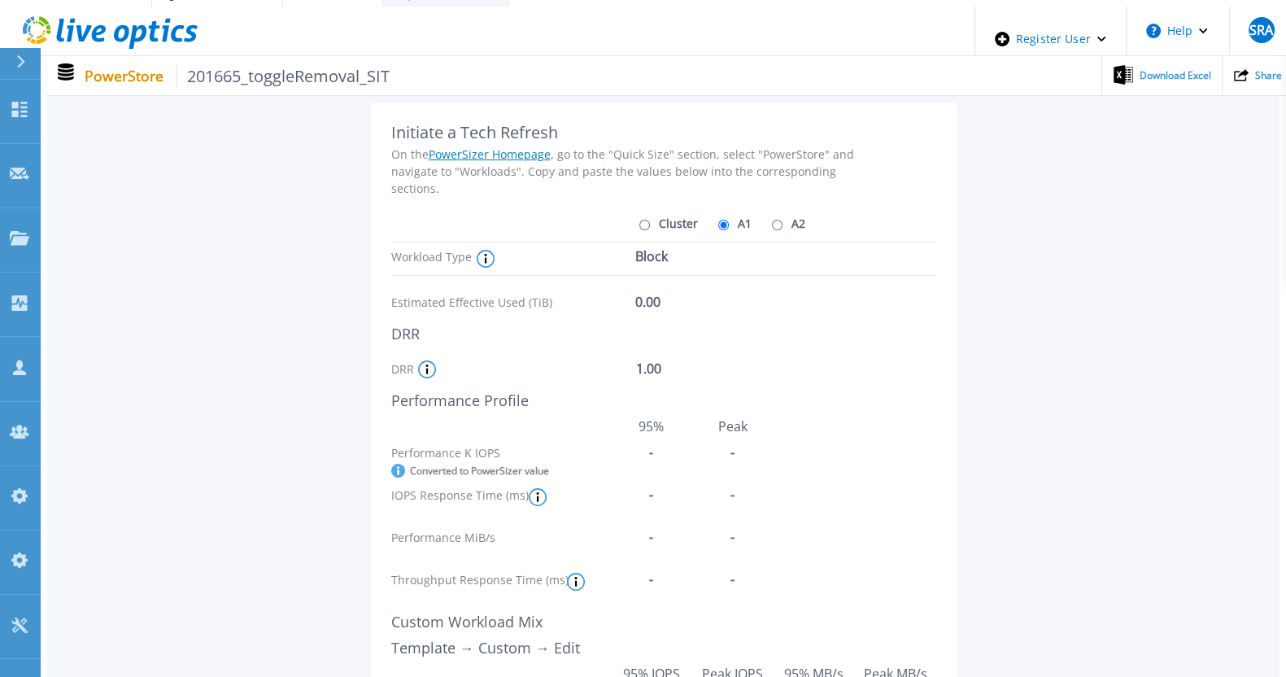
scroll to position [27, 0]
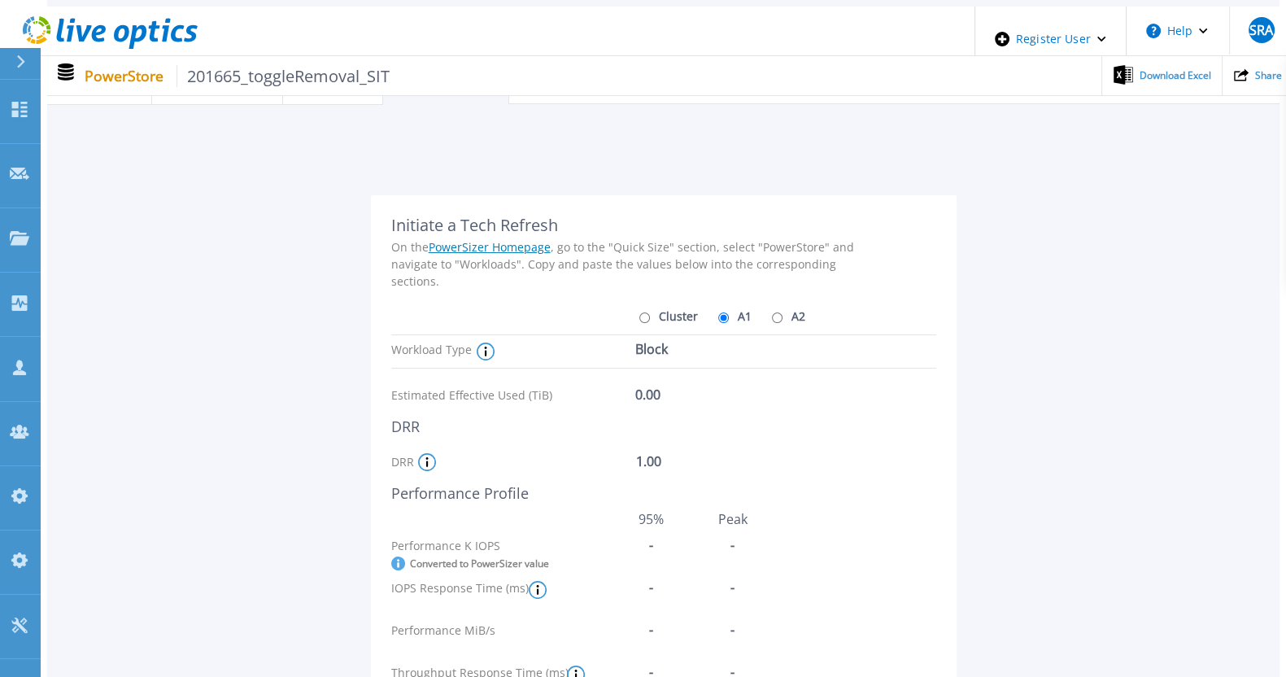
click at [784, 309] on div "Cluster A1 A2" at bounding box center [631, 318] width 480 height 33
click at [777, 307] on label "A2" at bounding box center [786, 316] width 37 height 28
click at [777, 312] on input "A2" at bounding box center [777, 317] width 11 height 11
radio input "true"
radio input "false"
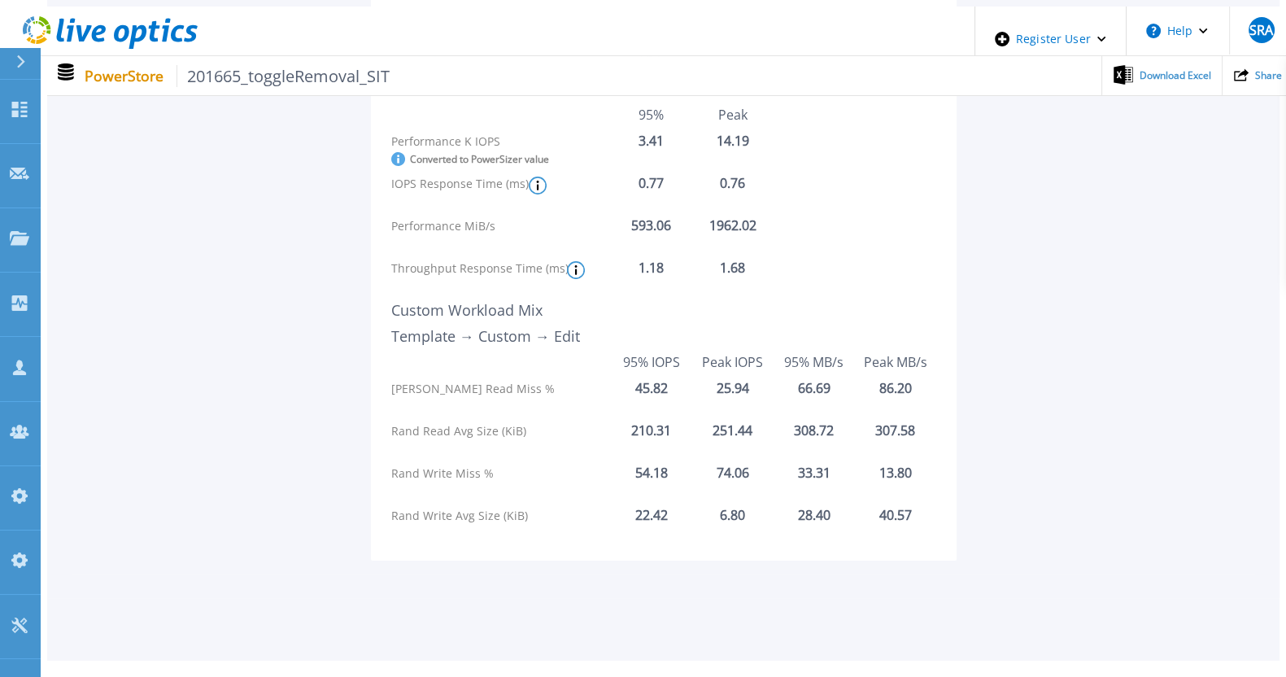
scroll to position [433, 0]
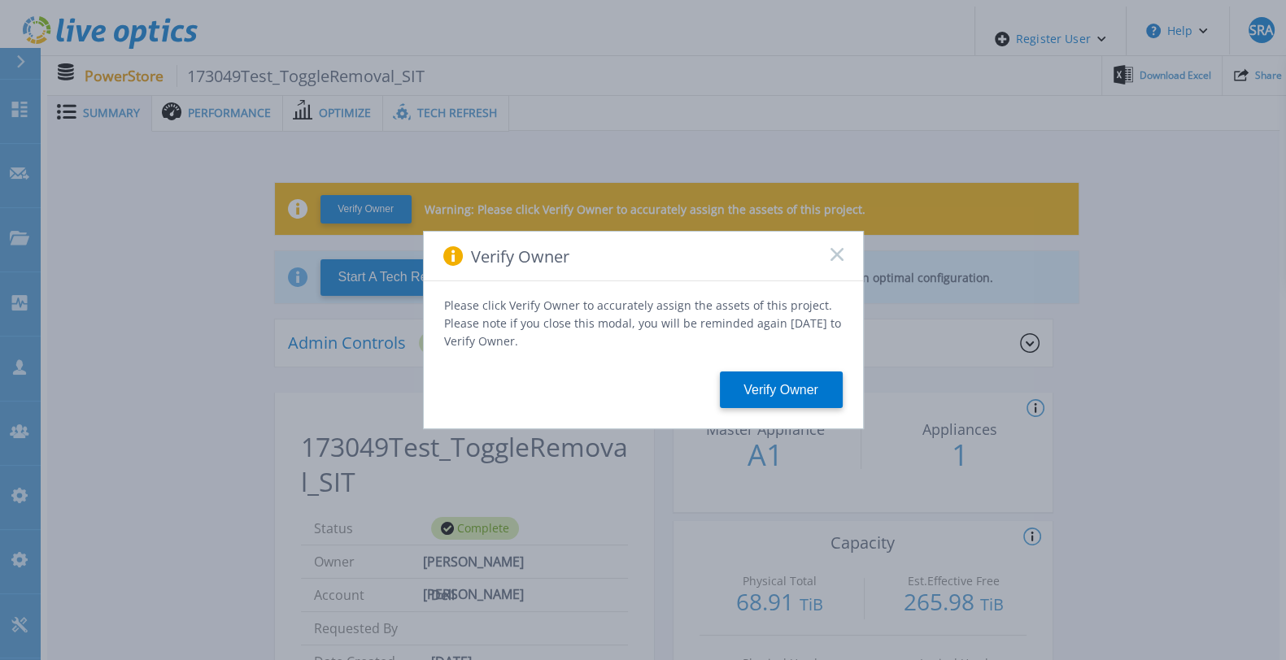
click at [833, 261] on icon at bounding box center [836, 254] width 13 height 13
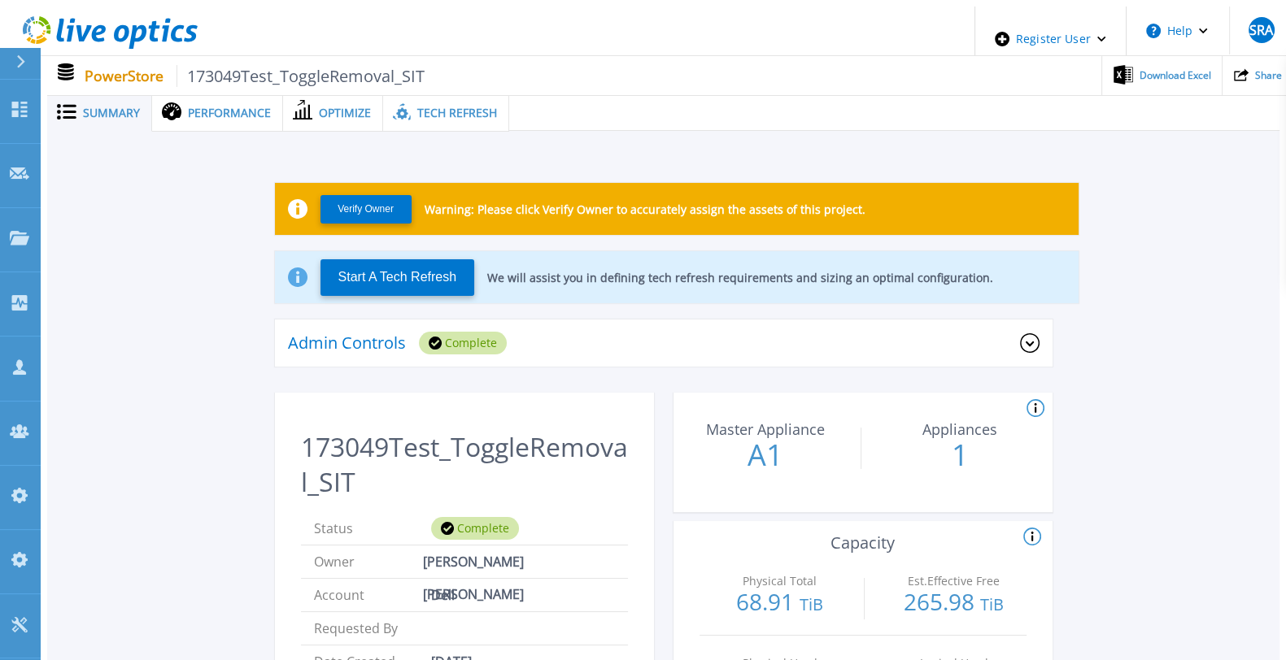
click at [460, 107] on span "Tech Refresh" at bounding box center [457, 112] width 80 height 11
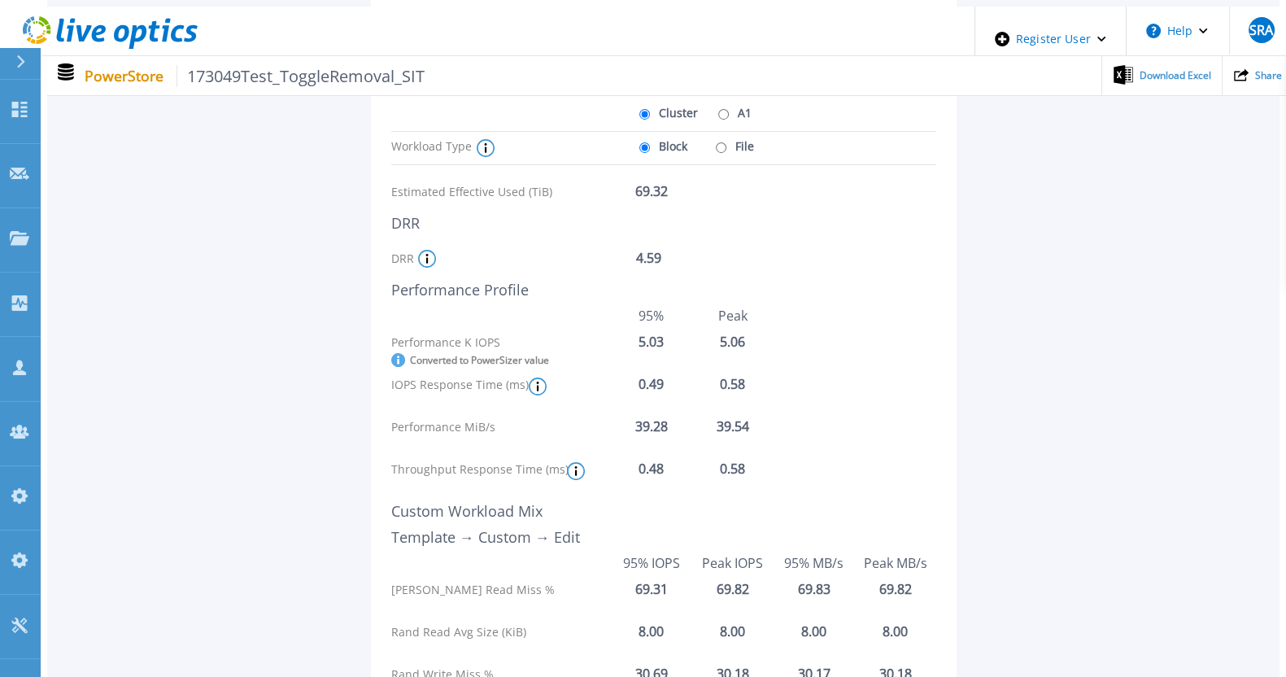
scroll to position [128, 0]
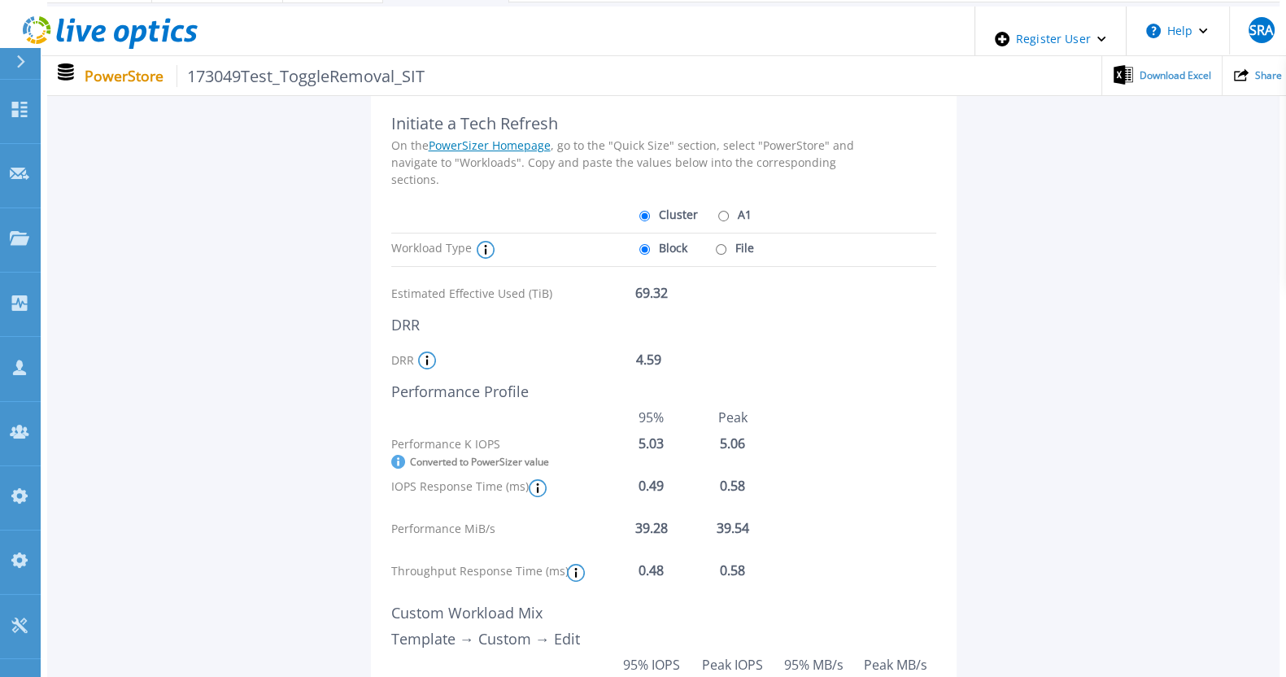
click at [731, 239] on label "File" at bounding box center [732, 247] width 42 height 28
click at [726, 244] on input "File" at bounding box center [721, 249] width 11 height 11
radio input "true"
radio input "false"
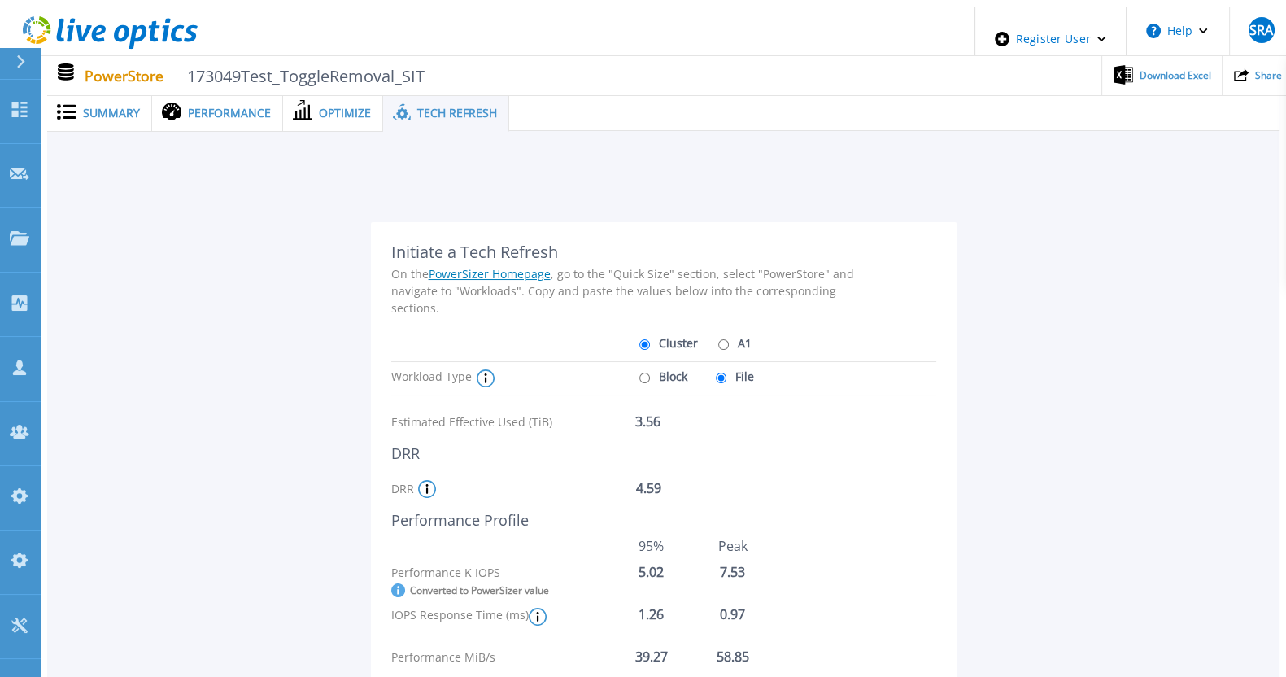
scroll to position [0, 0]
click at [732, 333] on label "A1" at bounding box center [732, 342] width 37 height 28
click at [729, 339] on input "A1" at bounding box center [723, 344] width 11 height 11
radio input "true"
radio input "false"
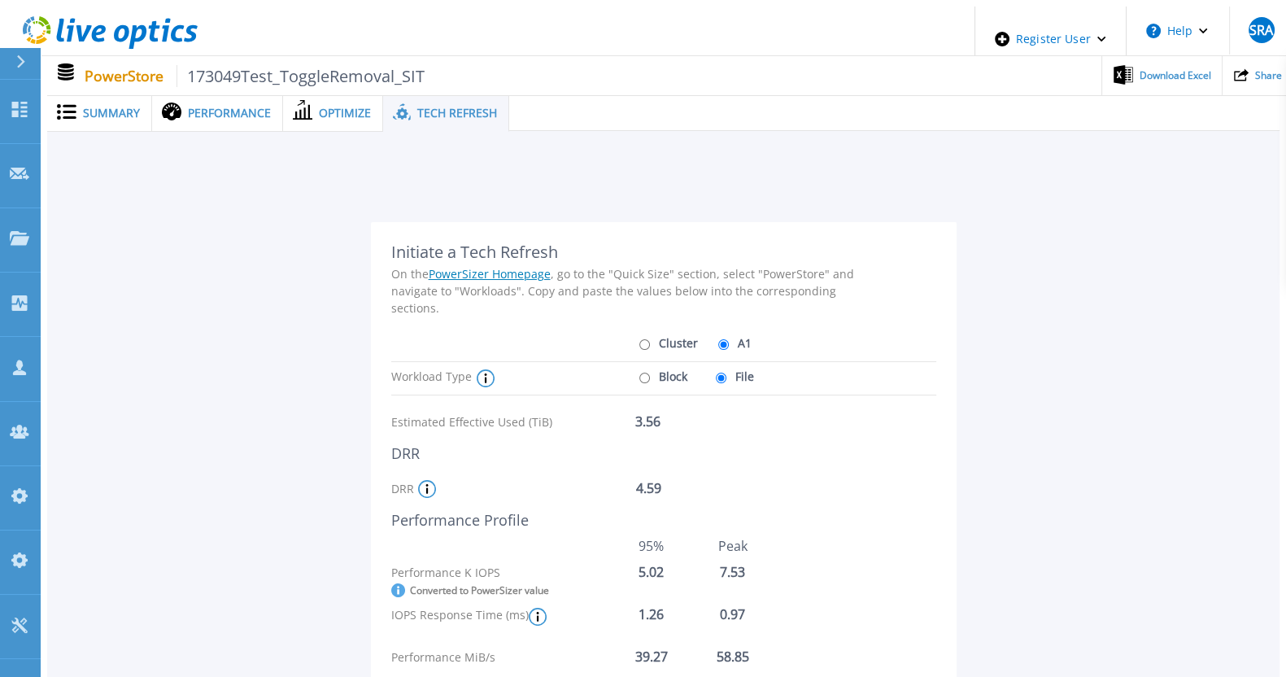
click at [674, 363] on label "Block" at bounding box center [661, 376] width 52 height 28
click at [650, 372] on input "Block" at bounding box center [644, 377] width 11 height 11
radio input "true"
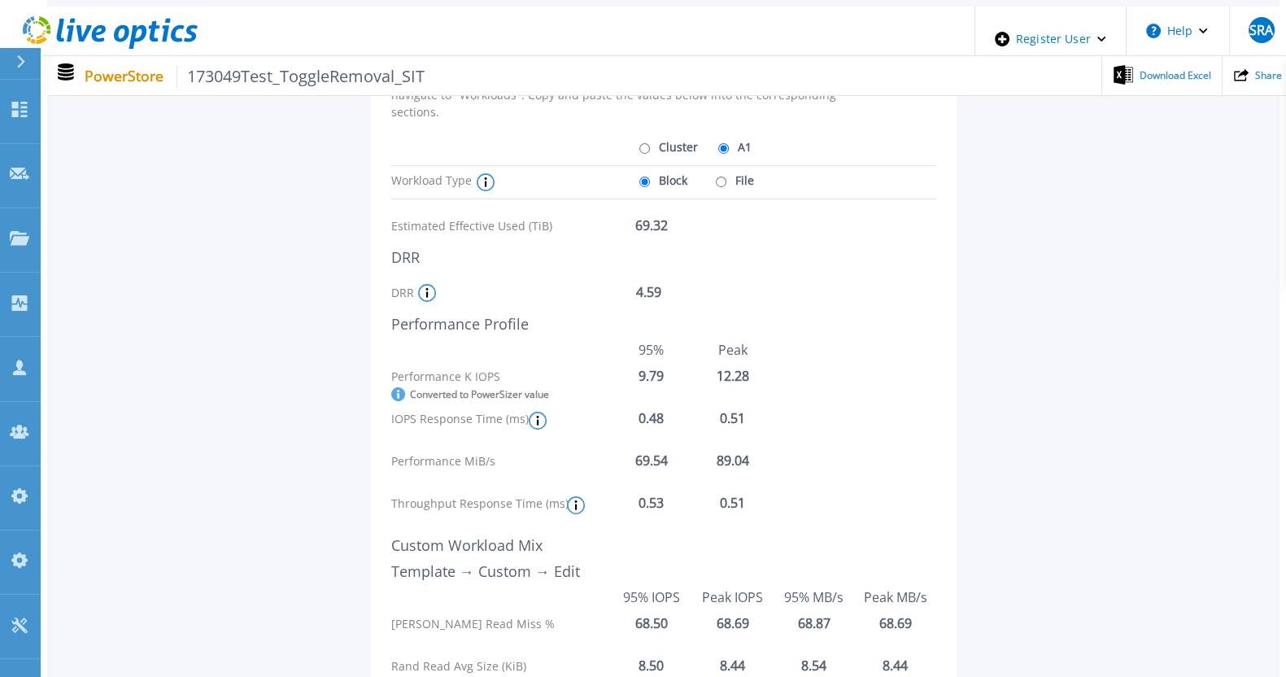
scroll to position [101, 0]
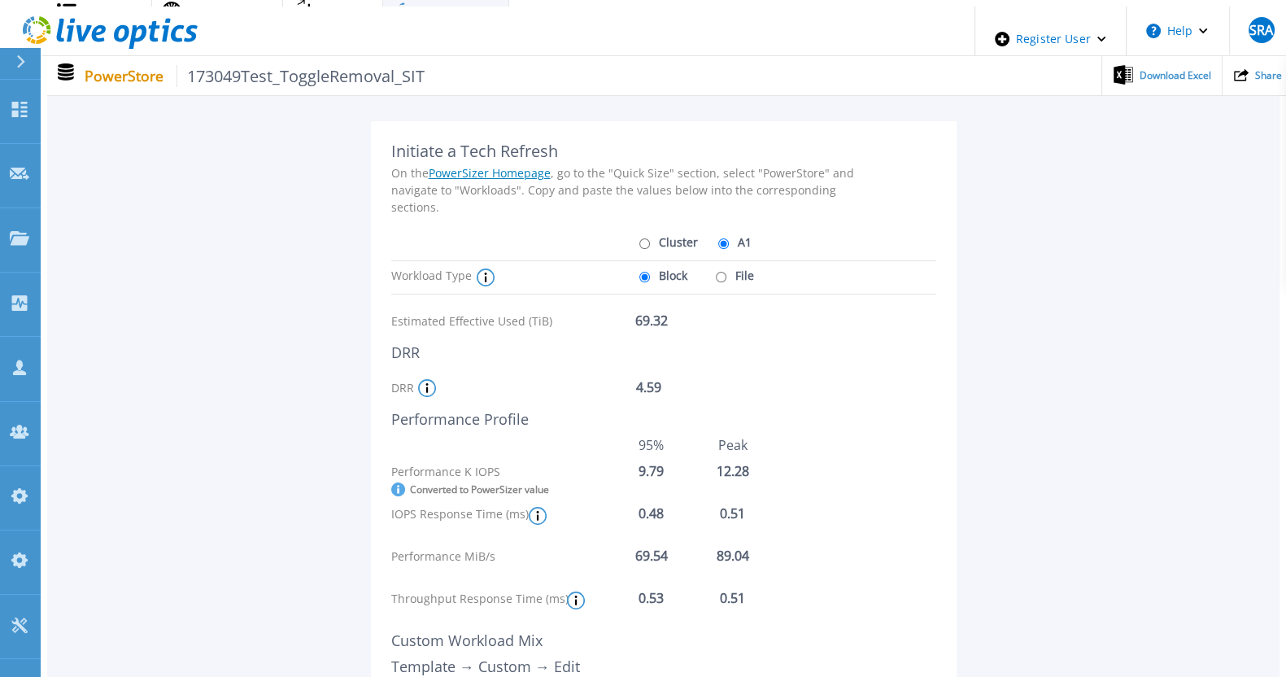
click at [728, 267] on label "File" at bounding box center [732, 275] width 42 height 28
click at [726, 272] on input "File" at bounding box center [721, 277] width 11 height 11
radio input "true"
radio input "false"
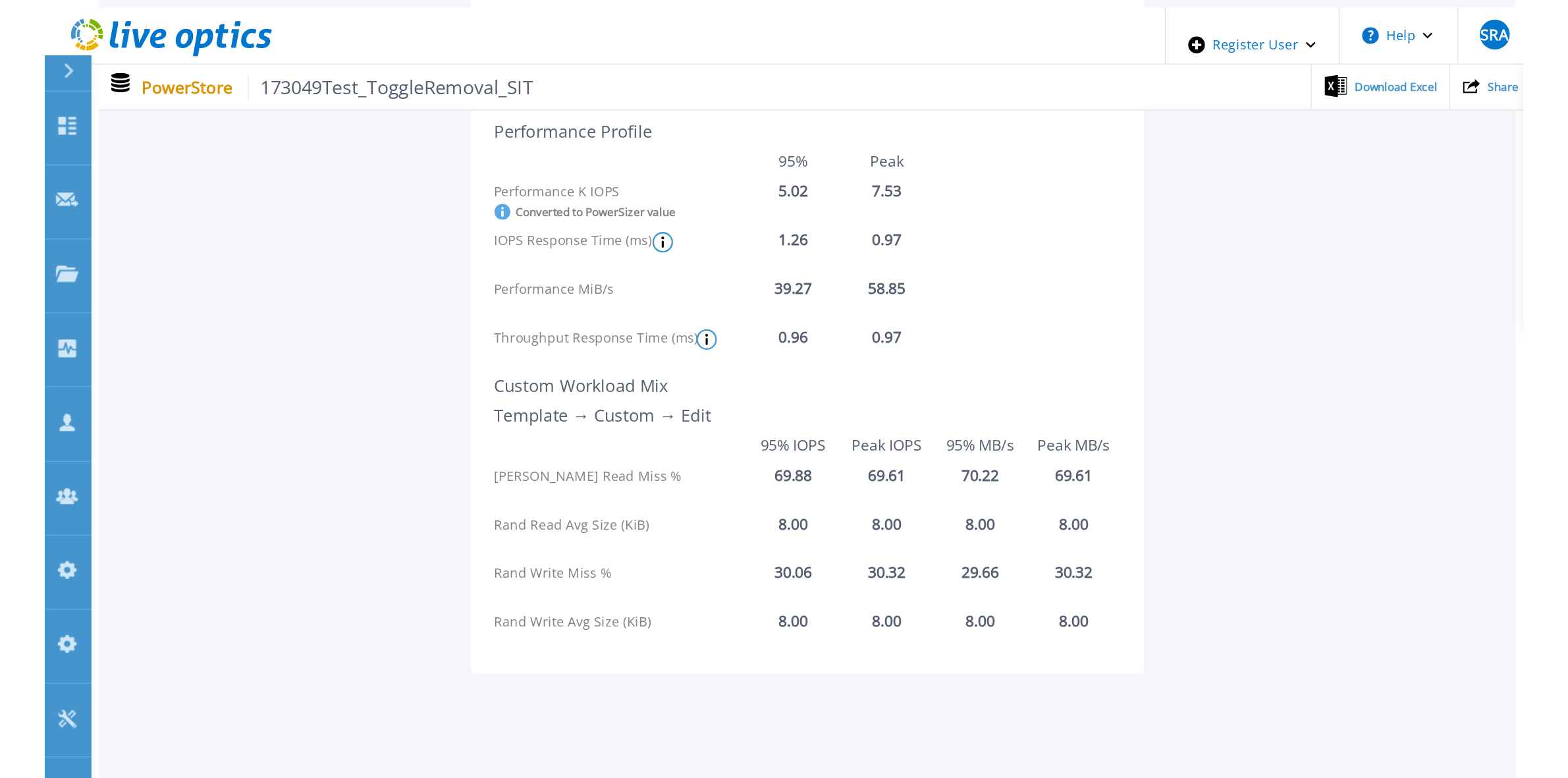
scroll to position [121, 0]
